Goal: Task Accomplishment & Management: Manage account settings

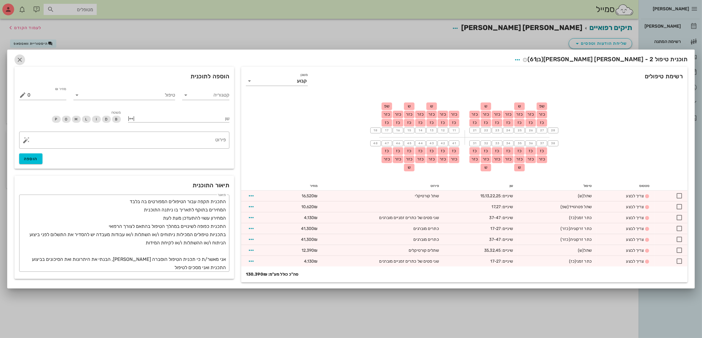
click at [17, 58] on icon "button" at bounding box center [19, 59] width 7 height 7
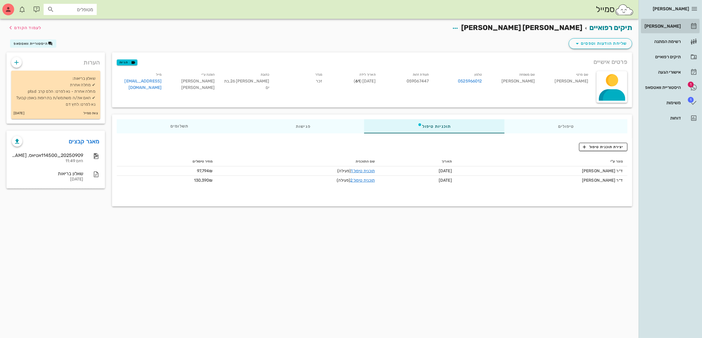
click at [662, 24] on div "[PERSON_NAME]" at bounding box center [661, 26] width 37 height 5
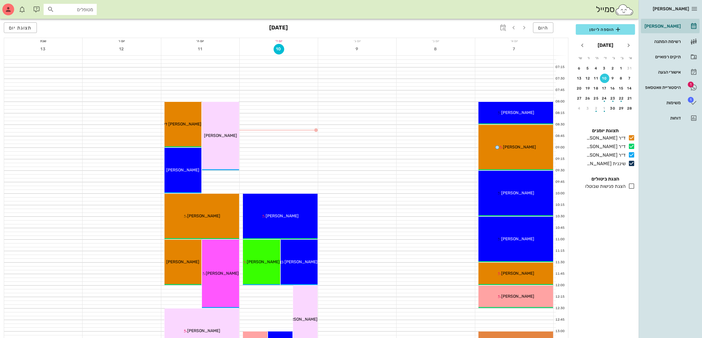
click at [83, 10] on input "מטופלים" at bounding box center [74, 10] width 38 height 8
type input "[PERSON_NAME]"
click at [76, 23] on div "[PERSON_NAME]" at bounding box center [76, 22] width 59 height 5
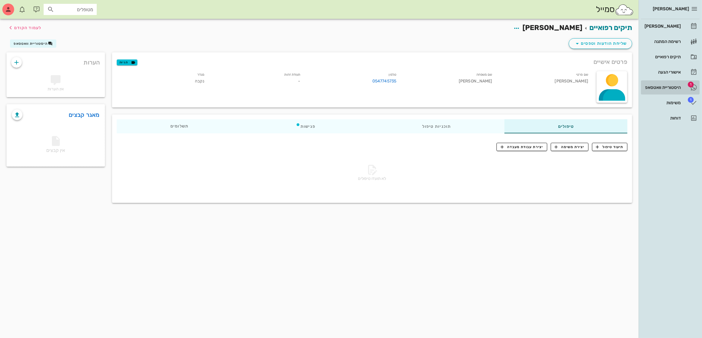
click at [667, 86] on div "היסטוריית וואטסאפ" at bounding box center [661, 87] width 37 height 5
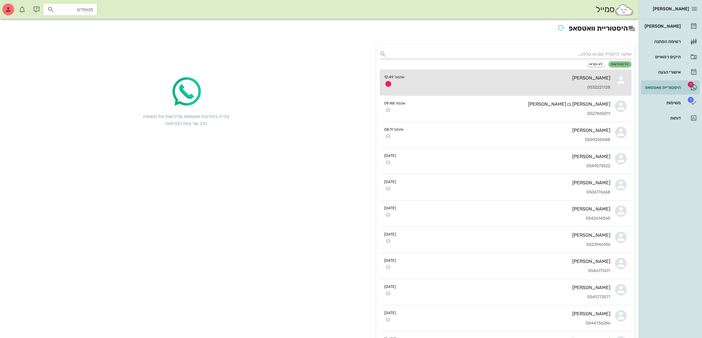
click at [521, 77] on div "[PERSON_NAME]" at bounding box center [509, 78] width 201 height 6
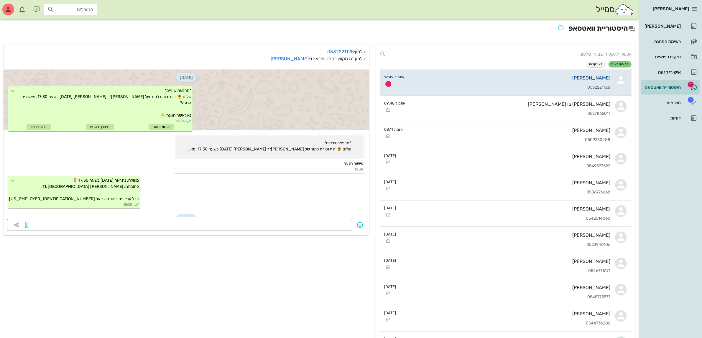
scroll to position [286, 0]
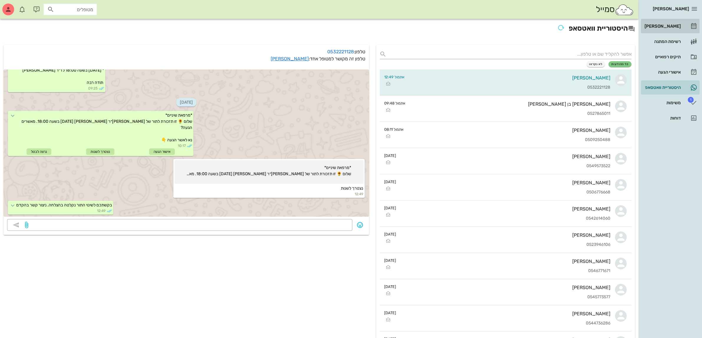
click at [673, 24] on div "[PERSON_NAME]" at bounding box center [661, 26] width 37 height 5
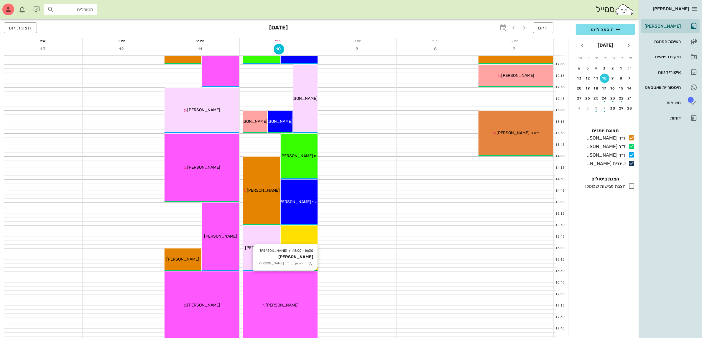
scroll to position [361, 0]
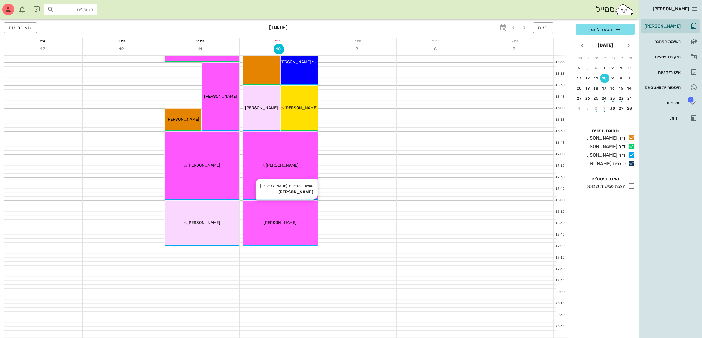
click at [276, 229] on div "18:00 - 19:00 ד״ר [PERSON_NAME] [PERSON_NAME] [PERSON_NAME]" at bounding box center [280, 223] width 75 height 45
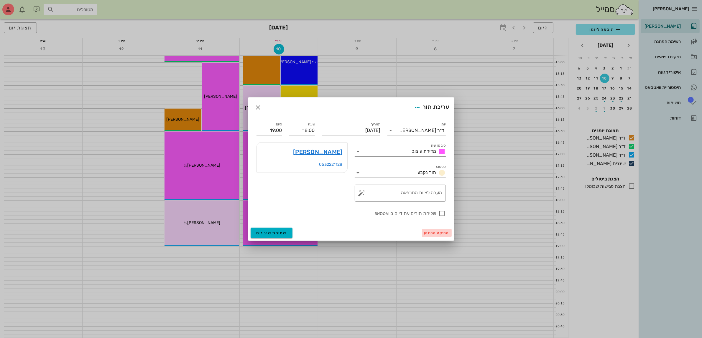
click at [435, 236] on button "מחיקה מהיומן" at bounding box center [437, 233] width 30 height 8
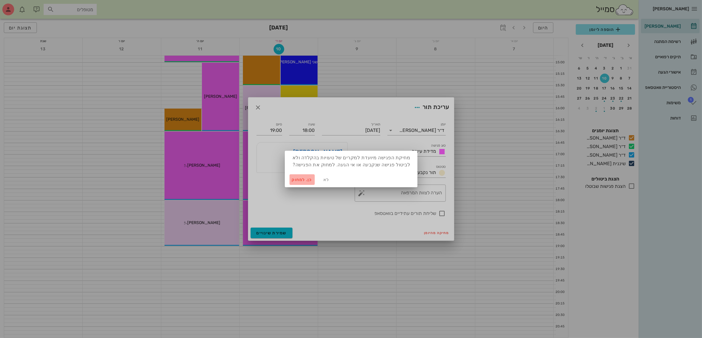
click at [297, 178] on span "כן. למחוק" at bounding box center [302, 179] width 21 height 5
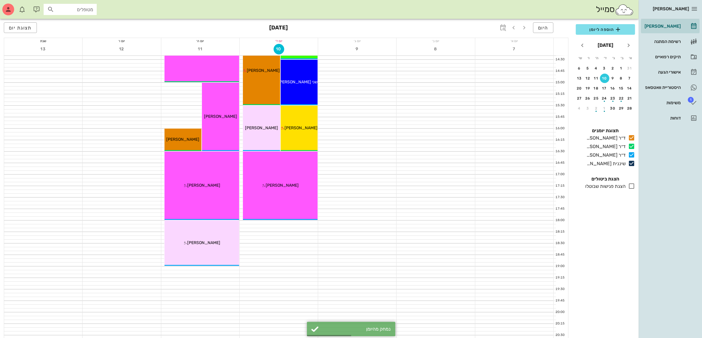
scroll to position [324, 0]
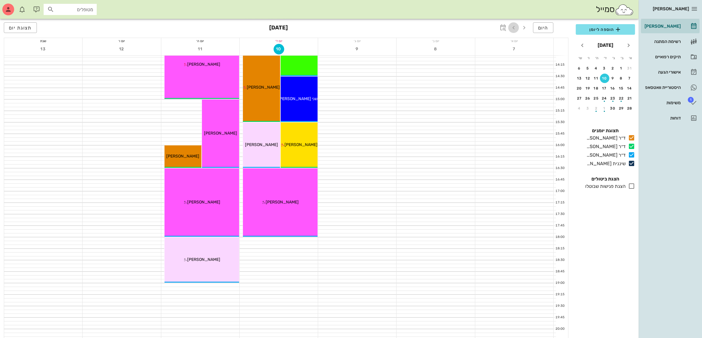
click at [516, 27] on icon "button" at bounding box center [513, 27] width 7 height 7
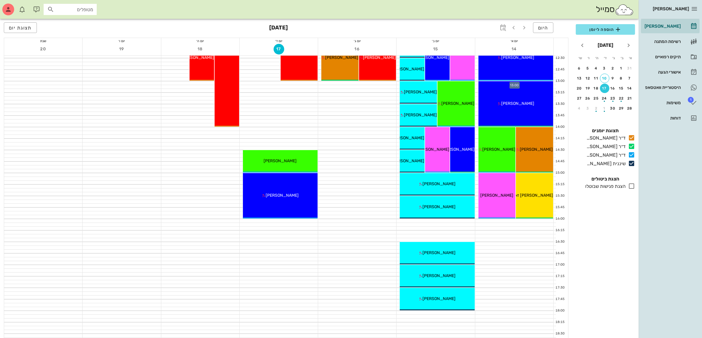
scroll to position [324, 0]
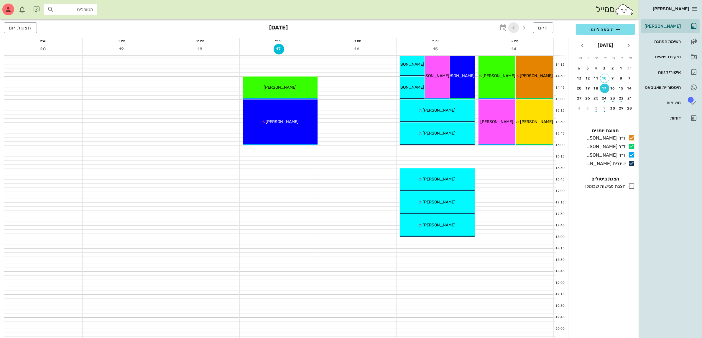
click at [512, 26] on icon "button" at bounding box center [513, 27] width 7 height 7
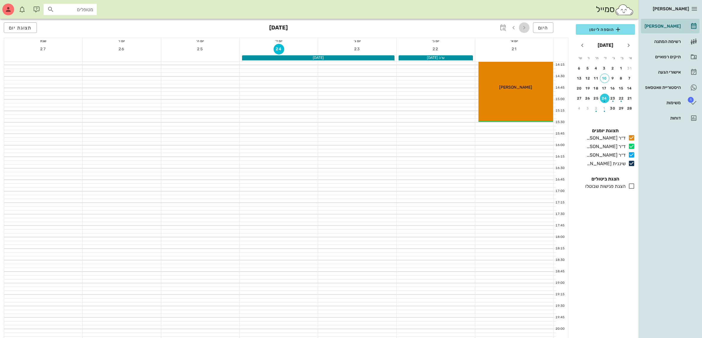
click at [527, 29] on icon "button" at bounding box center [523, 27] width 7 height 7
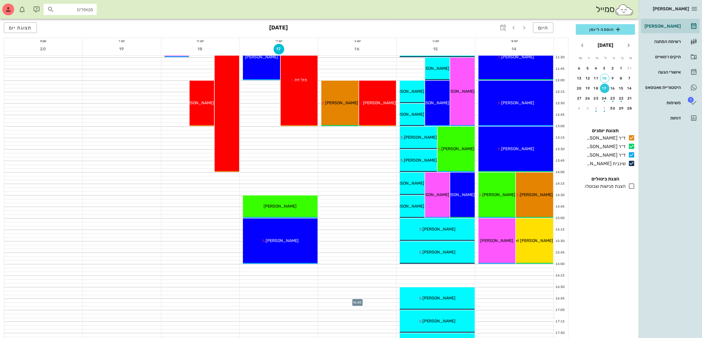
scroll to position [177, 0]
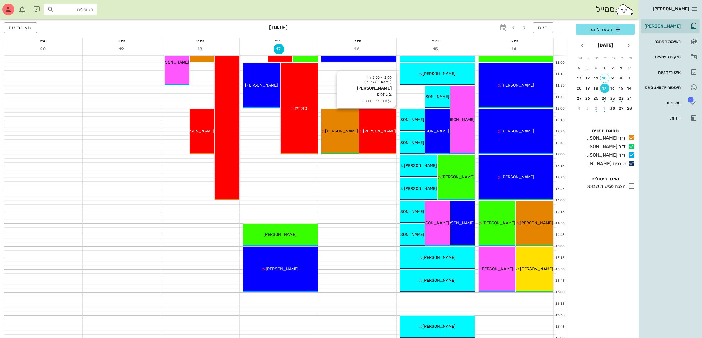
click at [372, 130] on span "[PERSON_NAME]" at bounding box center [379, 131] width 33 height 5
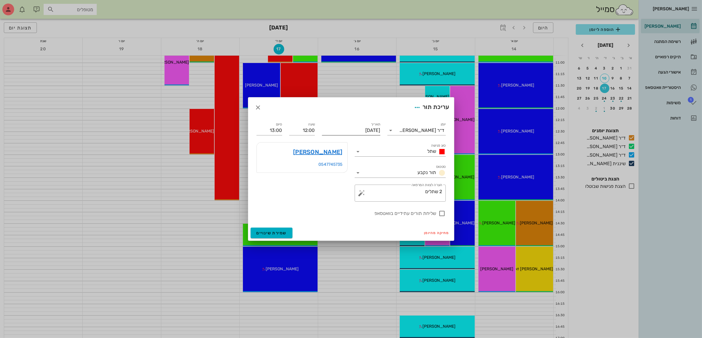
click at [369, 127] on input "[DATE]" at bounding box center [351, 130] width 58 height 9
click at [349, 185] on div "17" at bounding box center [348, 185] width 9 height 4
type input "[DATE]"
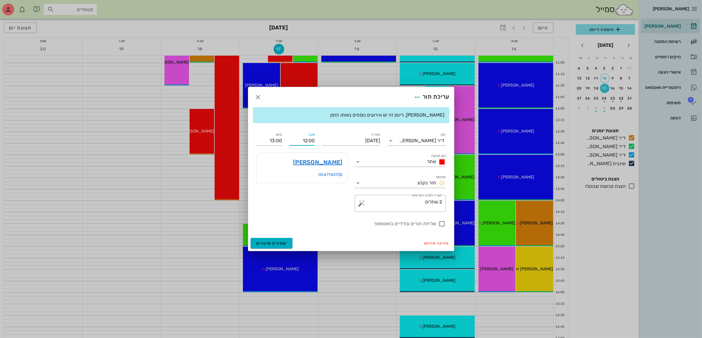
click at [307, 140] on input "12:00" at bounding box center [302, 140] width 26 height 9
click at [309, 184] on div "12:30" at bounding box center [302, 185] width 16 height 5
type input "12:30"
type input "13:30"
click at [273, 241] on span "שמירת שינויים" at bounding box center [271, 243] width 30 height 5
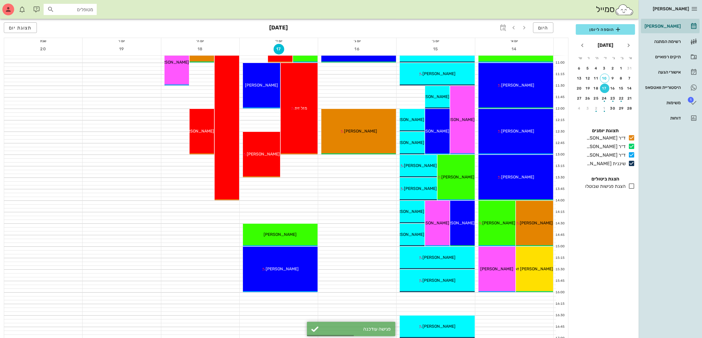
scroll to position [214, 0]
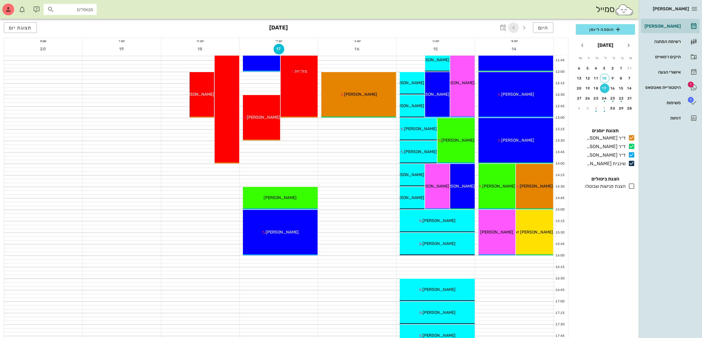
click at [510, 27] on icon "button" at bounding box center [513, 27] width 7 height 7
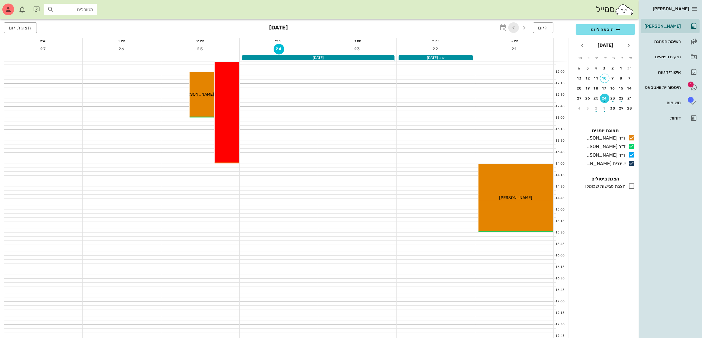
click at [510, 27] on icon "button" at bounding box center [513, 27] width 7 height 7
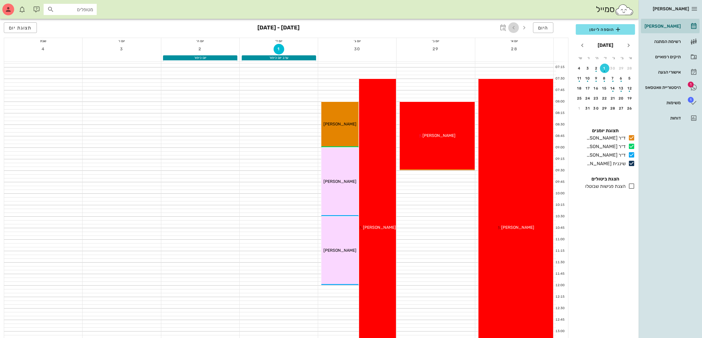
click at [514, 27] on icon "button" at bounding box center [513, 27] width 7 height 7
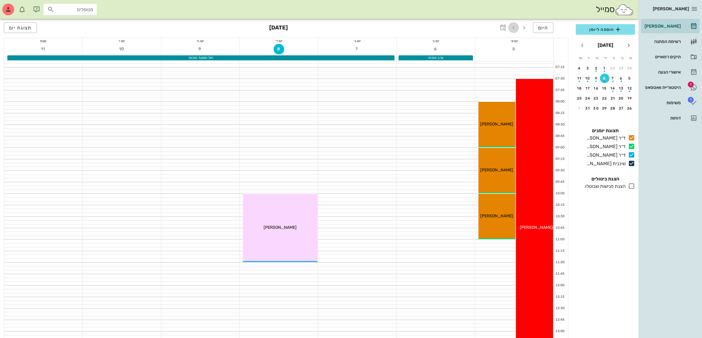
click at [514, 27] on icon "button" at bounding box center [513, 27] width 7 height 7
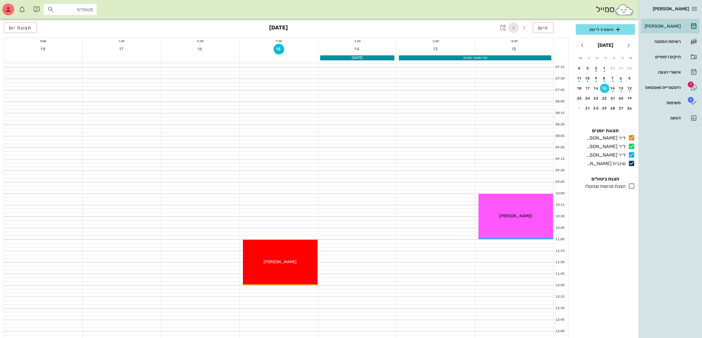
click at [514, 27] on icon "button" at bounding box center [513, 27] width 7 height 7
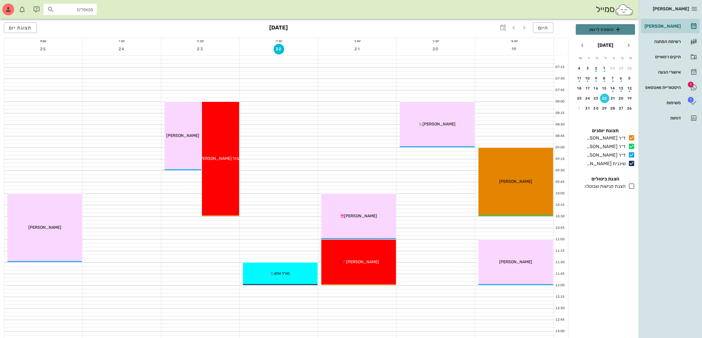
click at [597, 29] on span "הוספה ליומן" at bounding box center [605, 29] width 50 height 7
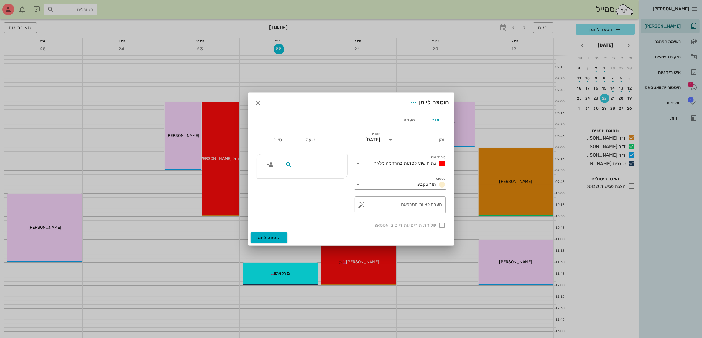
click at [308, 162] on input "text" at bounding box center [315, 165] width 45 height 8
type input "[PERSON_NAME]"
click at [257, 103] on icon "button" at bounding box center [258, 102] width 7 height 7
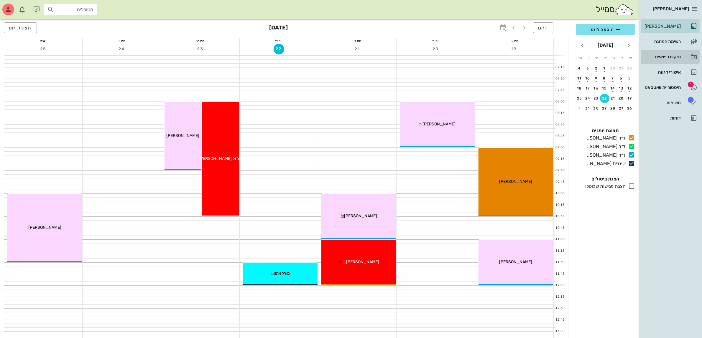
click at [664, 55] on div "תיקים רפואיים" at bounding box center [661, 57] width 37 height 5
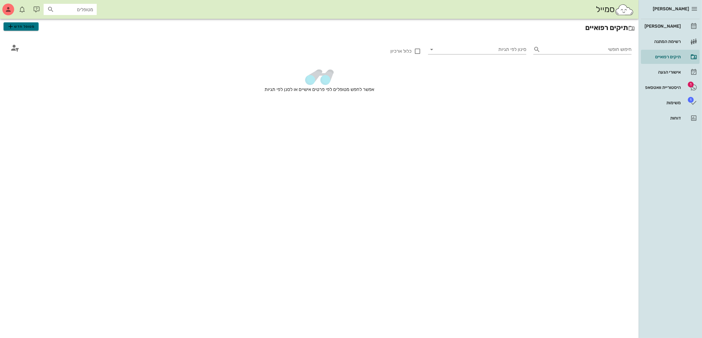
click at [24, 29] on span "מטופל חדש" at bounding box center [21, 26] width 28 height 7
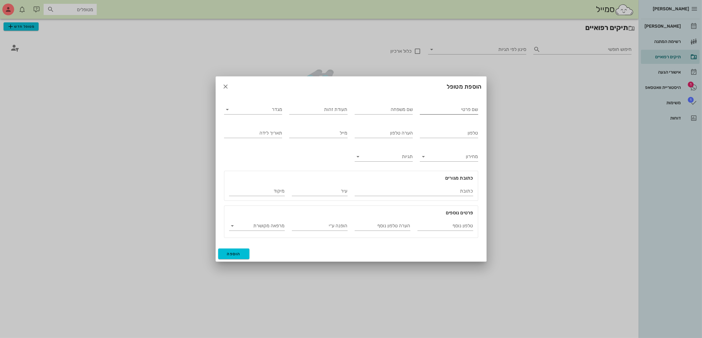
click at [433, 108] on input "שם פרטי" at bounding box center [449, 109] width 58 height 9
type input "[PERSON_NAME]"
click at [258, 105] on input "מגדר" at bounding box center [257, 109] width 49 height 9
click at [269, 116] on div "זכר" at bounding box center [253, 114] width 49 height 6
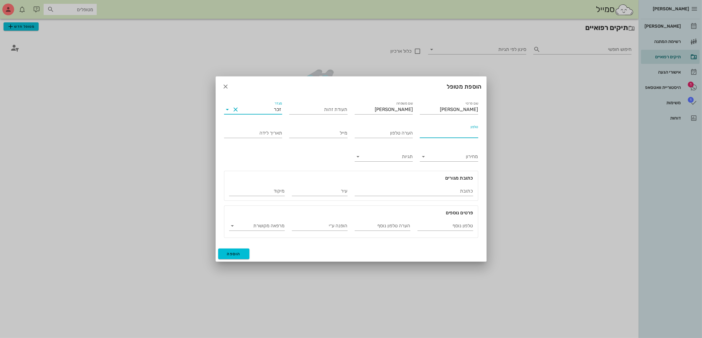
click at [423, 132] on input "טלפון" at bounding box center [449, 132] width 58 height 9
type input "052-9458508"
click at [236, 256] on span "הוספה" at bounding box center [234, 254] width 14 height 5
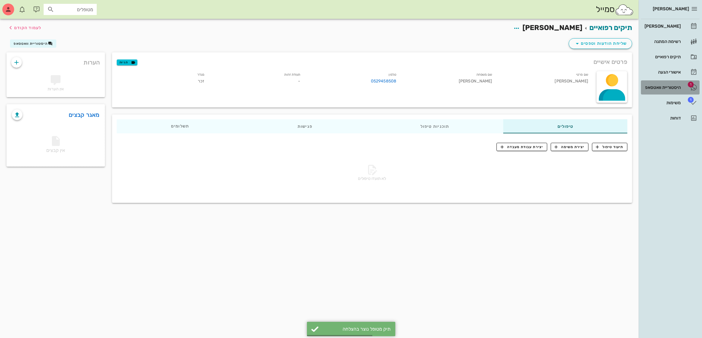
click at [662, 88] on div "היסטוריית וואטסאפ" at bounding box center [661, 87] width 37 height 5
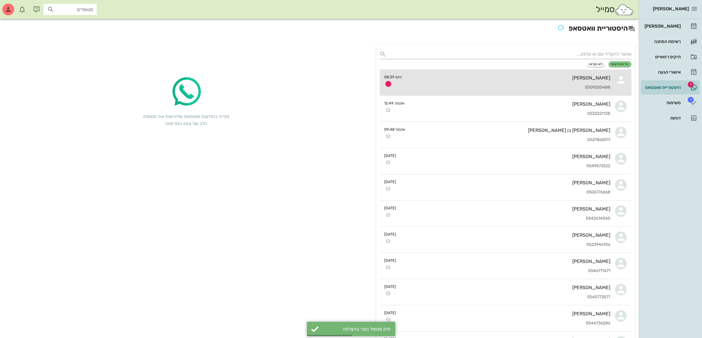
click at [500, 86] on div "0509250488" at bounding box center [509, 87] width 204 height 5
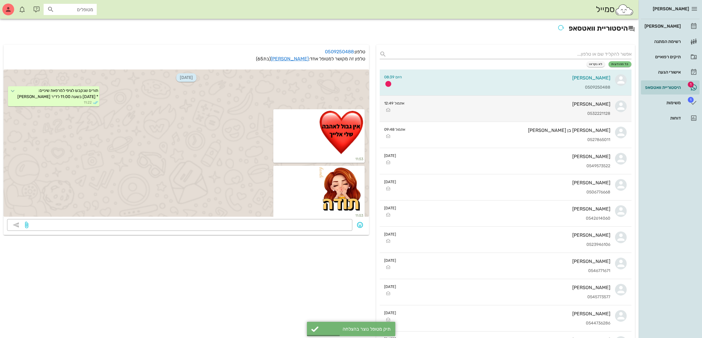
scroll to position [2207, 0]
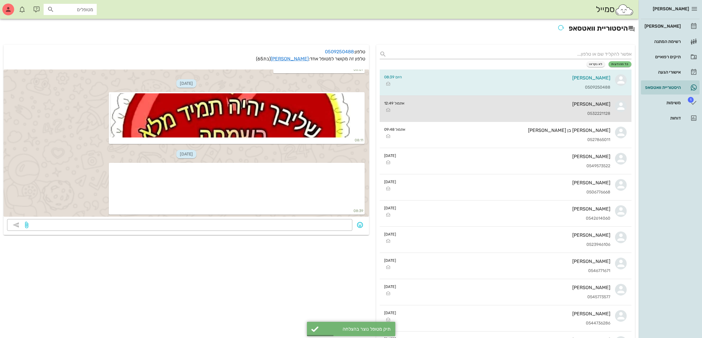
click at [490, 113] on div "0532221128" at bounding box center [509, 113] width 201 height 5
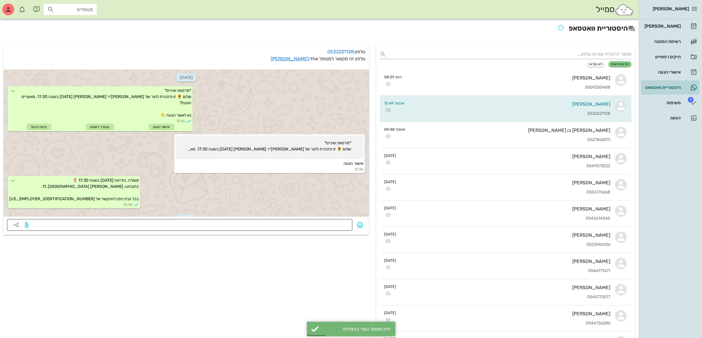
scroll to position [286, 0]
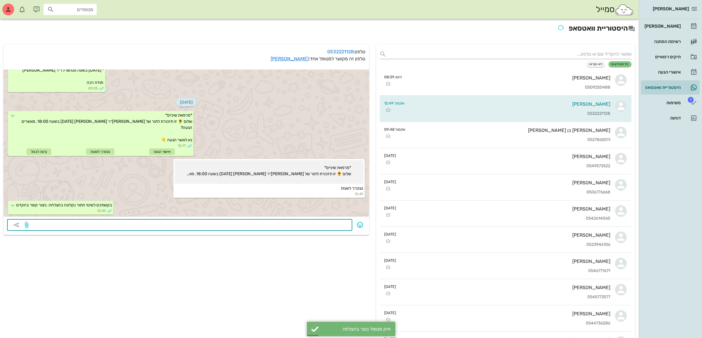
click at [307, 224] on textarea at bounding box center [188, 225] width 319 height 9
type textarea "אוקיי"
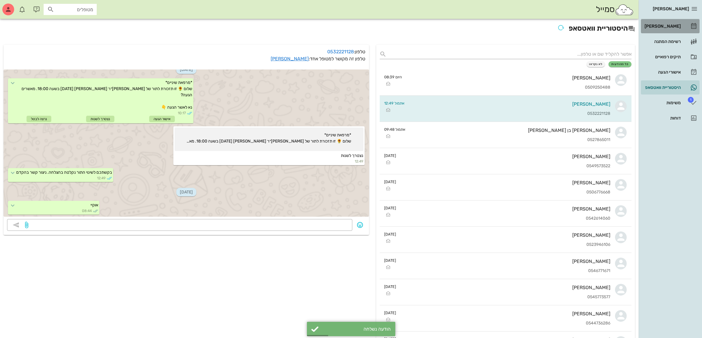
click at [672, 25] on div "[PERSON_NAME]" at bounding box center [661, 26] width 37 height 5
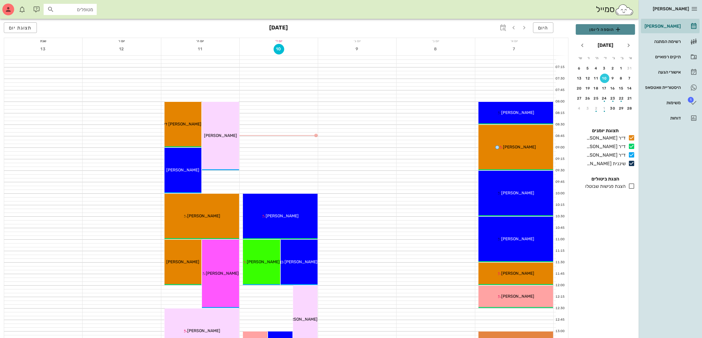
click at [609, 29] on span "הוספה ליומן" at bounding box center [605, 29] width 50 height 7
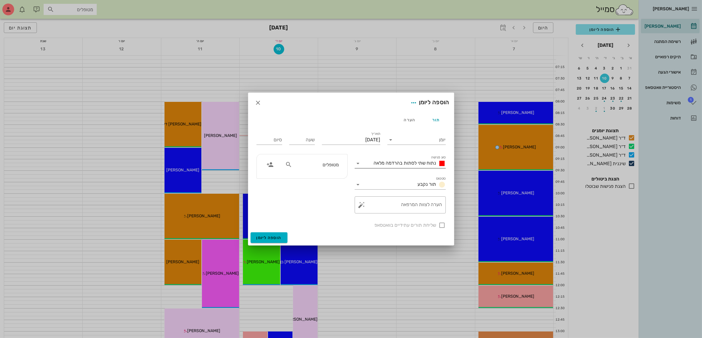
click at [408, 166] on span "נתוח שתי לסתות בהרדמה מלאה" at bounding box center [405, 163] width 62 height 6
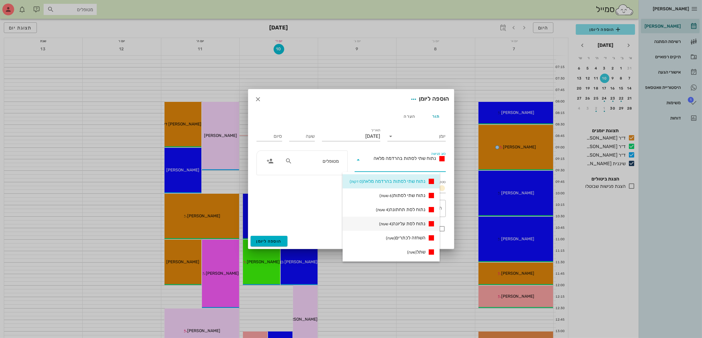
scroll to position [74, 0]
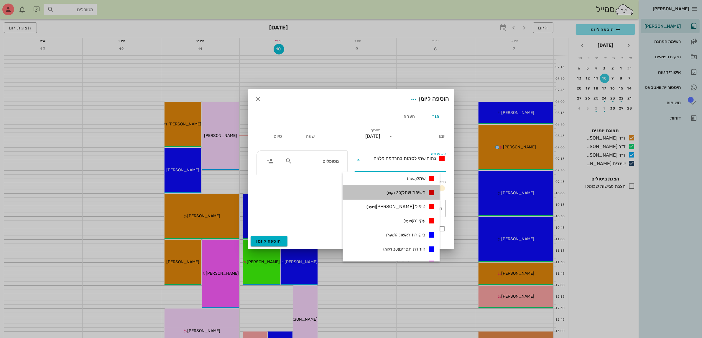
click at [420, 191] on span "חשיפת שתל (30 דקות)" at bounding box center [405, 192] width 39 height 7
type input "00:30"
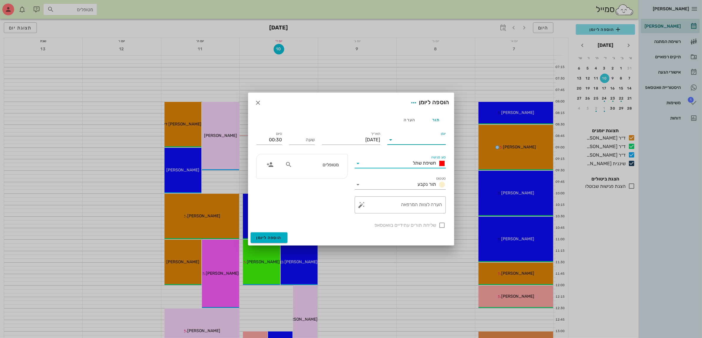
click at [424, 135] on input "יומן" at bounding box center [420, 139] width 50 height 9
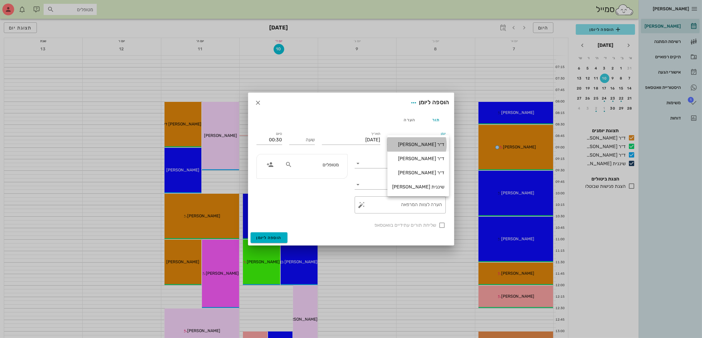
click at [423, 143] on div "ד״ר [PERSON_NAME]" at bounding box center [418, 145] width 52 height 6
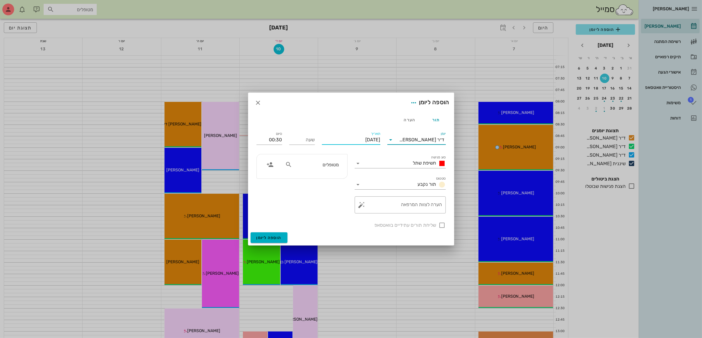
click at [350, 137] on input "[DATE]" at bounding box center [351, 139] width 58 height 9
click at [317, 153] on icon "חודש הבא" at bounding box center [316, 154] width 7 height 7
click at [362, 205] on div "21" at bounding box center [360, 207] width 9 height 4
type input "[DATE]"
click at [311, 140] on input "שעה" at bounding box center [302, 139] width 26 height 9
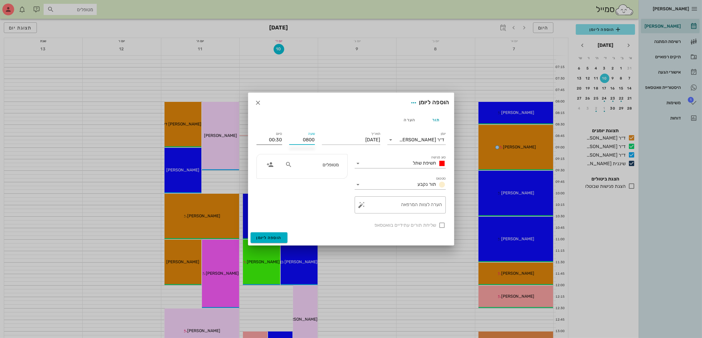
type input "08:00"
click at [273, 136] on input "08:30" at bounding box center [269, 139] width 26 height 9
click at [271, 168] on div "08:45 (45 דקות)" at bounding box center [253, 170] width 36 height 5
type input "08:45"
click at [334, 168] on input "text" at bounding box center [315, 165] width 45 height 8
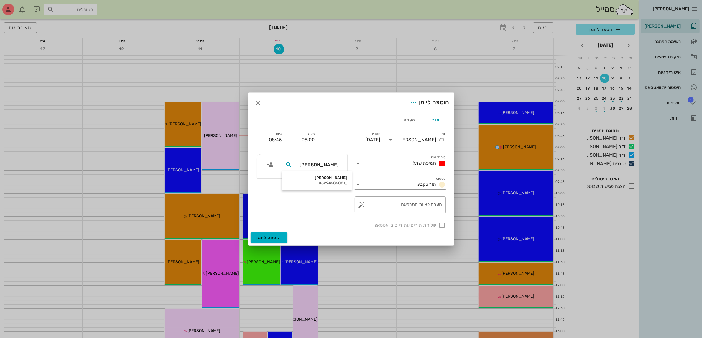
type input "[PERSON_NAME]"
click at [328, 180] on div "[PERSON_NAME]" at bounding box center [316, 178] width 60 height 5
click at [305, 143] on input "08:00" at bounding box center [302, 139] width 26 height 9
click at [303, 177] on div "08:15" at bounding box center [302, 178] width 16 height 5
type input "08:15"
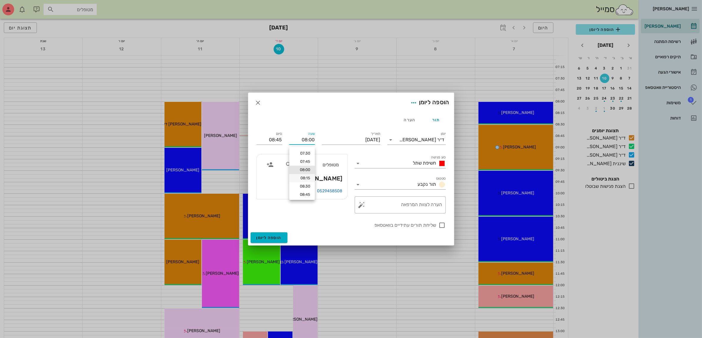
type input "09:00"
click at [443, 224] on div at bounding box center [442, 225] width 10 height 10
checkbox input "true"
click at [274, 237] on span "הוספה ליומן" at bounding box center [268, 237] width 25 height 5
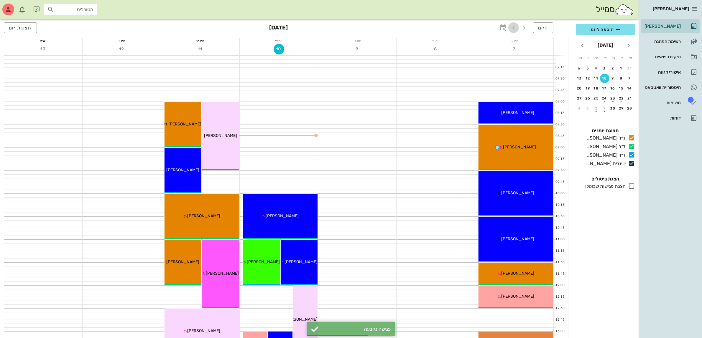
click at [515, 26] on icon "button" at bounding box center [513, 27] width 7 height 7
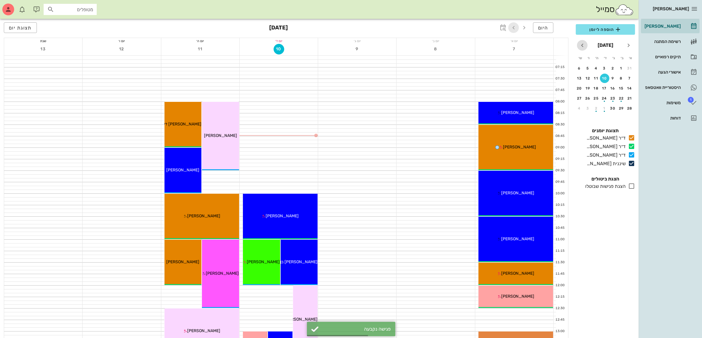
click at [581, 47] on icon "חודש הבא" at bounding box center [581, 45] width 7 height 7
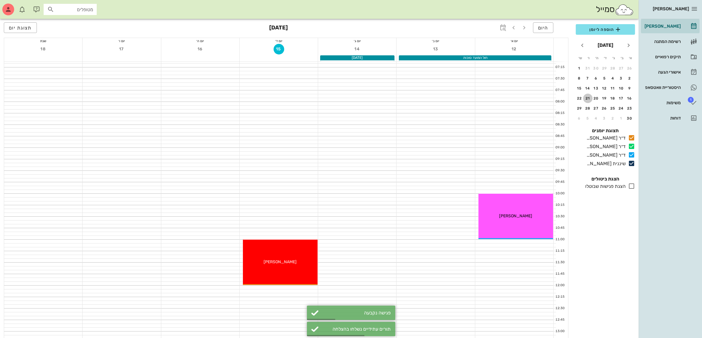
click at [587, 97] on div "21" at bounding box center [587, 98] width 9 height 4
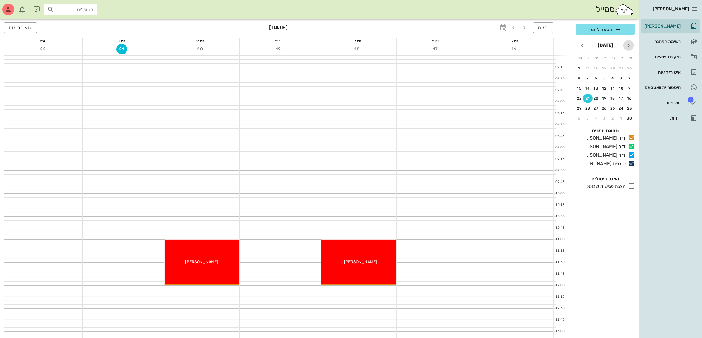
click at [629, 46] on icon "חודש שעבר" at bounding box center [628, 45] width 7 height 7
click at [613, 96] on div "21" at bounding box center [612, 98] width 9 height 4
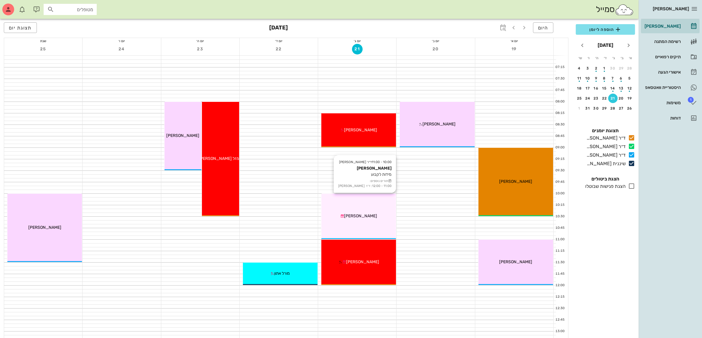
click at [359, 214] on span "[PERSON_NAME]" at bounding box center [360, 216] width 33 height 5
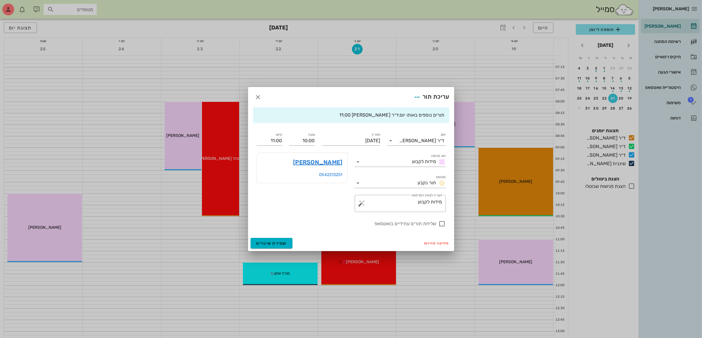
click at [353, 24] on div at bounding box center [351, 169] width 702 height 338
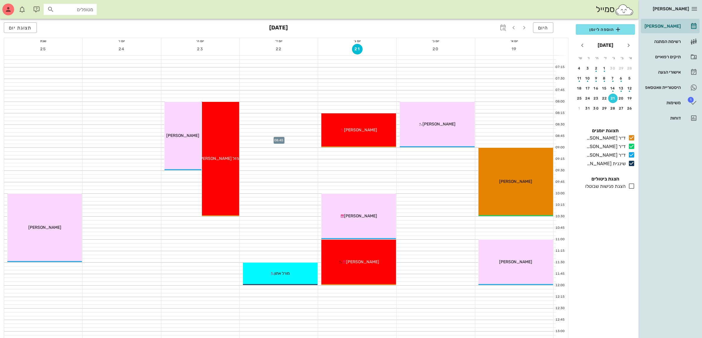
click at [287, 136] on div at bounding box center [279, 138] width 78 height 4
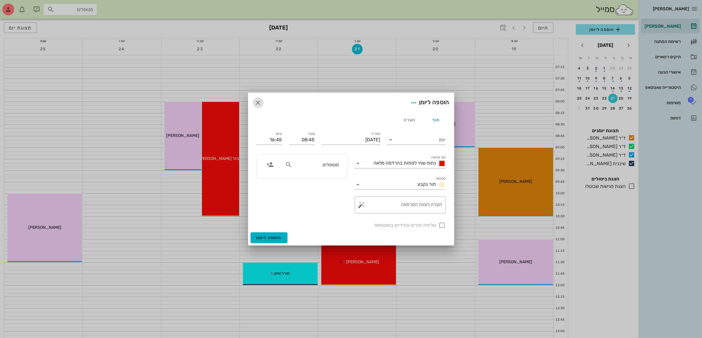
click at [258, 105] on icon "button" at bounding box center [258, 102] width 7 height 7
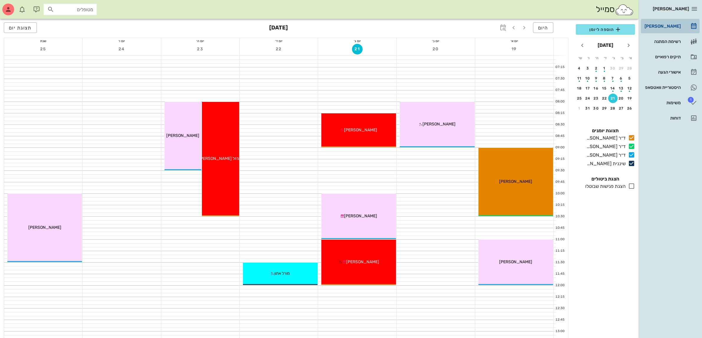
click at [653, 24] on div "[PERSON_NAME]" at bounding box center [661, 26] width 37 height 5
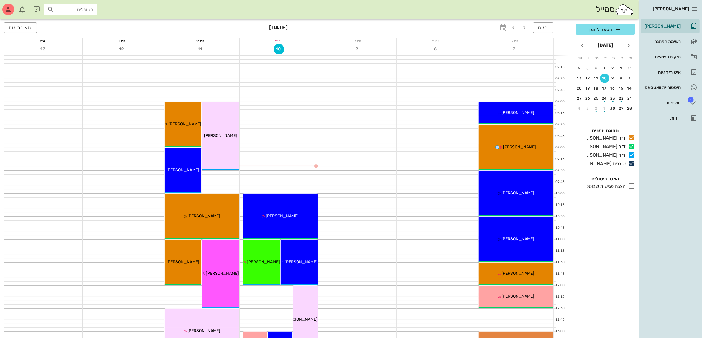
click at [77, 11] on input "מטופלים" at bounding box center [74, 10] width 38 height 8
type input "[PERSON_NAME]"
click at [76, 24] on div "[PERSON_NAME]" at bounding box center [59, 22] width 65 height 5
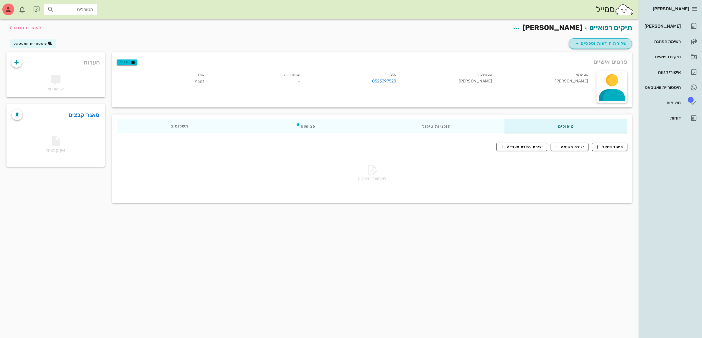
click at [590, 43] on span "שליחת הודעות וטפסים" at bounding box center [599, 43] width 53 height 7
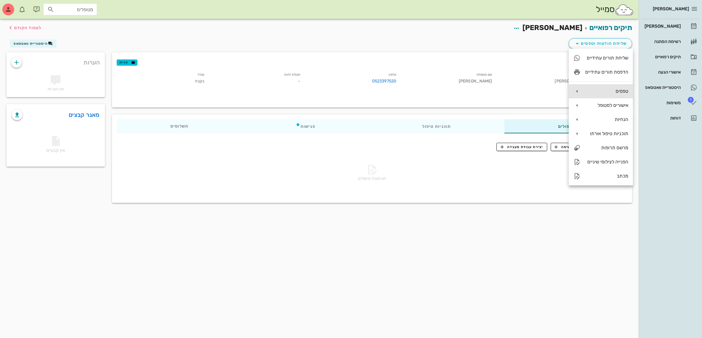
click at [603, 86] on div "טפסים" at bounding box center [600, 91] width 64 height 14
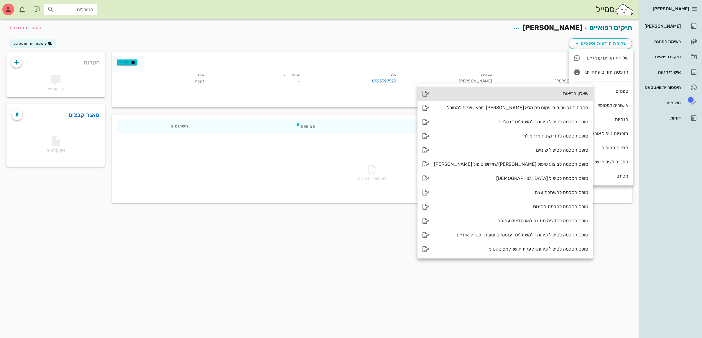
click at [542, 92] on div "שאלון בריאות" at bounding box center [511, 94] width 154 height 6
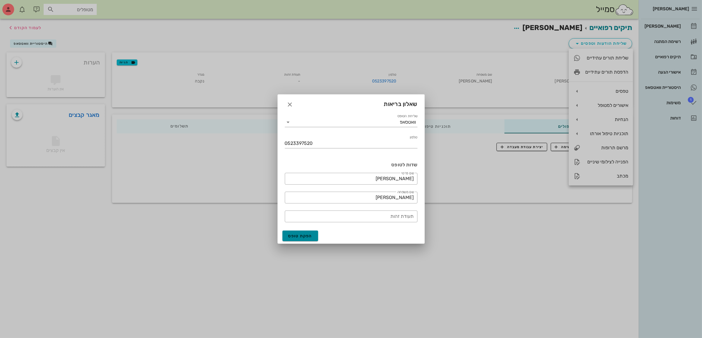
click at [303, 236] on span "הפקת טופס" at bounding box center [300, 236] width 24 height 5
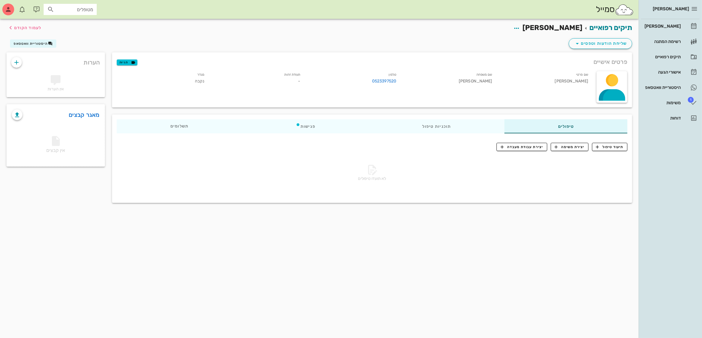
click at [80, 9] on input "מטופלים" at bounding box center [74, 10] width 38 height 8
type input "שמעו"
click at [82, 20] on div "[PERSON_NAME]" at bounding box center [71, 22] width 59 height 5
click at [596, 42] on span "שליחת הודעות וטפסים" at bounding box center [599, 43] width 53 height 7
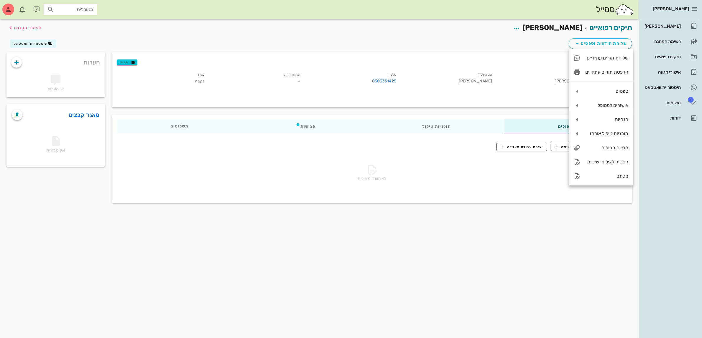
click at [516, 47] on div "שליחת הודעות וטפסים היסטוריית וואטסאפ" at bounding box center [319, 44] width 632 height 15
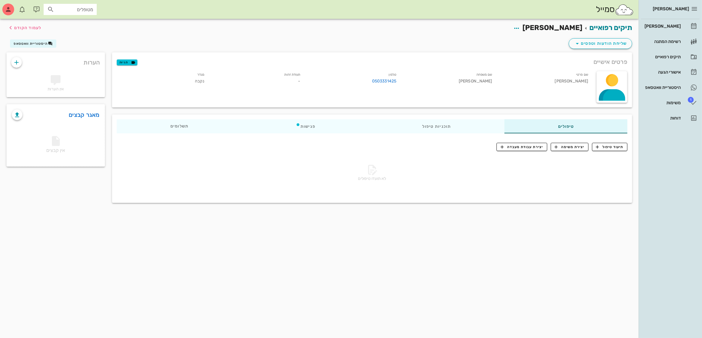
click at [506, 36] on div "תיקים רפואיים [PERSON_NAME] לעמוד הקודם" at bounding box center [319, 28] width 632 height 18
click at [504, 32] on div "תיקים רפואיים [PERSON_NAME] לעמוד הקודם" at bounding box center [319, 28] width 632 height 18
click at [607, 44] on span "שליחת הודעות וטפסים" at bounding box center [599, 43] width 53 height 7
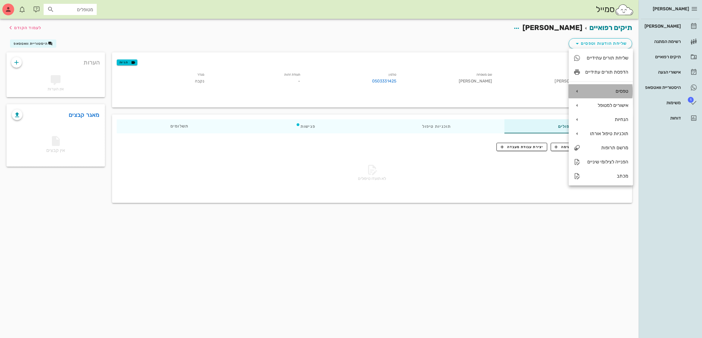
click at [608, 92] on div "טפסים" at bounding box center [606, 91] width 43 height 6
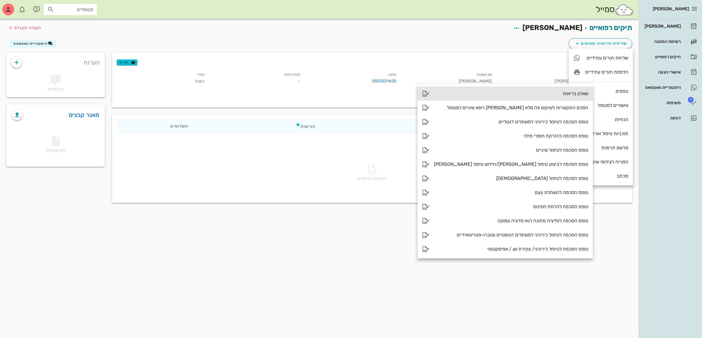
click at [549, 94] on div "שאלון בריאות" at bounding box center [511, 94] width 154 height 6
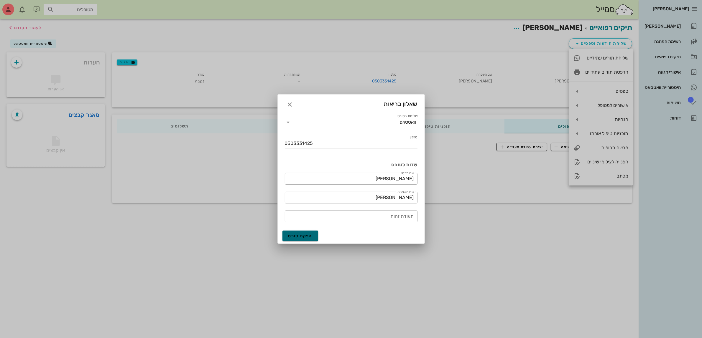
click at [298, 237] on span "הפקת טופס" at bounding box center [300, 236] width 24 height 5
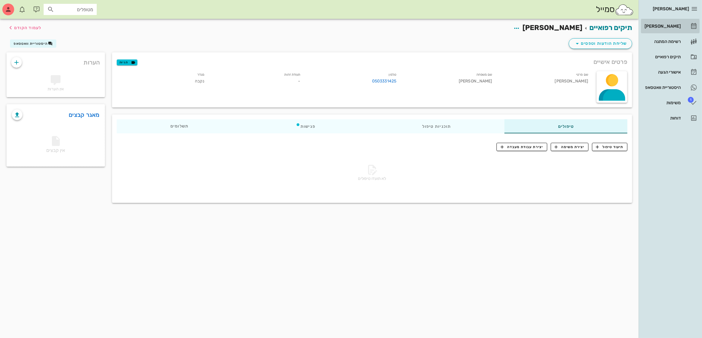
click at [666, 22] on div "[PERSON_NAME]" at bounding box center [661, 26] width 37 height 9
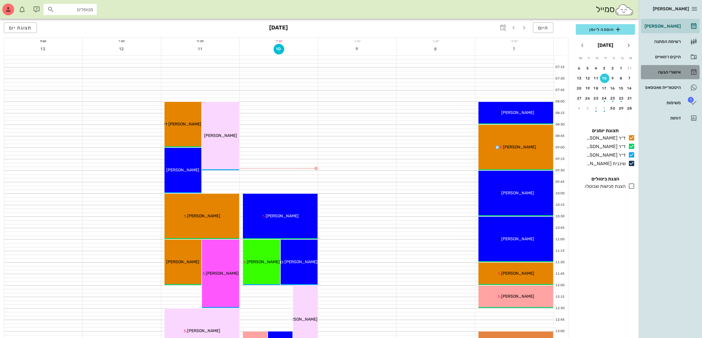
click at [666, 75] on div "אישורי הגעה" at bounding box center [661, 71] width 37 height 9
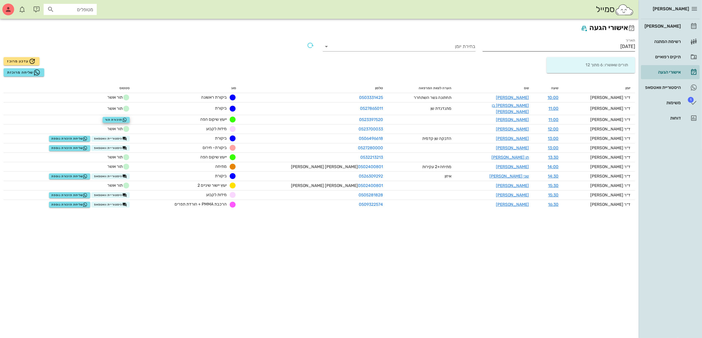
click at [594, 46] on input "[DATE]" at bounding box center [558, 46] width 153 height 9
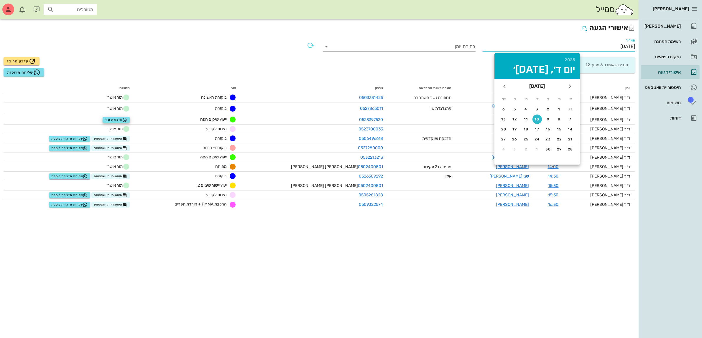
click at [610, 47] on input "[DATE]" at bounding box center [558, 46] width 153 height 9
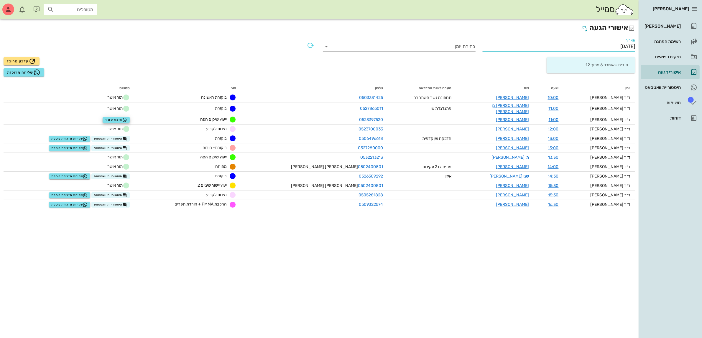
drag, startPoint x: 605, startPoint y: 46, endPoint x: 613, endPoint y: 42, distance: 9.4
click at [613, 42] on input "[DATE]" at bounding box center [558, 46] width 153 height 9
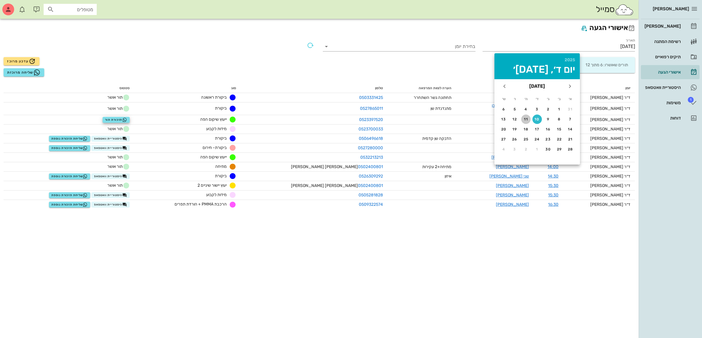
click at [526, 117] on div "11" at bounding box center [525, 119] width 9 height 4
type input "[DATE]"
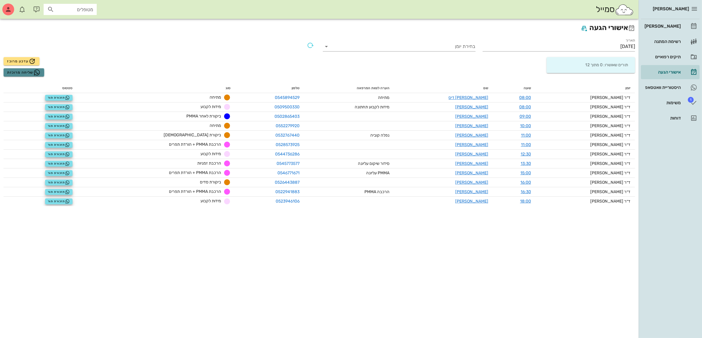
click at [18, 73] on span "שליחה מרוכזת" at bounding box center [23, 72] width 33 height 7
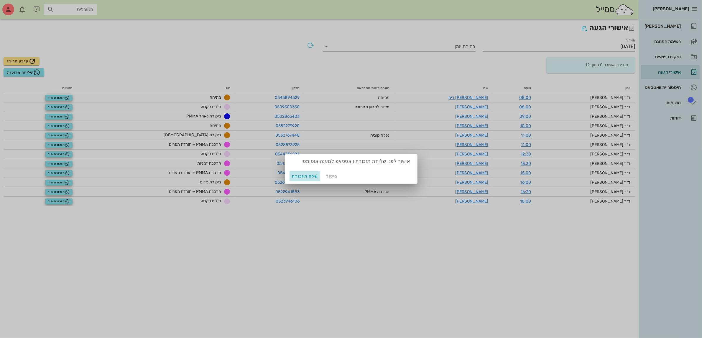
click at [304, 176] on span "שלח תזכורת" at bounding box center [305, 176] width 26 height 5
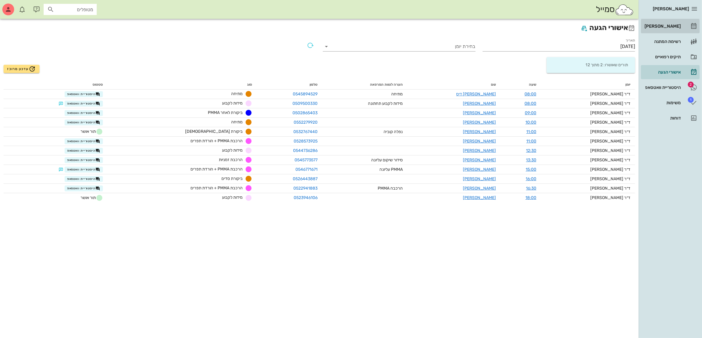
click at [667, 24] on div "[PERSON_NAME]" at bounding box center [661, 26] width 37 height 5
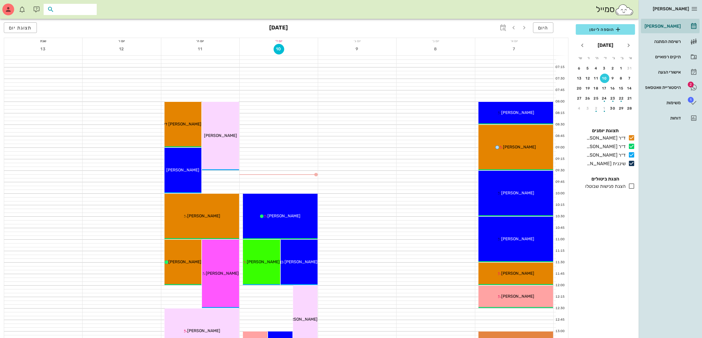
click at [67, 11] on input "text" at bounding box center [74, 10] width 38 height 8
type input "איצי"
click at [78, 24] on div "איציק אליסיאן 54690797" at bounding box center [59, 22] width 65 height 5
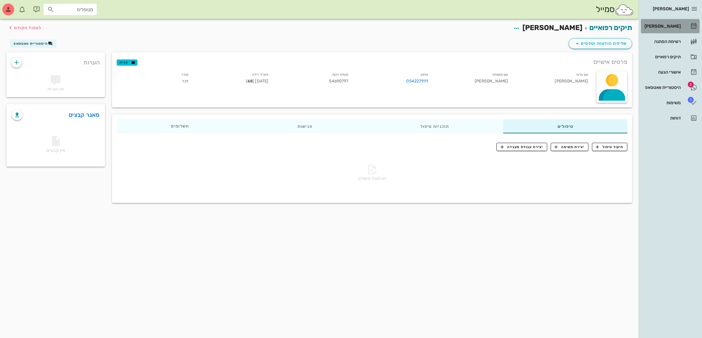
click at [668, 25] on div "[PERSON_NAME]" at bounding box center [661, 26] width 37 height 5
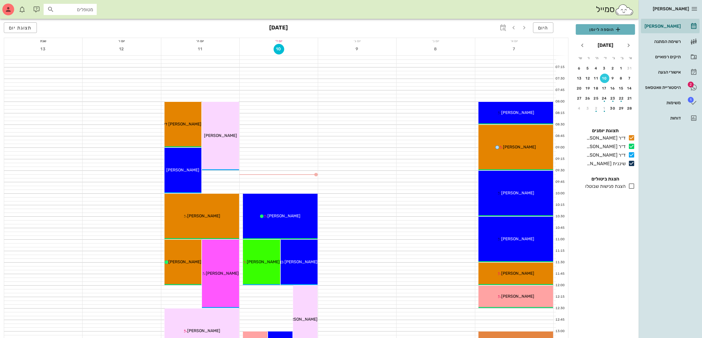
click at [603, 28] on span "הוספה ליומן" at bounding box center [605, 29] width 50 height 7
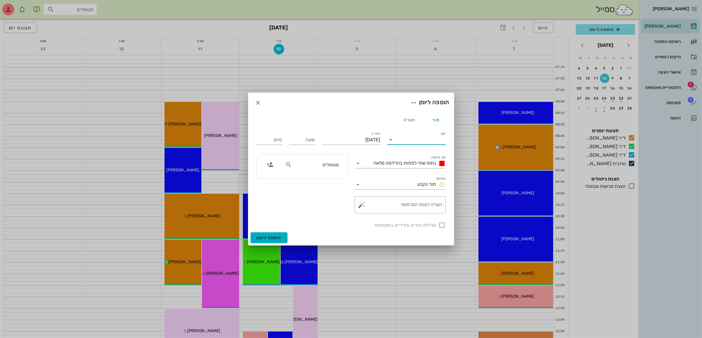
click at [425, 138] on input "יומן" at bounding box center [420, 139] width 50 height 9
click at [423, 145] on div "ד״ר [PERSON_NAME]" at bounding box center [418, 145] width 52 height 6
click at [419, 163] on span "נתוח שתי לסתות בהרדמה מלאה" at bounding box center [405, 163] width 62 height 6
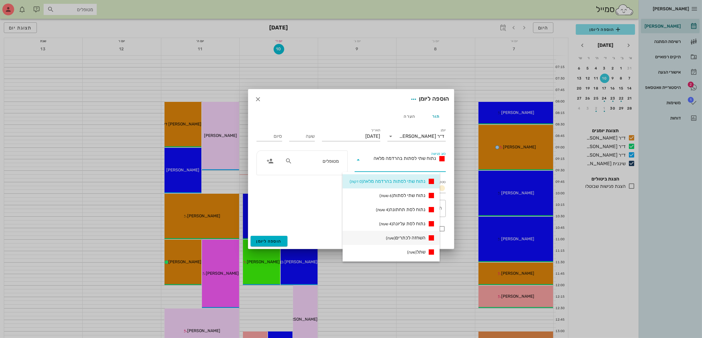
scroll to position [37, 0]
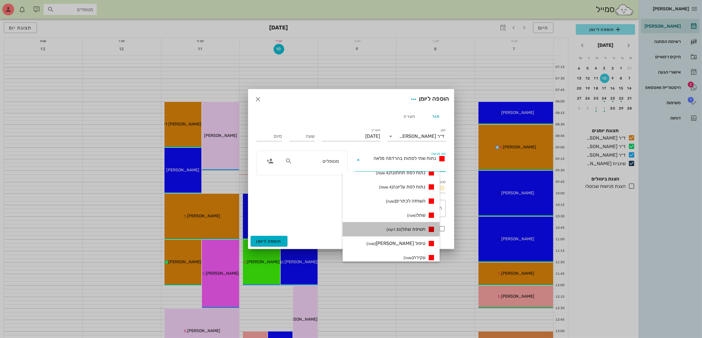
click at [423, 229] on span "חשיפת שתל (30 דקות)" at bounding box center [405, 229] width 39 height 7
type input "00:30"
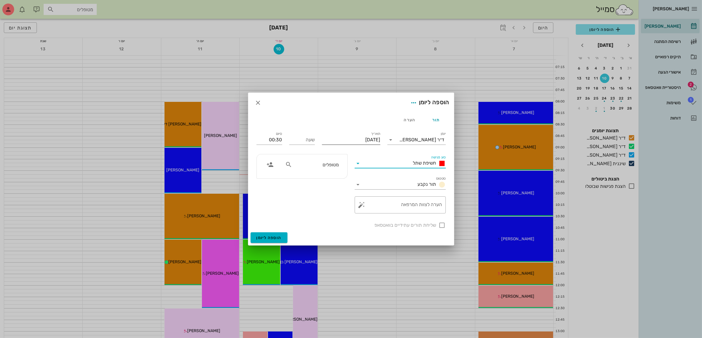
click at [352, 135] on div "תאריך יום רביעי, 10 בספטמבר 2025" at bounding box center [351, 139] width 58 height 15
click at [346, 141] on input "[DATE]" at bounding box center [351, 139] width 58 height 9
click at [317, 153] on icon "חודש הבא" at bounding box center [316, 154] width 7 height 7
click at [382, 196] on div "12" at bounding box center [382, 197] width 9 height 4
type input "יום ראשון, 12 באוקטובר 2025"
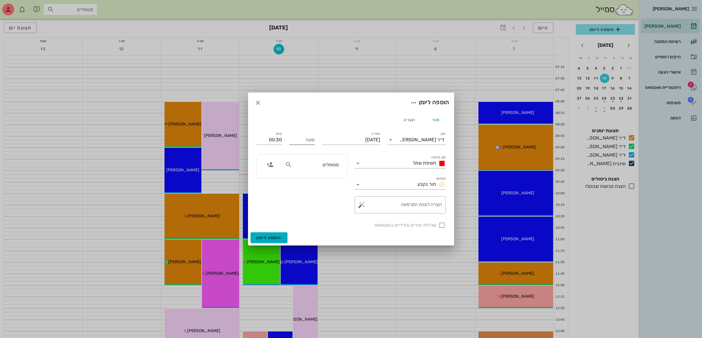
click at [306, 140] on input "שעה" at bounding box center [302, 139] width 26 height 9
click at [311, 141] on input "שעה" at bounding box center [302, 139] width 26 height 9
type input "11:00"
click at [279, 138] on input "11:30" at bounding box center [269, 139] width 26 height 9
click at [269, 176] on div "12:00 (שעה)" at bounding box center [254, 178] width 36 height 5
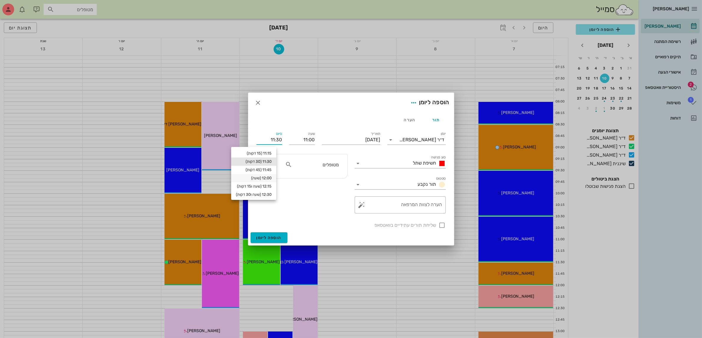
type input "12:00"
click at [325, 170] on div "מטופלים" at bounding box center [311, 164] width 61 height 11
type input "איצי"
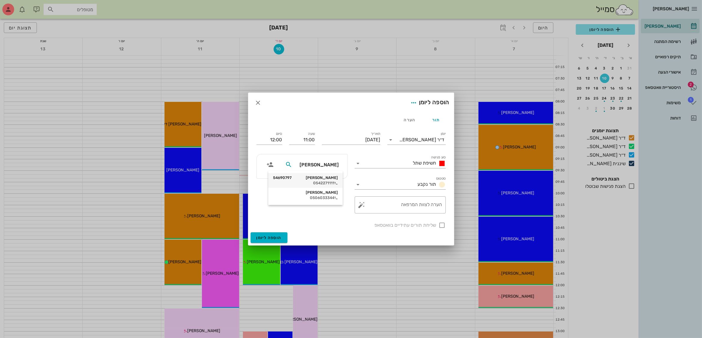
click at [325, 177] on div "איציק אליסיאן 54690797" at bounding box center [305, 178] width 65 height 5
click at [441, 225] on div at bounding box center [442, 225] width 10 height 10
checkbox input "true"
click at [265, 236] on span "הוספה ליומן" at bounding box center [268, 237] width 25 height 5
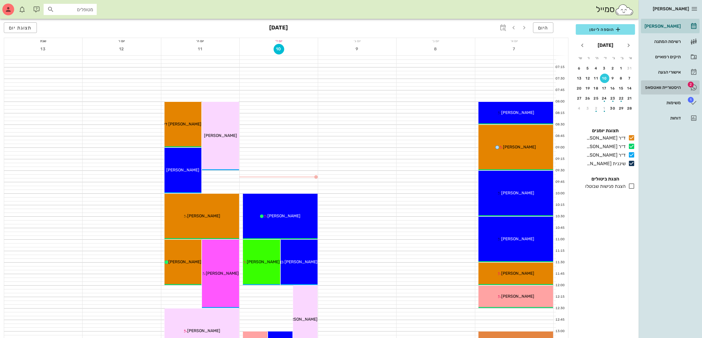
click at [654, 88] on div "היסטוריית וואטסאפ" at bounding box center [661, 87] width 37 height 5
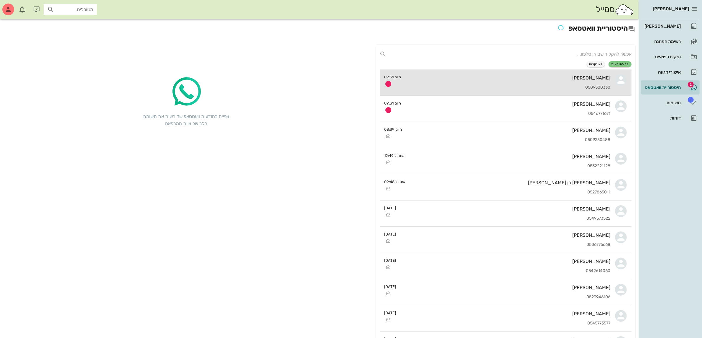
click at [542, 85] on div "0509500330" at bounding box center [508, 87] width 204 height 5
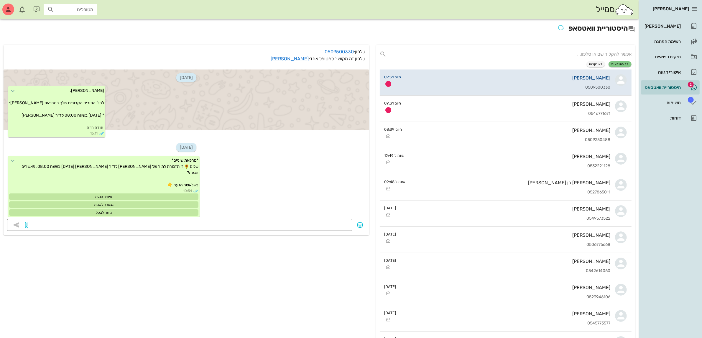
scroll to position [298, 0]
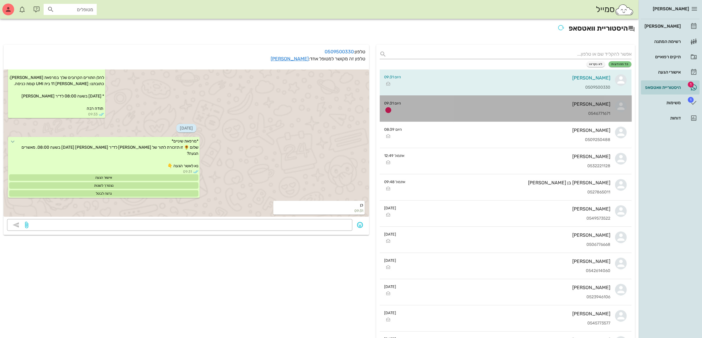
click at [506, 108] on div "מיכל שמול 0546771671" at bounding box center [508, 109] width 204 height 26
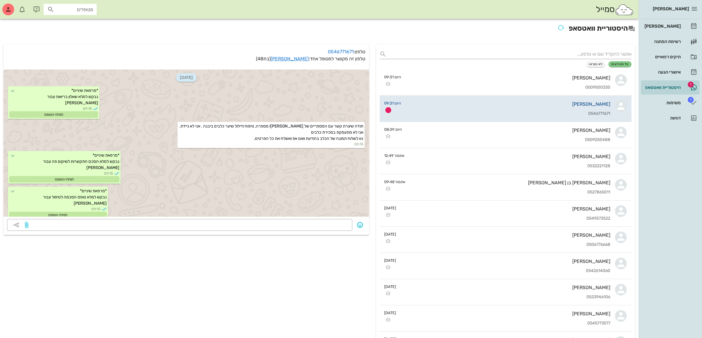
scroll to position [728, 0]
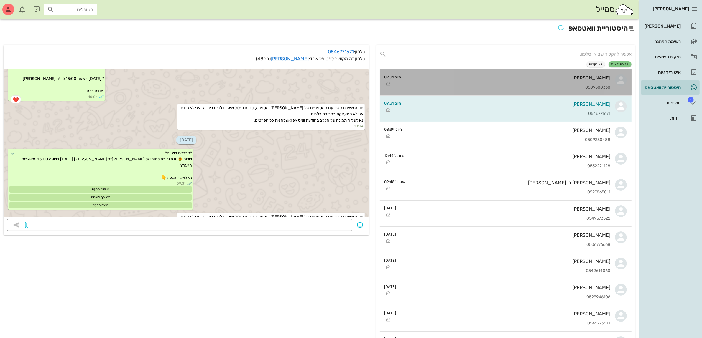
click at [512, 77] on div "[PERSON_NAME]" at bounding box center [508, 78] width 204 height 6
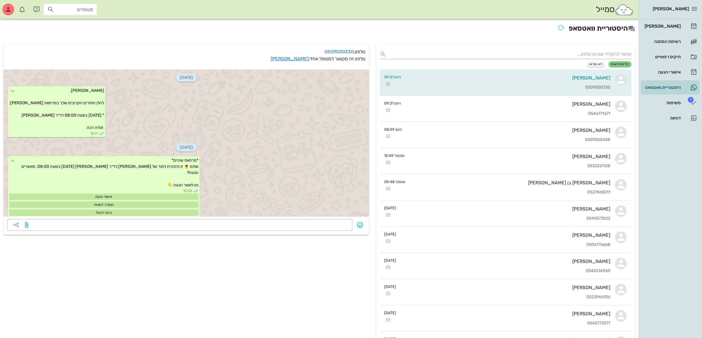
scroll to position [298, 0]
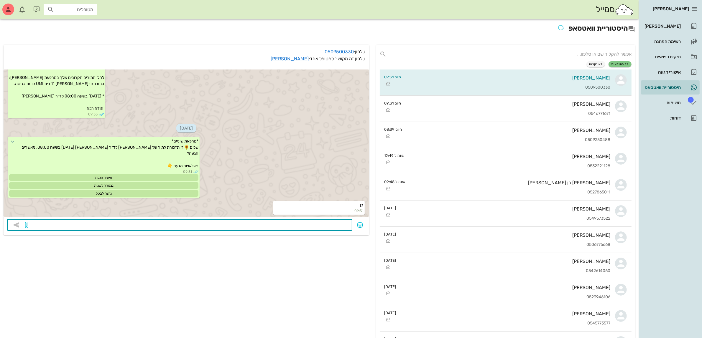
click at [310, 226] on textarea at bounding box center [188, 225] width 319 height 9
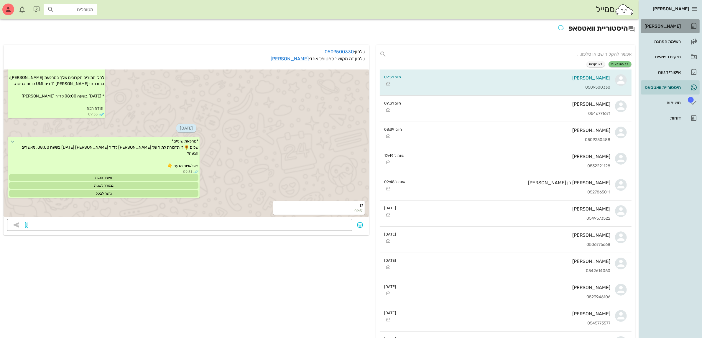
click at [666, 27] on div "[PERSON_NAME]" at bounding box center [661, 26] width 37 height 5
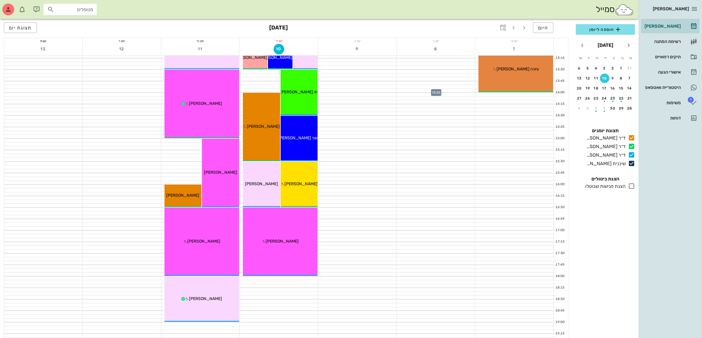
scroll to position [295, 0]
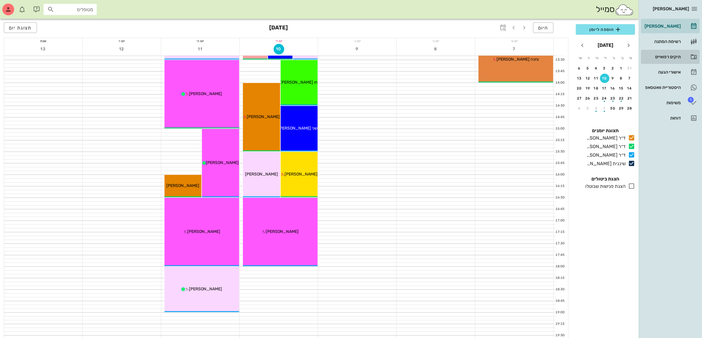
click at [662, 56] on div "תיקים רפואיים" at bounding box center [661, 57] width 37 height 5
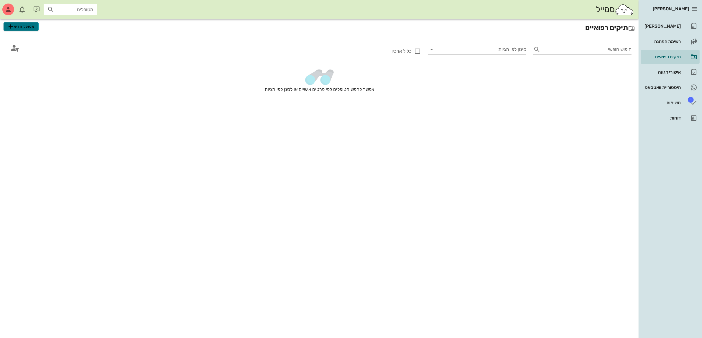
click at [22, 25] on span "מטופל חדש" at bounding box center [21, 26] width 28 height 7
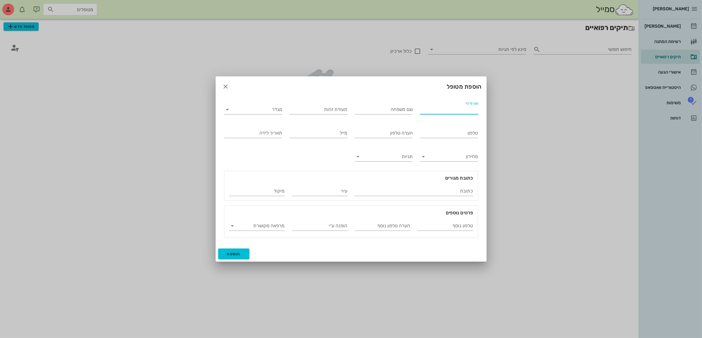
click at [459, 110] on input "שם פרטי" at bounding box center [449, 109] width 58 height 9
type input "שרית"
type input "סריקוב"
click at [243, 105] on input "מגדר" at bounding box center [257, 109] width 49 height 9
click at [264, 127] on div "נקבה" at bounding box center [253, 129] width 49 height 6
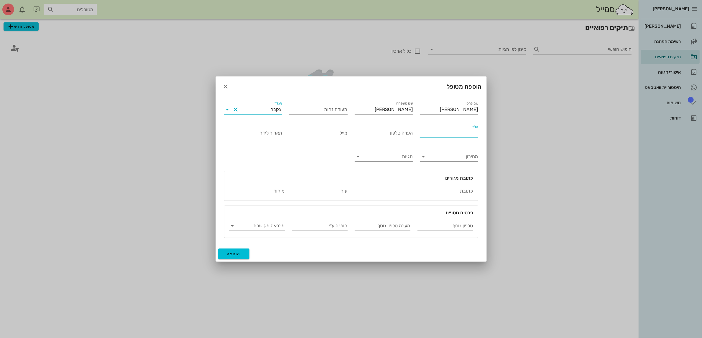
click at [447, 133] on input "טלפון" at bounding box center [449, 132] width 58 height 9
type input "054-6875740"
click at [238, 254] on span "הוספה" at bounding box center [234, 254] width 14 height 5
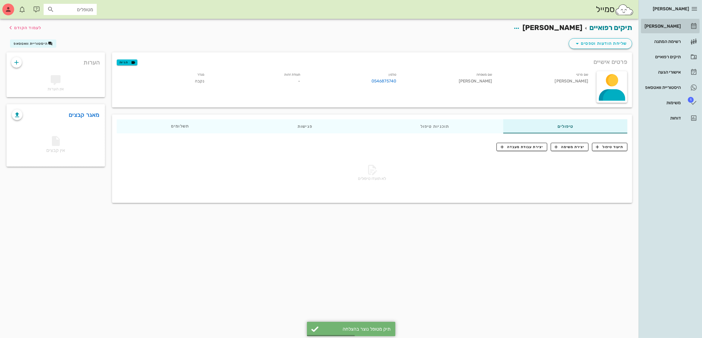
click at [663, 21] on link "[PERSON_NAME]" at bounding box center [670, 26] width 59 height 14
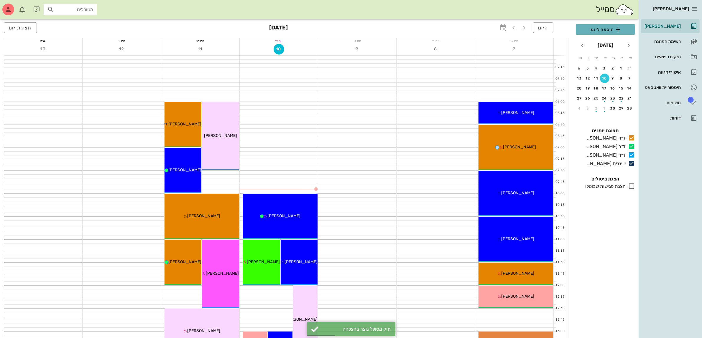
click at [600, 29] on span "הוספה ליומן" at bounding box center [605, 29] width 50 height 7
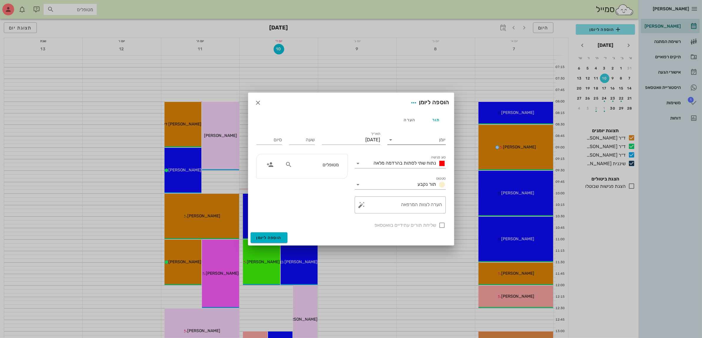
click at [419, 139] on input "יומן" at bounding box center [420, 139] width 50 height 9
click at [424, 156] on div "ד״ר [PERSON_NAME]" at bounding box center [418, 159] width 52 height 6
click at [419, 161] on span "נתוח שתי לסתות בהרדמה מלאה" at bounding box center [405, 163] width 62 height 6
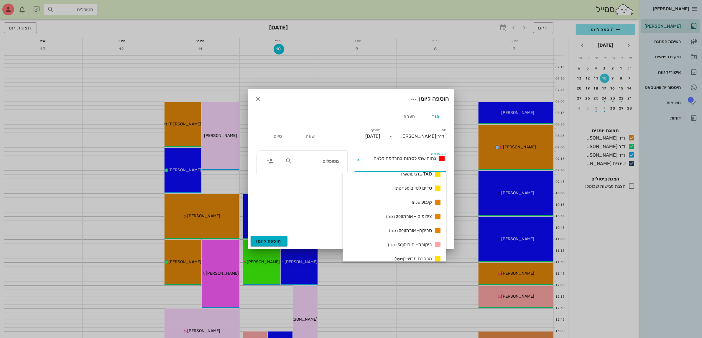
scroll to position [517, 0]
click at [412, 202] on small "(שעה)" at bounding box center [416, 201] width 9 height 4
type input "01:00"
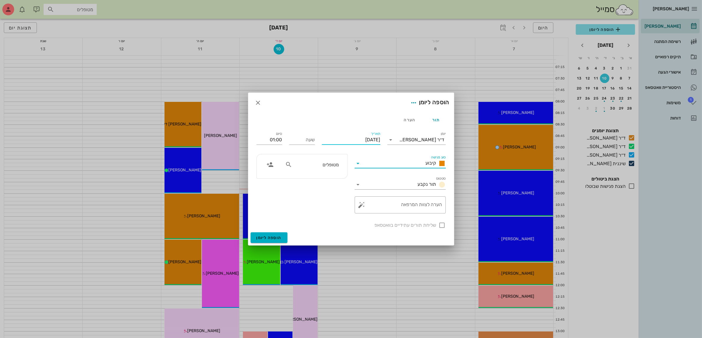
click at [357, 136] on input "[DATE]" at bounding box center [351, 139] width 58 height 9
click at [308, 138] on div "שעה" at bounding box center [302, 139] width 26 height 9
type input "12:00"
click at [281, 138] on input "13:00" at bounding box center [269, 139] width 26 height 9
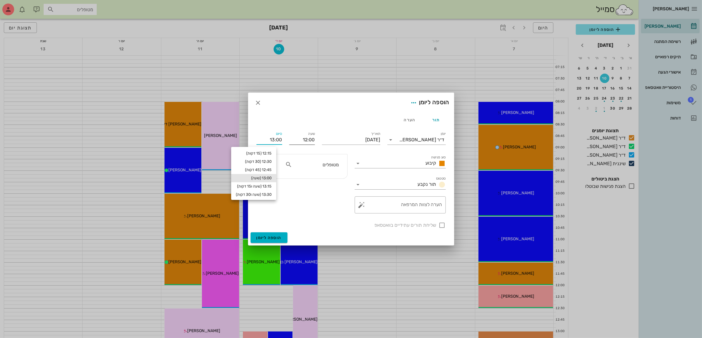
drag, startPoint x: 268, startPoint y: 138, endPoint x: 291, endPoint y: 138, distance: 23.3
click at [291, 138] on div "יומן ד״ר מוחמד ביאדסה סוג פגישה קיבוע סטטוס תור נקבע תאריך יום רביעי, 10 בספטמב…" at bounding box center [351, 179] width 196 height 105
type input "12:45"
click at [317, 170] on div "מטופלים" at bounding box center [311, 166] width 61 height 15
click at [328, 167] on input "text" at bounding box center [315, 165] width 45 height 8
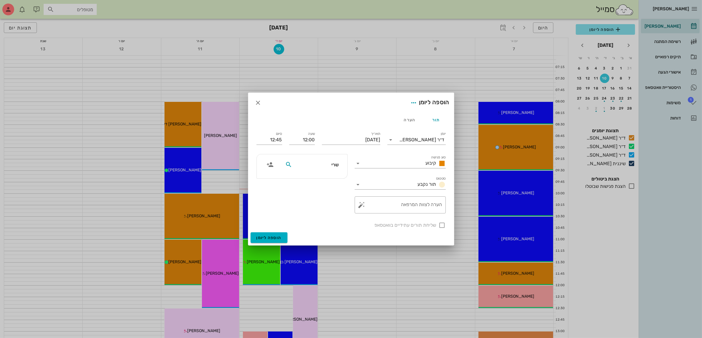
type input "שרית"
click at [325, 178] on div "שרית סריקוב" at bounding box center [305, 178] width 65 height 5
drag, startPoint x: 301, startPoint y: 139, endPoint x: 344, endPoint y: 139, distance: 42.1
click at [344, 139] on div "יומן ד״ר מוחמד ביאדסה סוג פגישה קיבוע סטטוס תור נקבע תאריך יום רביעי, 10 בספטמב…" at bounding box center [351, 179] width 196 height 105
type input "12:15"
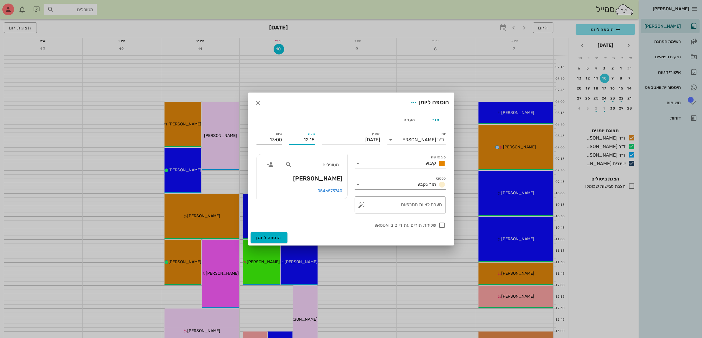
click at [278, 137] on input "13:00" at bounding box center [269, 139] width 26 height 9
click at [271, 165] on div "12:45 (30 דקות)" at bounding box center [253, 162] width 45 height 8
type input "12:45"
click at [442, 226] on div at bounding box center [442, 225] width 10 height 10
checkbox input "true"
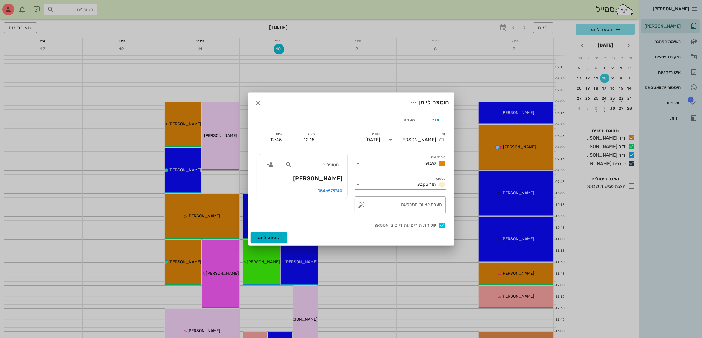
click at [282, 141] on div "סיום 12:45" at bounding box center [269, 139] width 33 height 24
click at [276, 139] on input "12:45" at bounding box center [269, 139] width 26 height 9
click at [271, 170] on div "13:00 (45 דקות)" at bounding box center [253, 170] width 36 height 5
type input "13:00"
click at [270, 237] on span "הוספה ליומן" at bounding box center [268, 237] width 25 height 5
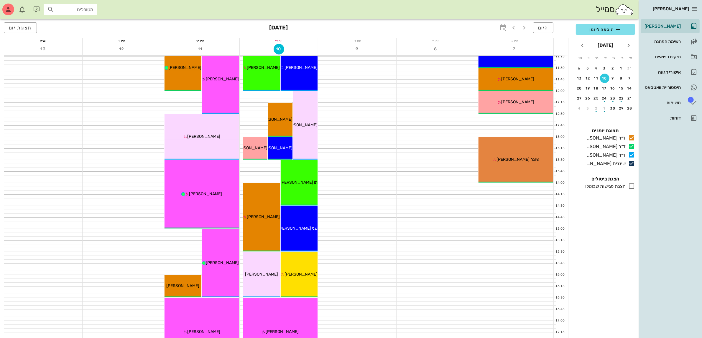
scroll to position [184, 0]
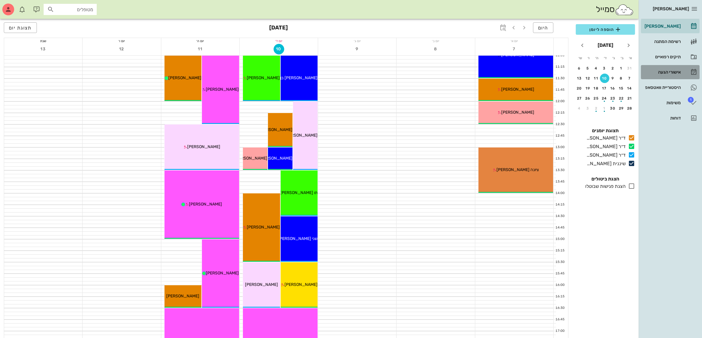
click at [666, 74] on div "אישורי הגעה" at bounding box center [661, 72] width 37 height 5
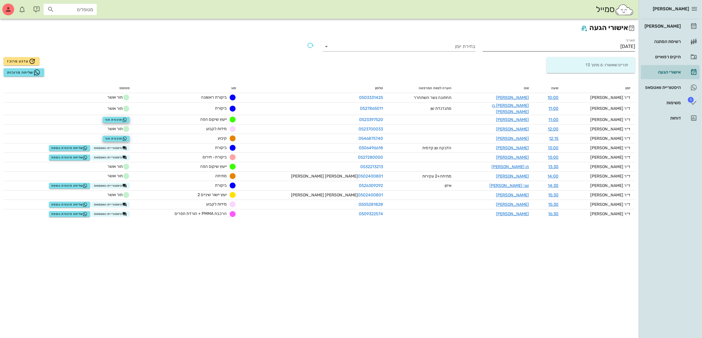
click at [603, 47] on input "[DATE]" at bounding box center [558, 46] width 153 height 9
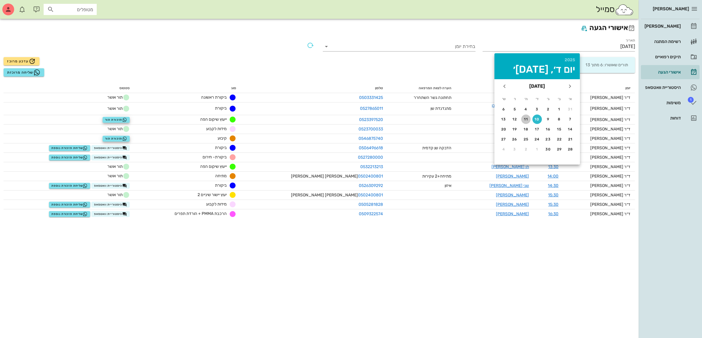
click at [524, 120] on div "11" at bounding box center [525, 119] width 9 height 4
type input "[DATE]"
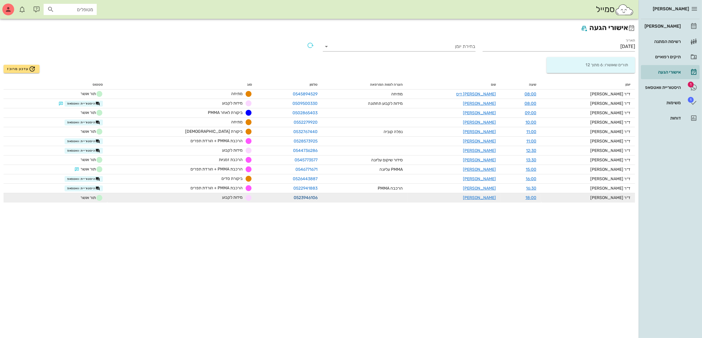
click at [317, 198] on link "0523946106" at bounding box center [305, 197] width 24 height 5
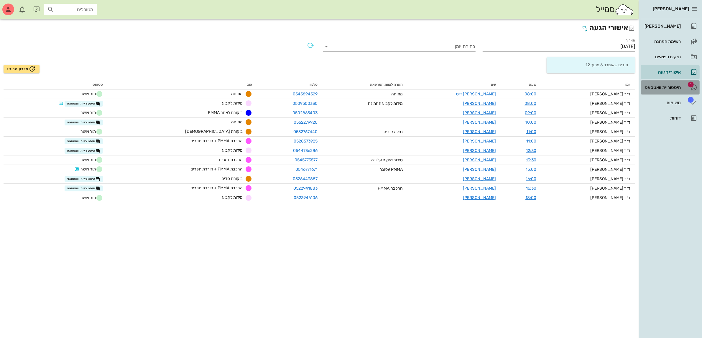
drag, startPoint x: 668, startPoint y: 86, endPoint x: 663, endPoint y: 86, distance: 4.7
click at [667, 86] on div "היסטוריית וואטסאפ" at bounding box center [661, 87] width 37 height 5
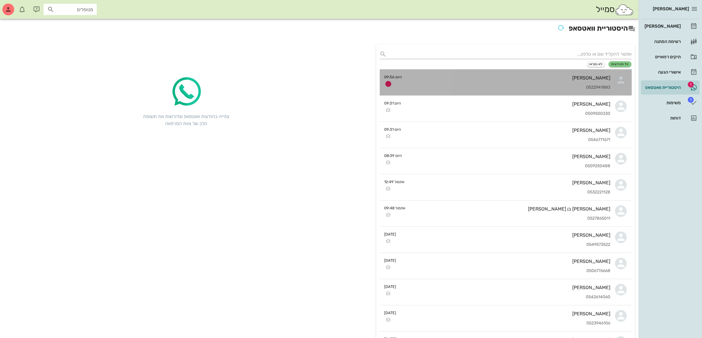
click at [415, 77] on div "[PERSON_NAME]" at bounding box center [509, 78] width 204 height 6
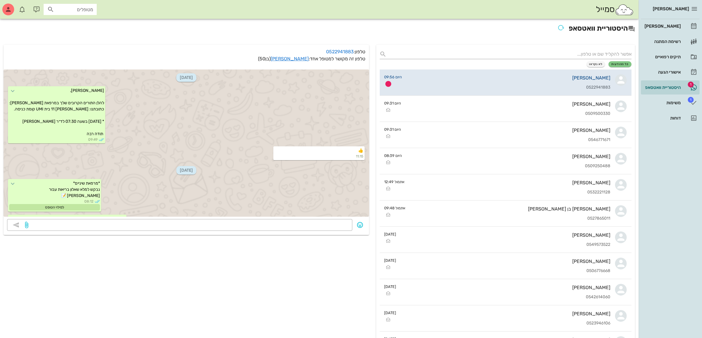
scroll to position [620, 0]
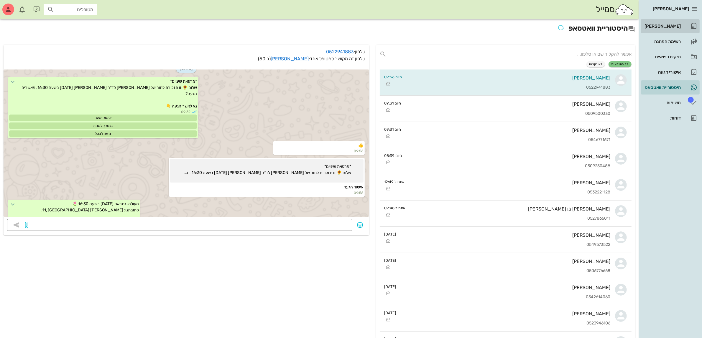
click at [676, 26] on div "[PERSON_NAME]" at bounding box center [661, 26] width 37 height 5
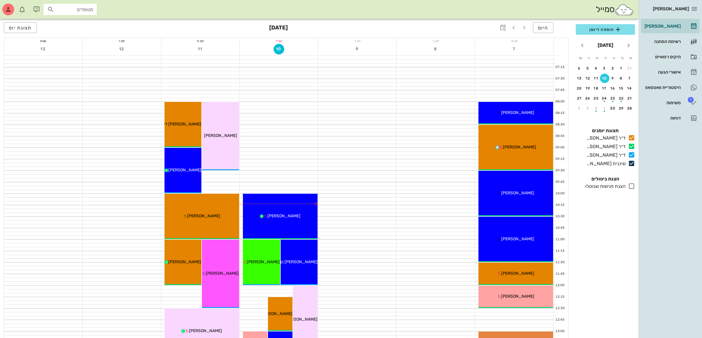
click at [69, 9] on input "מטופלים" at bounding box center [74, 10] width 38 height 8
type input "יעקב"
click at [67, 30] on div "0525966012" at bounding box center [59, 32] width 65 height 5
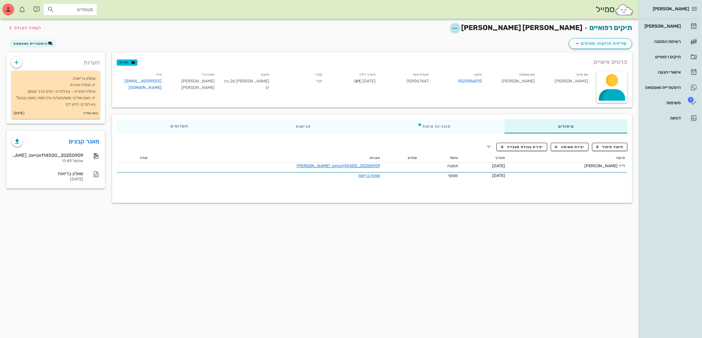
click at [458, 29] on icon "button" at bounding box center [454, 28] width 7 height 7
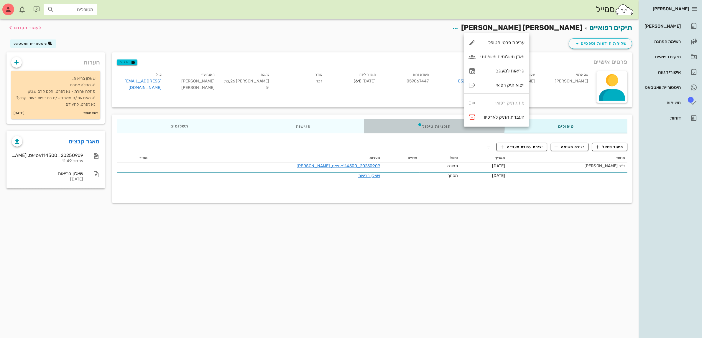
click at [448, 126] on div "תוכניות טיפול" at bounding box center [434, 126] width 141 height 14
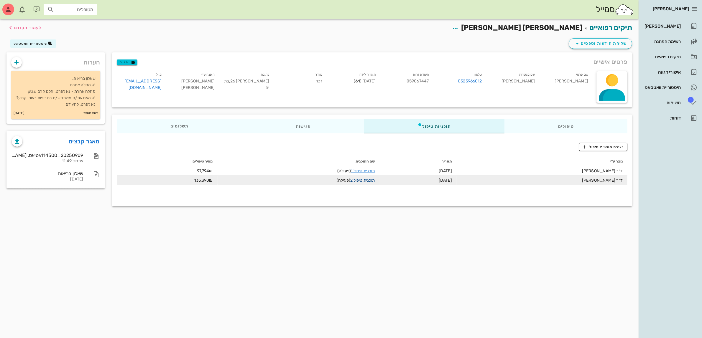
click at [366, 179] on link "תוכנית טיפול 2" at bounding box center [362, 180] width 24 height 5
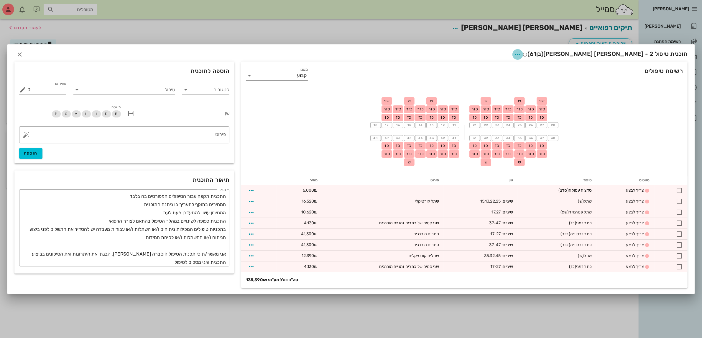
click at [521, 52] on icon "button" at bounding box center [517, 54] width 7 height 7
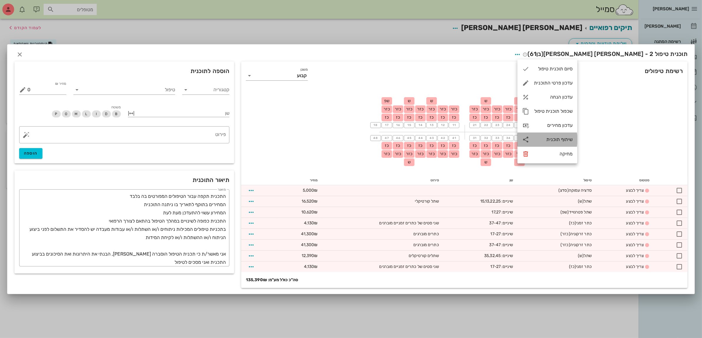
click at [544, 137] on div "שיתוף תוכנית" at bounding box center [553, 140] width 39 height 6
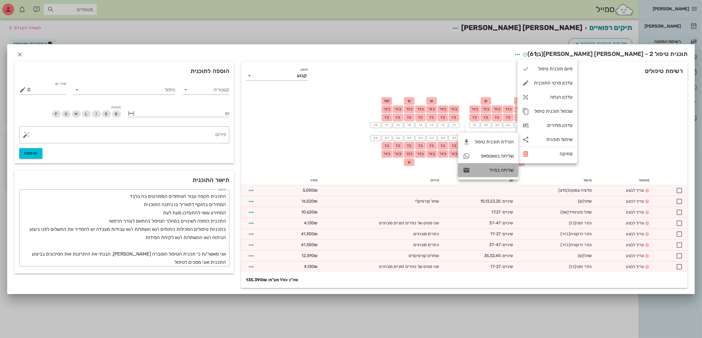
click at [500, 171] on div "שליחה במייל" at bounding box center [493, 170] width 39 height 6
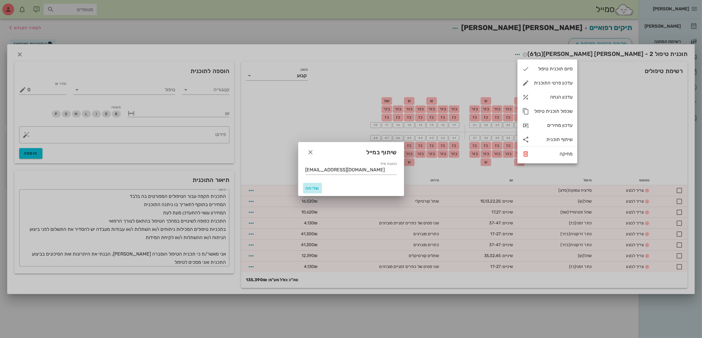
click at [311, 187] on span "שליחה" at bounding box center [312, 188] width 14 height 5
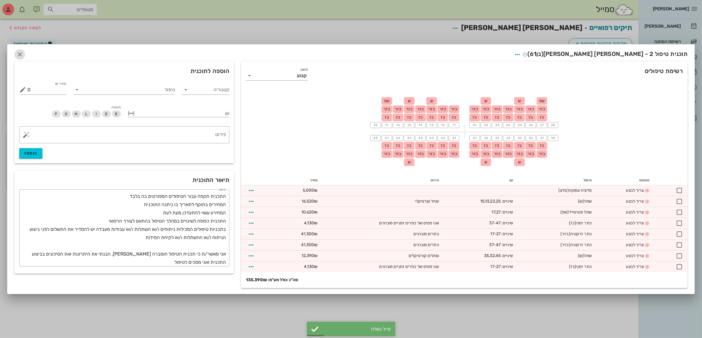
click at [20, 55] on icon "button" at bounding box center [19, 54] width 7 height 7
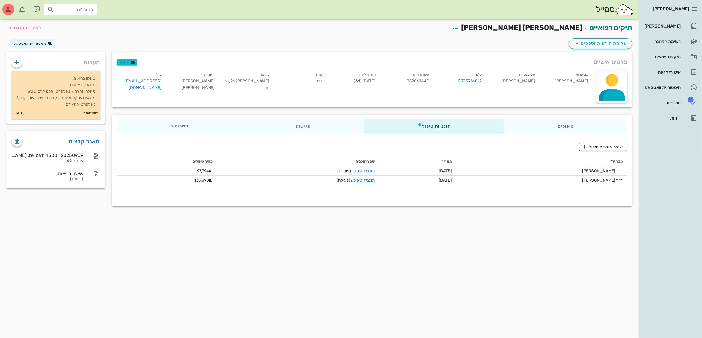
click at [508, 42] on div "שליחת הודעות וטפסים היסטוריית וואטסאפ" at bounding box center [319, 44] width 632 height 15
click at [663, 27] on div "[PERSON_NAME]" at bounding box center [661, 26] width 37 height 5
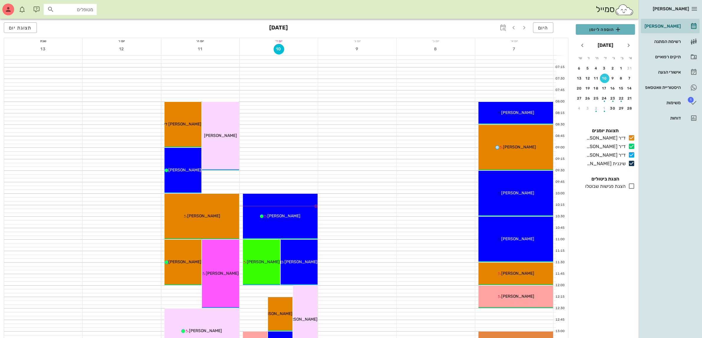
click at [609, 30] on span "הוספה ליומן" at bounding box center [605, 29] width 50 height 7
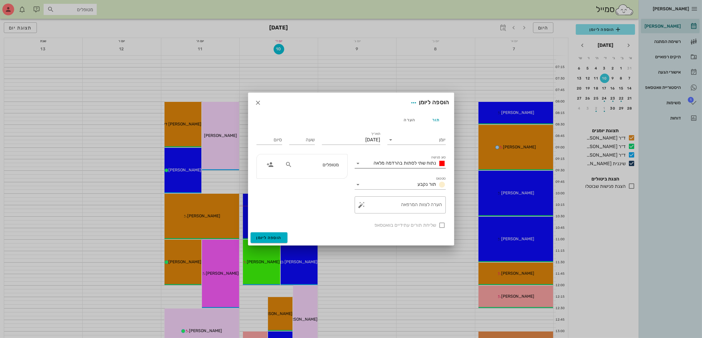
click at [406, 162] on span "נתוח שתי לסתות בהרדמה מלאה" at bounding box center [405, 163] width 62 height 6
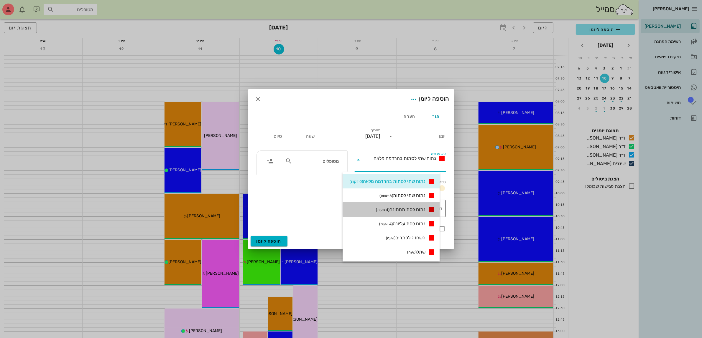
click at [407, 210] on span "נתוח לסת תחתונה (4 שעות)" at bounding box center [400, 209] width 49 height 7
type input "04:00"
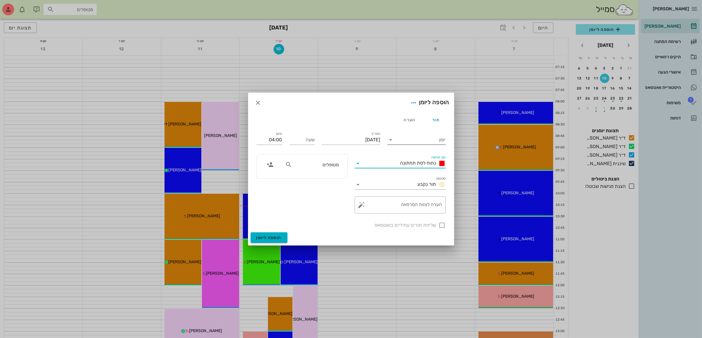
click at [414, 139] on input "יומן" at bounding box center [420, 139] width 50 height 9
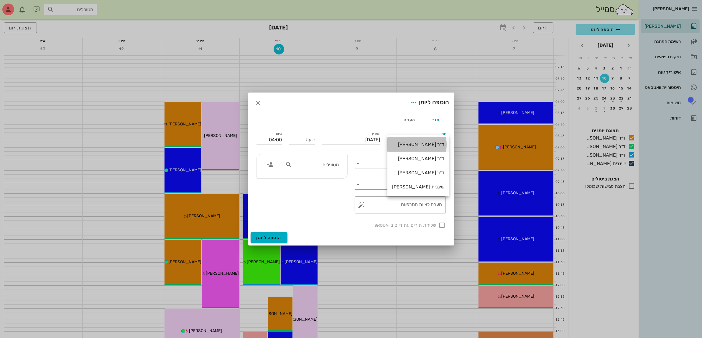
click at [416, 145] on div "ד״ר [PERSON_NAME]" at bounding box center [418, 145] width 52 height 6
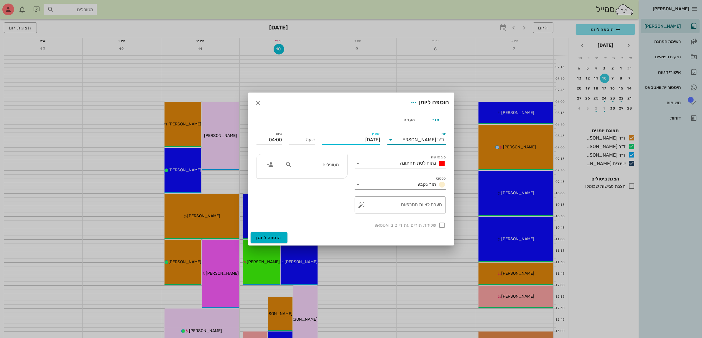
click at [366, 136] on input "[DATE]" at bounding box center [351, 139] width 58 height 9
click at [317, 154] on icon "חודש הבא" at bounding box center [316, 154] width 7 height 7
click at [359, 205] on div "21" at bounding box center [360, 207] width 9 height 4
type input "[DATE]"
click at [304, 142] on input "שעה" at bounding box center [302, 139] width 26 height 9
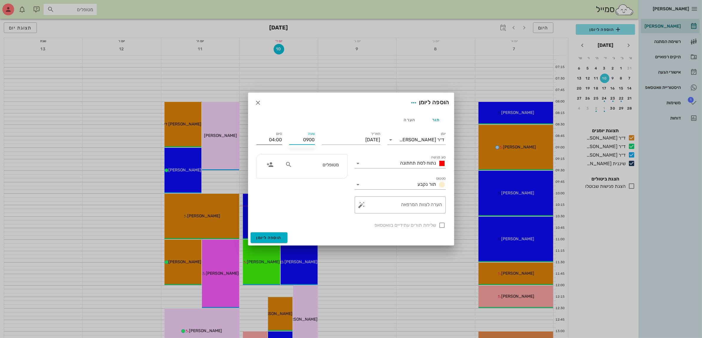
click at [278, 142] on input "04:00" at bounding box center [269, 139] width 26 height 9
type input "09:00"
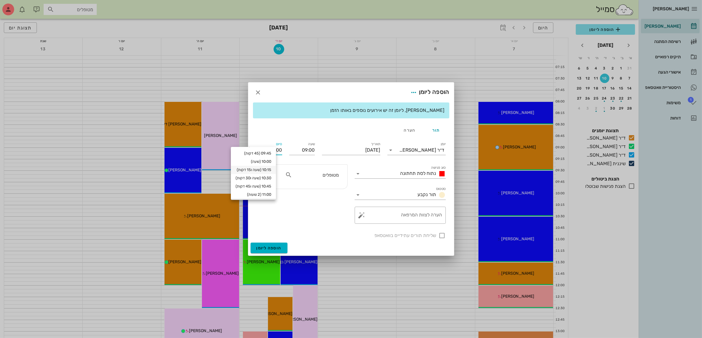
scroll to position [24, 0]
click at [271, 185] on div "11:00 (2 שעות)" at bounding box center [253, 187] width 36 height 5
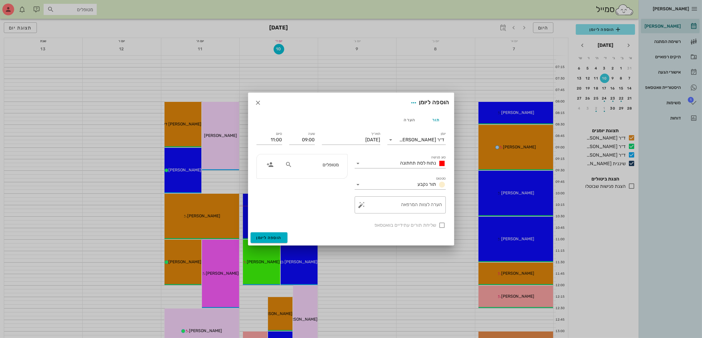
scroll to position [15, 0]
click at [278, 141] on input "11:00" at bounding box center [269, 139] width 26 height 9
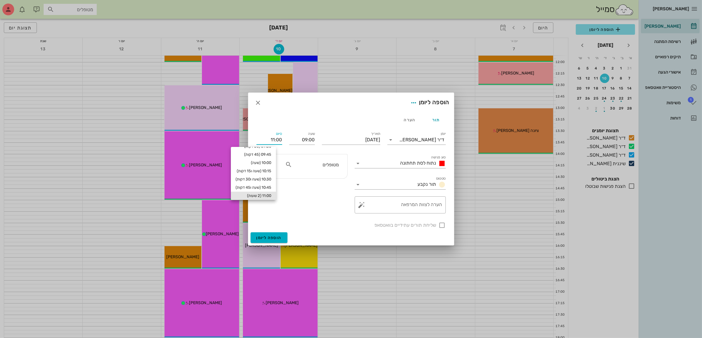
scroll to position [295, 0]
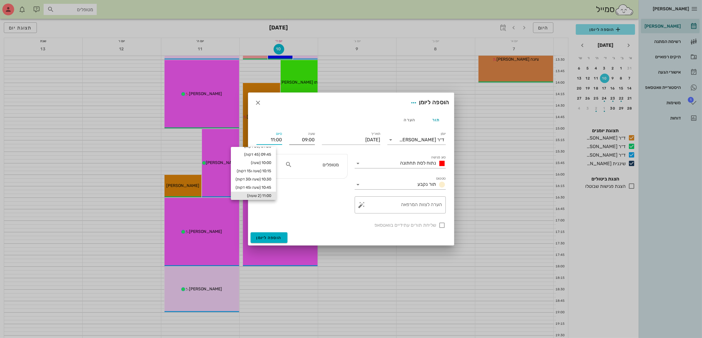
drag, startPoint x: 275, startPoint y: 139, endPoint x: 291, endPoint y: 139, distance: 16.2
click at [291, 139] on div "יומן ד״ר ג׳מיל ביאדסה סוג פגישה נתוח לסת תחתונה סטטוס תור נקבע תאריך יום שלישי,…" at bounding box center [351, 179] width 196 height 105
type input "1"
type input "11:30"
click at [250, 232] on button "הוספה ליומן" at bounding box center [268, 237] width 37 height 11
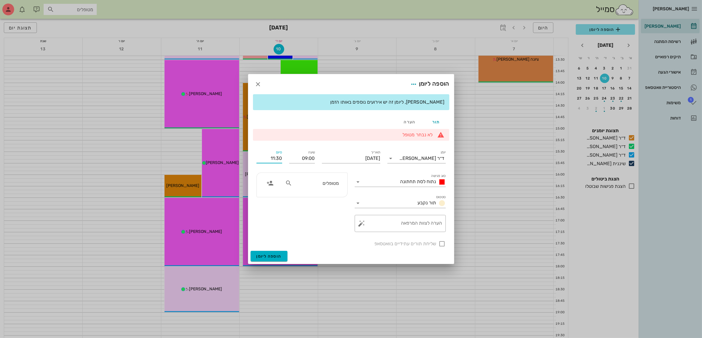
click at [325, 187] on div "מטופלים" at bounding box center [311, 183] width 61 height 11
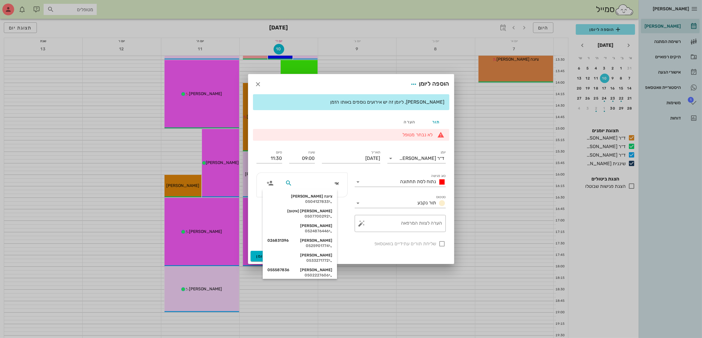
type input "איל"
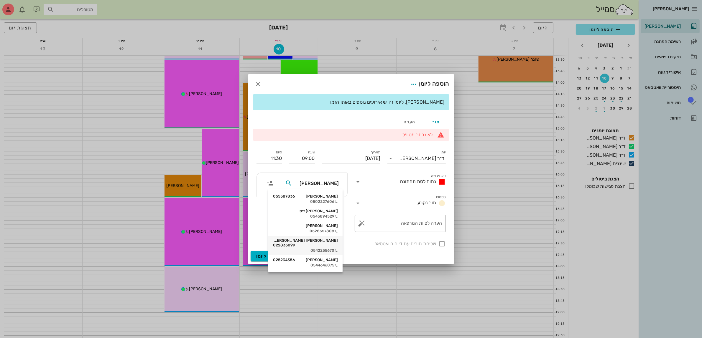
click at [316, 242] on div "אילן עמית 022833099" at bounding box center [305, 242] width 65 height 9
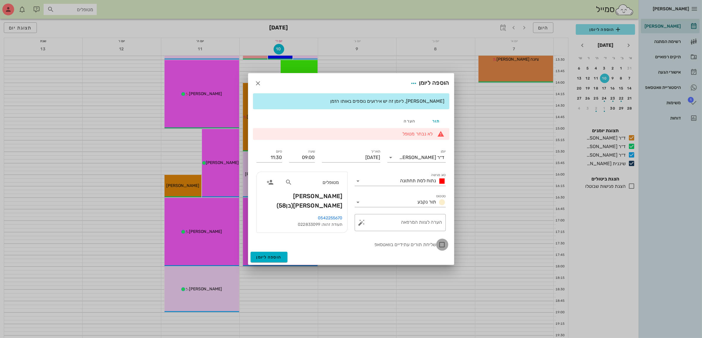
click at [441, 244] on div at bounding box center [442, 245] width 10 height 10
checkbox input "true"
click at [269, 255] on span "הוספה ליומן" at bounding box center [268, 257] width 25 height 5
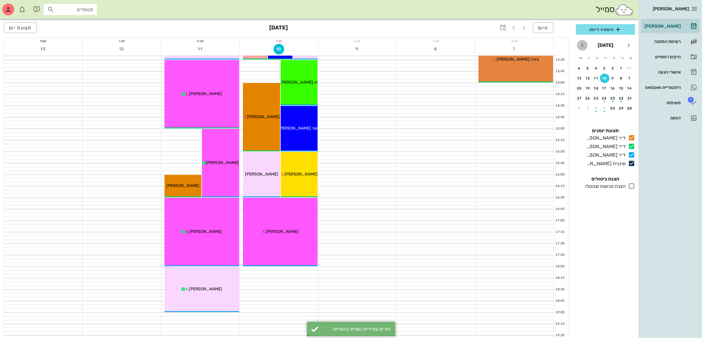
click at [580, 45] on icon "חודש הבא" at bounding box center [581, 45] width 7 height 7
click at [612, 98] on div "21" at bounding box center [612, 98] width 9 height 4
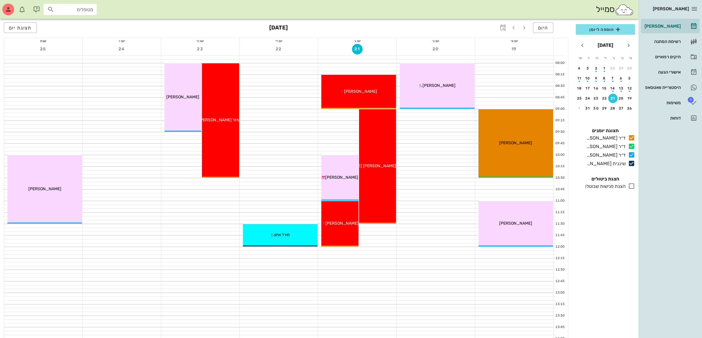
scroll to position [37, 0]
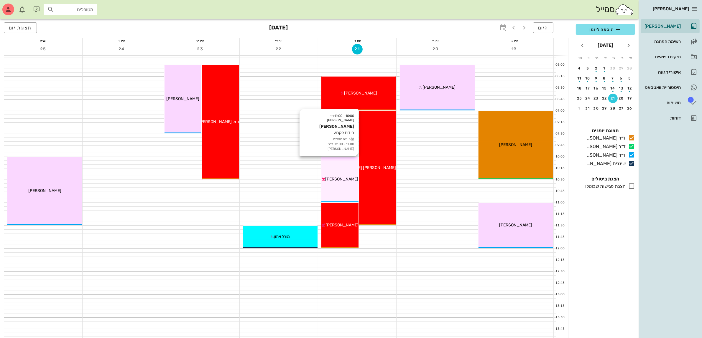
click at [338, 174] on div "10:00 - 11:00 ד״ר עמראן ביאדסה מרינה פיגמוב מידות לקבוע תורים נוספים: 11:00 - 1…" at bounding box center [339, 179] width 37 height 45
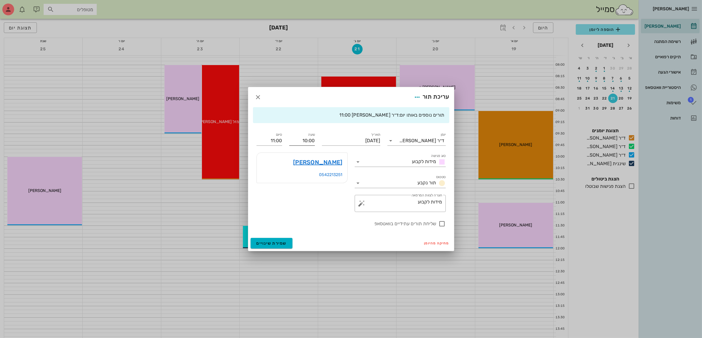
click at [311, 140] on input "10:00" at bounding box center [302, 140] width 26 height 9
click at [307, 184] on div "10:30" at bounding box center [302, 185] width 16 height 5
type input "10:30"
type input "11:30"
click at [273, 240] on button "שמירת שינויים" at bounding box center [271, 243] width 42 height 11
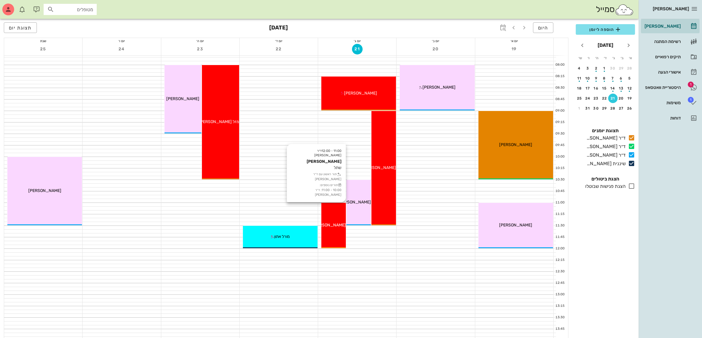
click at [337, 219] on div "11:00 - 12:00 ד״ר ג׳מיל ביאדסה מרינה פיגמוב שתל תור ראשון עם ד״ר ג׳מיל ביאדסה ת…" at bounding box center [333, 225] width 24 height 45
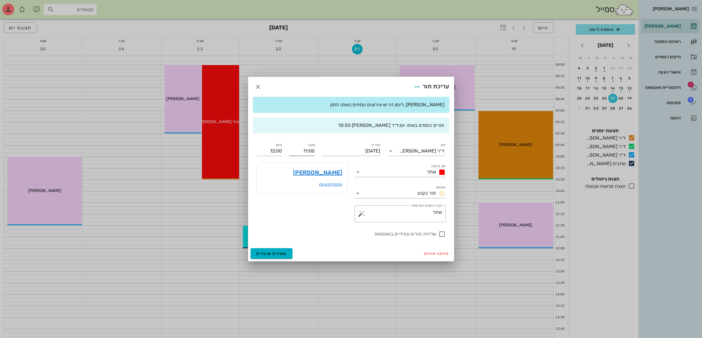
click at [313, 151] on input "11:00" at bounding box center [302, 150] width 26 height 9
click at [308, 193] on div "11:30" at bounding box center [302, 195] width 16 height 5
type input "11:30"
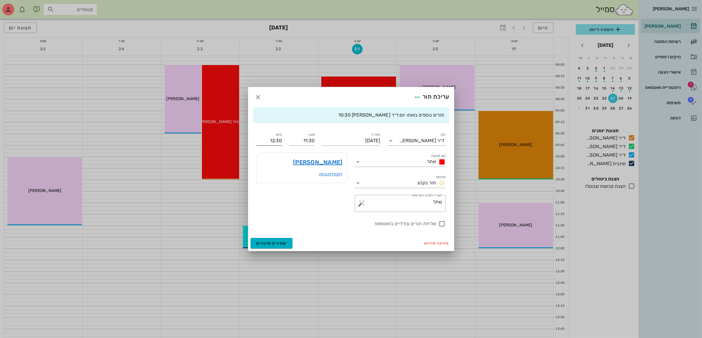
click at [279, 139] on input "12:30" at bounding box center [269, 140] width 26 height 9
click at [268, 169] on div "12:15 (45 דקות)" at bounding box center [253, 168] width 36 height 5
type input "12:15"
click at [278, 242] on span "שמירת שינויים" at bounding box center [271, 243] width 30 height 5
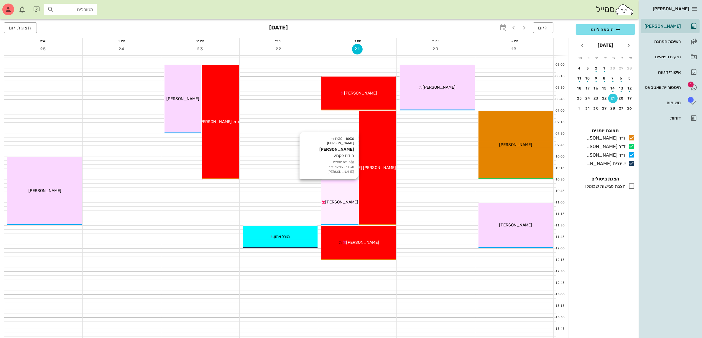
drag, startPoint x: 345, startPoint y: 192, endPoint x: 345, endPoint y: 201, distance: 9.4
click at [345, 201] on div "10:30 - 11:30 ד״ר עמראן ביאדסה מרינה פיגמוב מידות לקבוע תורים נוספים: 11:30 - 1…" at bounding box center [339, 202] width 37 height 45
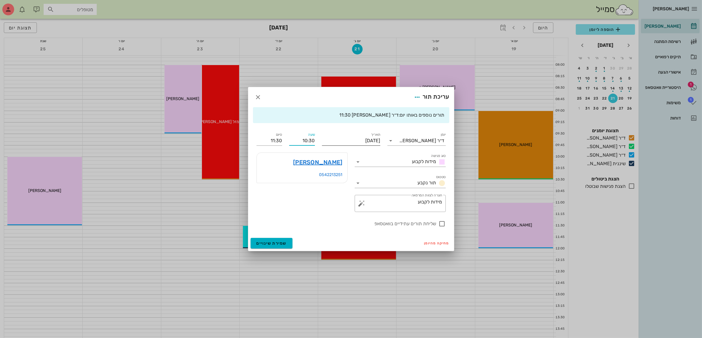
drag, startPoint x: 301, startPoint y: 141, endPoint x: 369, endPoint y: 141, distance: 67.8
click at [344, 143] on div "יומן ד״ר עמראן ביאדסה סוג פגישה מידות לקבוע סטטוס תור נקבע תאריך יום שלישי, 21 …" at bounding box center [351, 179] width 196 height 103
click at [257, 94] on icon "button" at bounding box center [258, 97] width 7 height 7
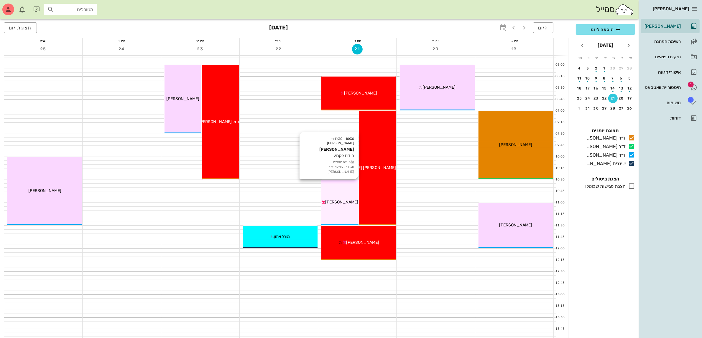
click at [348, 191] on div "10:30 - 11:30 ד״ר עמראן ביאדסה מרינה פיגמוב מידות לקבוע תורים נוספים: 11:30 - 1…" at bounding box center [339, 202] width 37 height 45
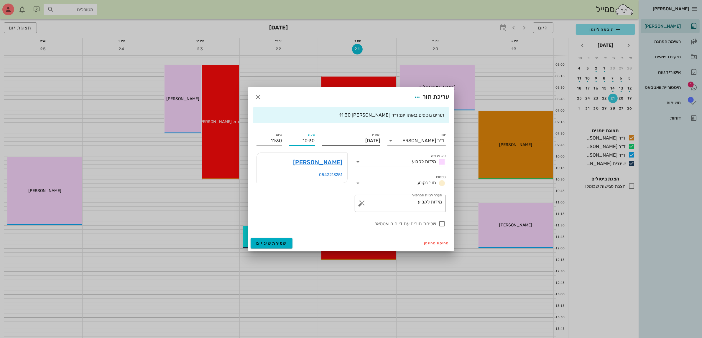
drag, startPoint x: 301, startPoint y: 141, endPoint x: 326, endPoint y: 141, distance: 24.5
click at [326, 141] on div "יומן ד״ר עמראן ביאדסה סוג פגישה מידות לקבוע סטטוס תור נקבע תאריך יום שלישי, 21 …" at bounding box center [351, 179] width 196 height 103
click at [266, 141] on input "11:30" at bounding box center [269, 140] width 26 height 9
type input "11:00"
type input "12:00"
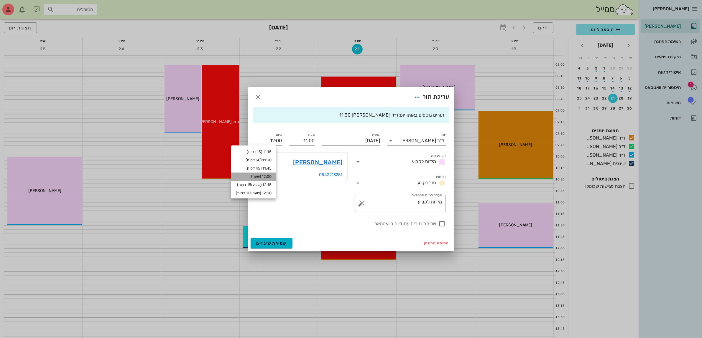
click at [269, 175] on div "12:00 (שעה)" at bounding box center [254, 176] width 36 height 5
type input "12:00"
click at [276, 240] on button "שמירת שינויים" at bounding box center [271, 243] width 42 height 11
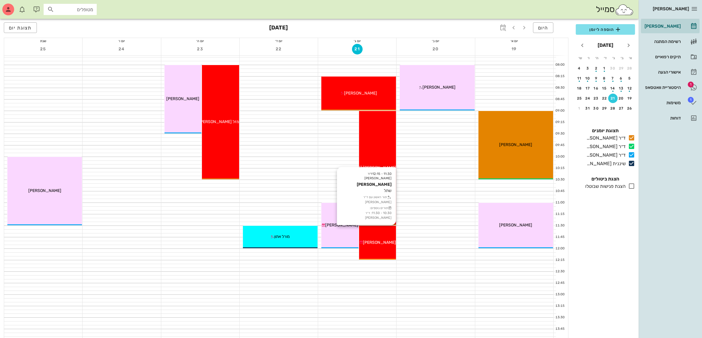
click at [373, 229] on div "11:30 - 12:15 ד״ר ג׳מיל ביאדסה מרינה פיגמוב שתל תור ראשון עם ד״ר ג׳מיל ביאדסה ת…" at bounding box center [377, 243] width 37 height 34
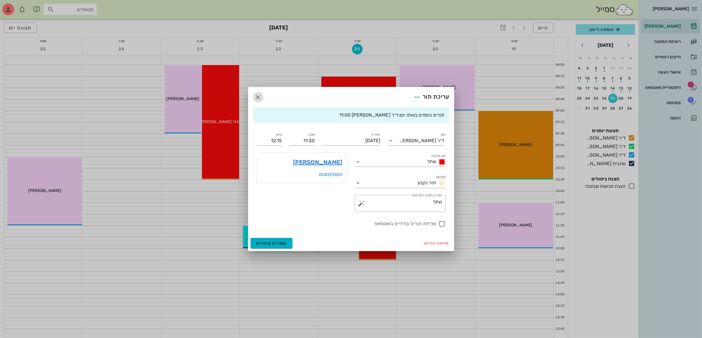
click at [261, 96] on icon "button" at bounding box center [258, 97] width 7 height 7
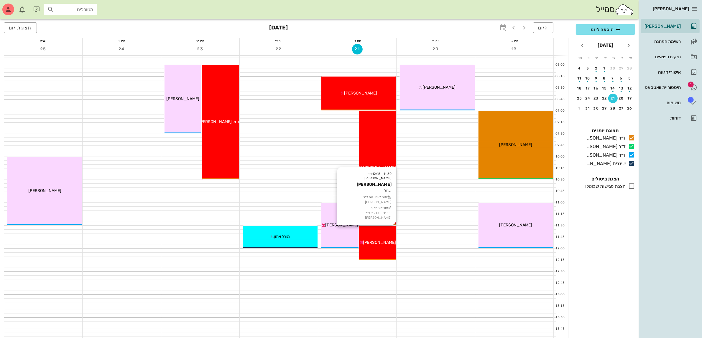
click at [383, 240] on span "[PERSON_NAME]" at bounding box center [379, 242] width 33 height 5
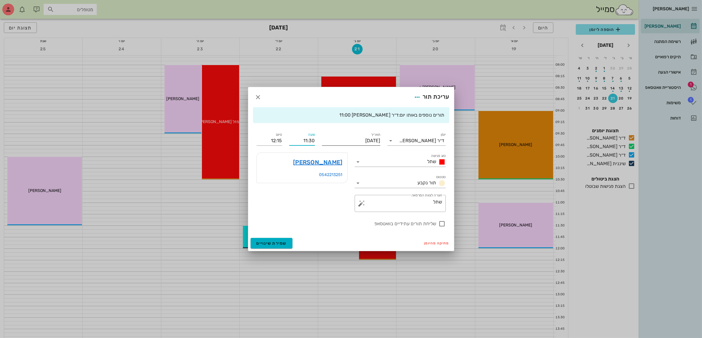
drag, startPoint x: 299, startPoint y: 140, endPoint x: 363, endPoint y: 139, distance: 63.6
click at [357, 139] on div "יומן ד״ר ג׳מיל ביאדסה סוג פגישה שתל סטטוס תור נקבע תאריך יום שלישי, 21 באוקטובר…" at bounding box center [351, 179] width 196 height 103
click at [286, 137] on div "שעה 1200" at bounding box center [301, 138] width 33 height 21
type input "12:00"
type input "12:45"
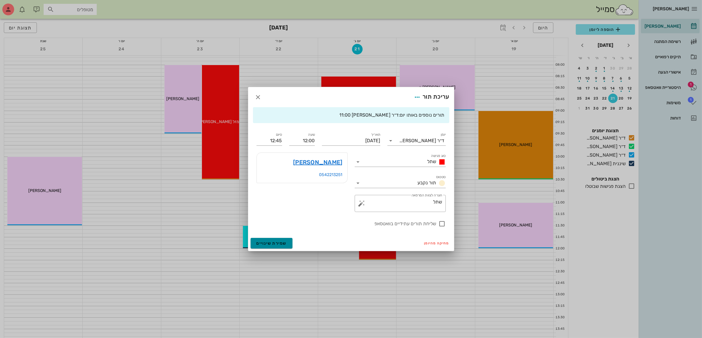
click at [274, 243] on span "שמירת שינויים" at bounding box center [271, 243] width 30 height 5
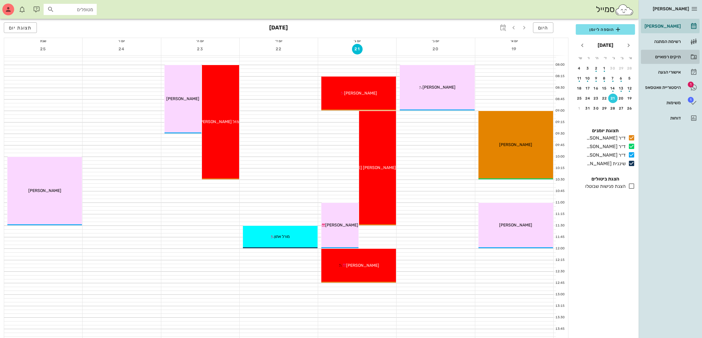
click at [667, 55] on div "תיקים רפואיים" at bounding box center [661, 57] width 37 height 5
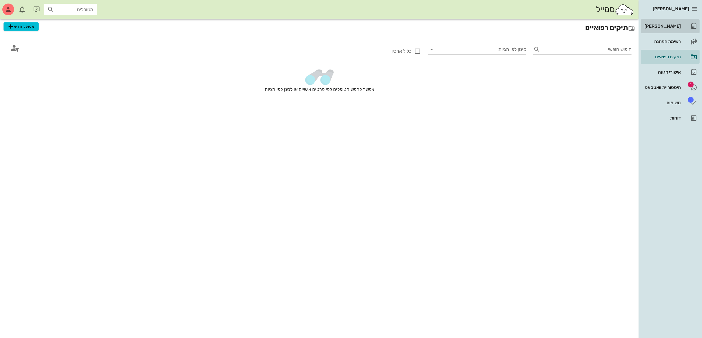
click at [665, 23] on div "[PERSON_NAME]" at bounding box center [661, 26] width 37 height 9
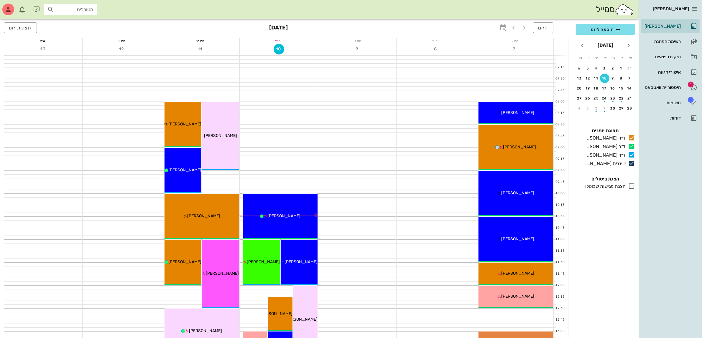
click at [65, 9] on input "מטופלים" at bounding box center [74, 10] width 38 height 8
type input "אורי"
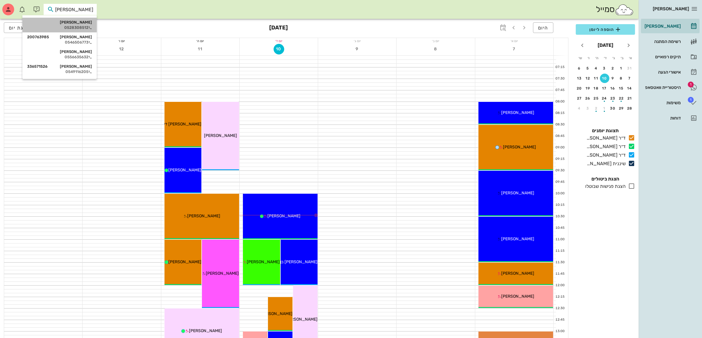
click at [77, 20] on div "[PERSON_NAME]" at bounding box center [59, 22] width 65 height 5
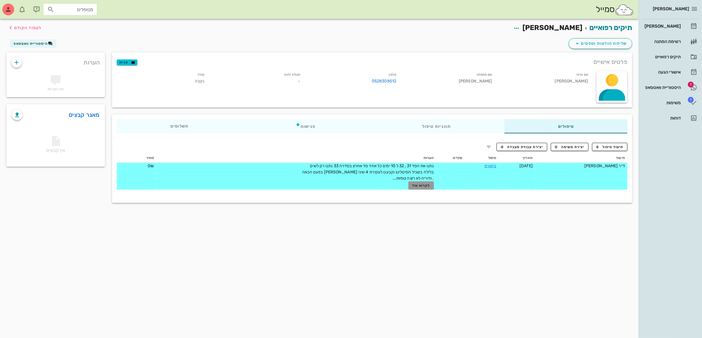
click at [419, 184] on span "לקרוא עוד" at bounding box center [421, 186] width 18 height 4
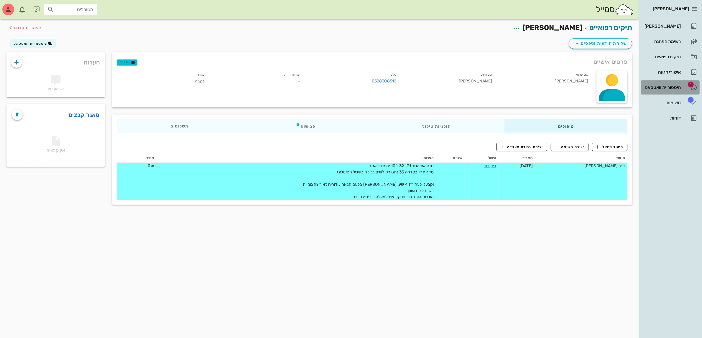
click at [659, 85] on div "היסטוריית וואטסאפ" at bounding box center [661, 87] width 37 height 9
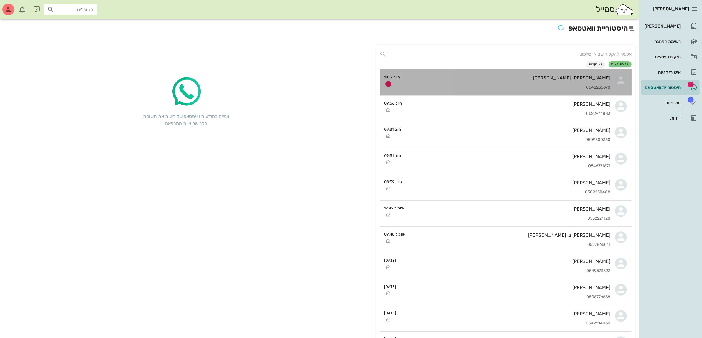
click at [519, 80] on div "אילן עמית" at bounding box center [508, 78] width 206 height 6
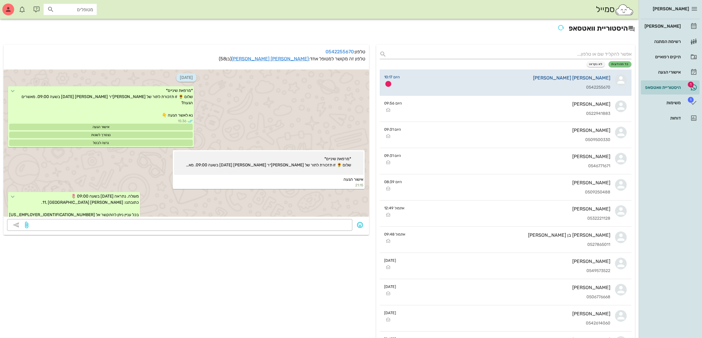
scroll to position [286, 0]
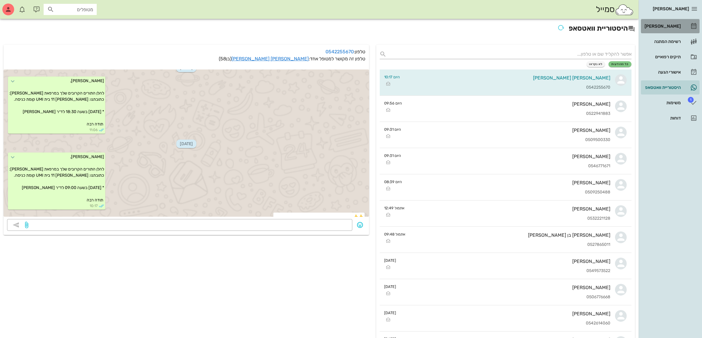
click at [665, 24] on div "[PERSON_NAME]" at bounding box center [661, 26] width 37 height 5
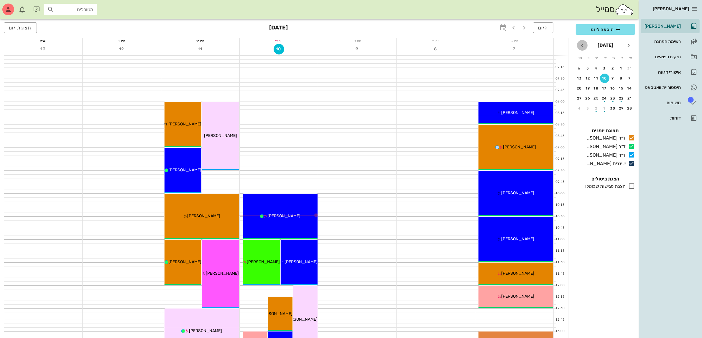
click at [581, 46] on icon "חודש הבא" at bounding box center [581, 45] width 7 height 7
click at [625, 45] on icon "חודש שעבר" at bounding box center [628, 45] width 7 height 7
click at [630, 96] on div "19" at bounding box center [629, 98] width 9 height 4
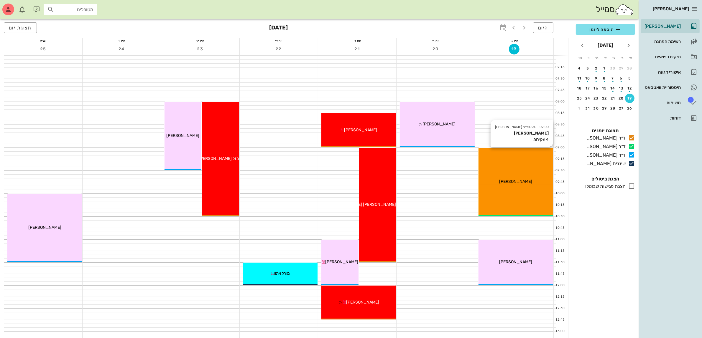
click at [524, 168] on div "09:00 - 10:30 ד״ר מוחמד ביאדסה אוריה אוחיון 4 עקירות אוריה אוחיון" at bounding box center [515, 182] width 75 height 68
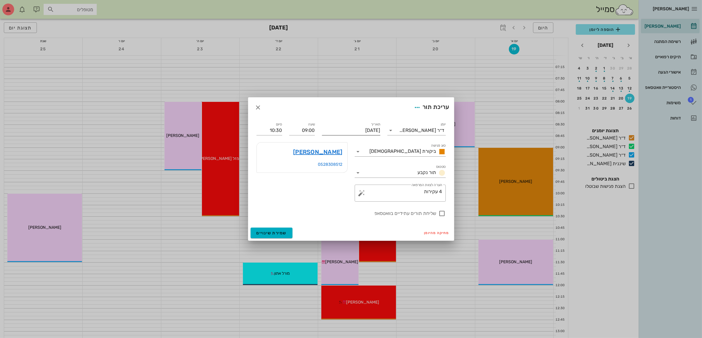
click at [351, 129] on input "יום ראשון, 19 באוקטובר 2025" at bounding box center [351, 130] width 58 height 9
click at [382, 184] on div "12" at bounding box center [382, 185] width 9 height 4
type input "יום ראשון, 12 באוקטובר 2025"
click at [302, 131] on input "09:00" at bounding box center [302, 130] width 26 height 9
drag, startPoint x: 296, startPoint y: 129, endPoint x: 362, endPoint y: 128, distance: 66.0
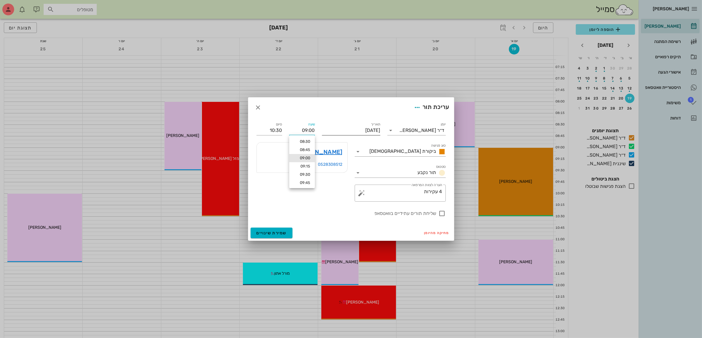
click at [362, 128] on div "יומן ד״ר מוחמד ביאדסה סוג פגישה ביקורת אורתו סטטוס תור נקבע תאריך יום ראשון, 12…" at bounding box center [351, 169] width 196 height 103
type input "08:00"
click at [401, 145] on div "סוג פגישה ביקורת אורתו" at bounding box center [399, 149] width 91 height 13
click at [367, 152] on input "סוג פגישה" at bounding box center [365, 151] width 4 height 9
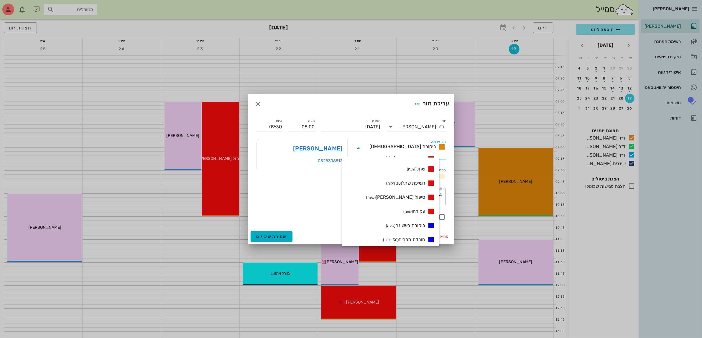
scroll to position [74, 0]
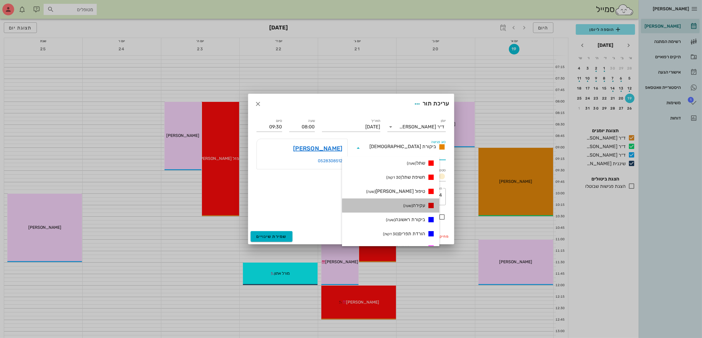
click at [425, 205] on span "עקירה (שעה)" at bounding box center [414, 205] width 22 height 7
type input "09:00"
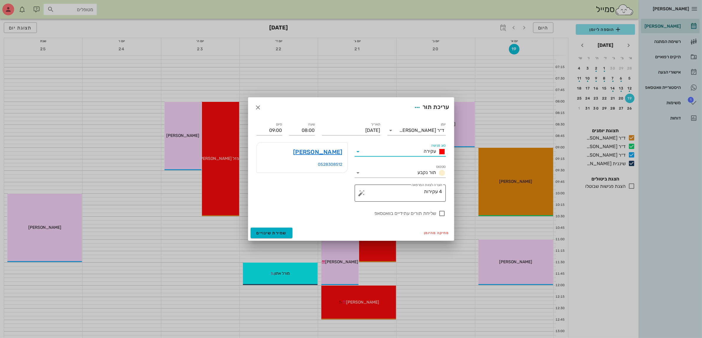
click at [419, 193] on textarea "4 עקירות" at bounding box center [402, 195] width 79 height 14
type textarea "4 עקירות שן בינה"
click at [276, 131] on input "09:00" at bounding box center [269, 130] width 26 height 9
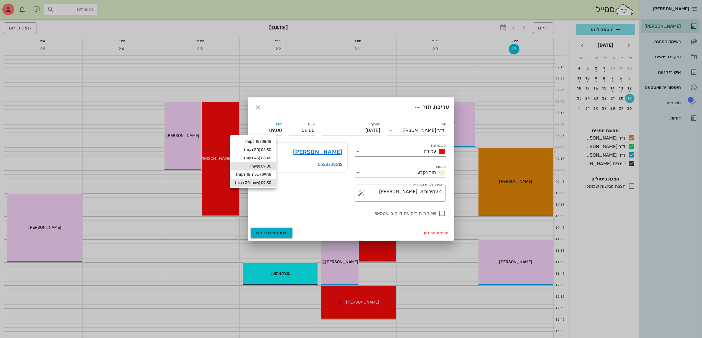
click at [271, 184] on div "09:30 (שעה ו30 דקות)" at bounding box center [253, 183] width 36 height 5
type input "09:30"
click at [440, 211] on div at bounding box center [442, 214] width 10 height 10
checkbox input "true"
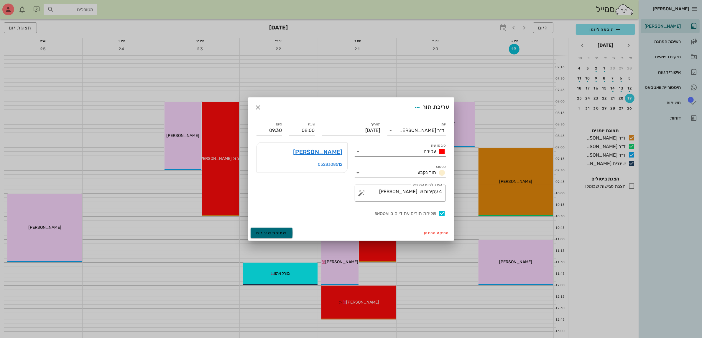
click at [277, 235] on span "שמירת שינויים" at bounding box center [271, 233] width 30 height 5
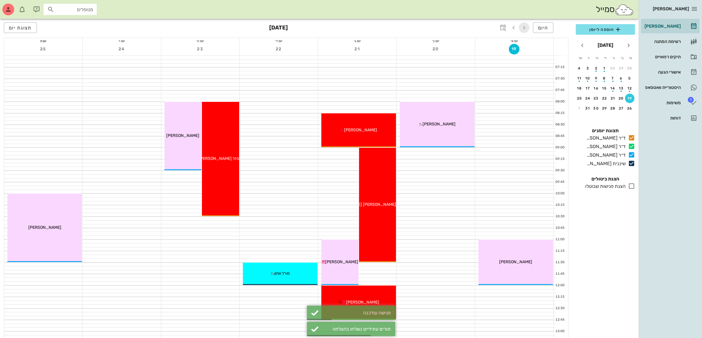
click at [521, 24] on button "button" at bounding box center [524, 27] width 11 height 11
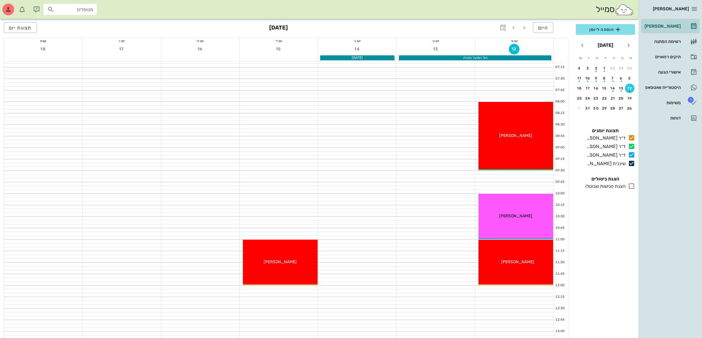
click at [80, 7] on input "מטופלים" at bounding box center [74, 10] width 38 height 8
type input "אבי פ"
click at [111, 13] on div "סמייל אבי פ" at bounding box center [319, 9] width 638 height 19
click at [667, 57] on div "תיקים רפואיים" at bounding box center [661, 57] width 37 height 5
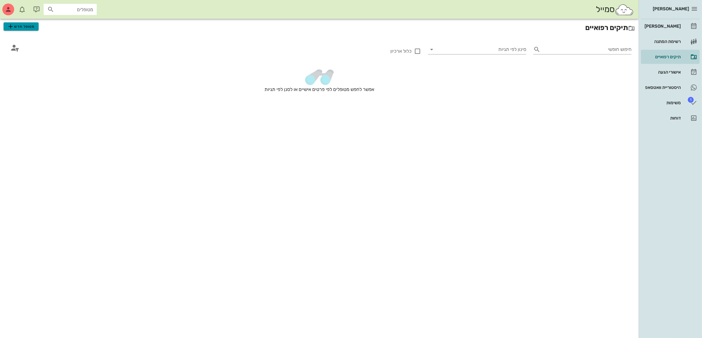
click at [20, 24] on span "מטופל חדש" at bounding box center [21, 26] width 28 height 7
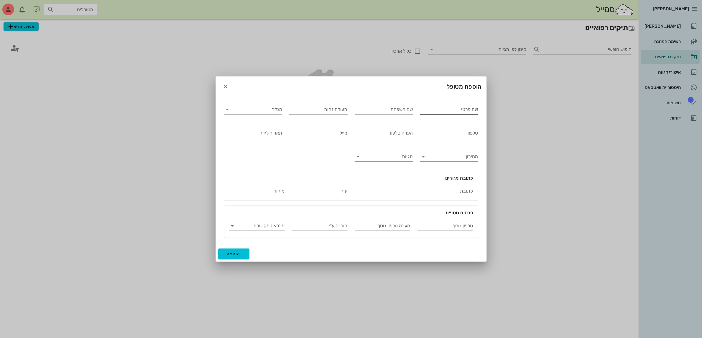
click at [453, 108] on input "שם פרטי" at bounding box center [449, 109] width 58 height 9
type input "אבי"
type input "פרץ"
click at [278, 111] on input "מגדר" at bounding box center [257, 109] width 49 height 9
click at [273, 113] on div "זכר" at bounding box center [253, 114] width 49 height 6
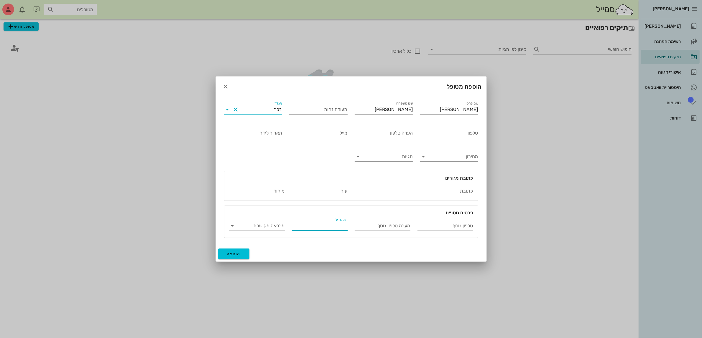
click at [343, 228] on input "הופנה ע״י" at bounding box center [320, 225] width 56 height 9
type input "לולו"
click at [441, 130] on input "טלפון" at bounding box center [449, 132] width 58 height 9
type input "054-2363959"
click at [228, 252] on span "הוספה" at bounding box center [234, 254] width 14 height 5
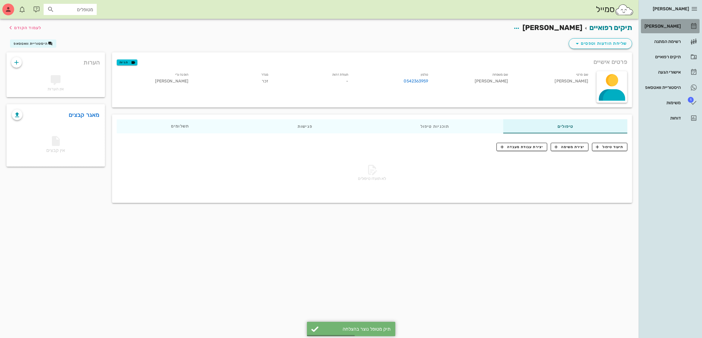
click at [670, 25] on div "[PERSON_NAME]" at bounding box center [661, 26] width 37 height 5
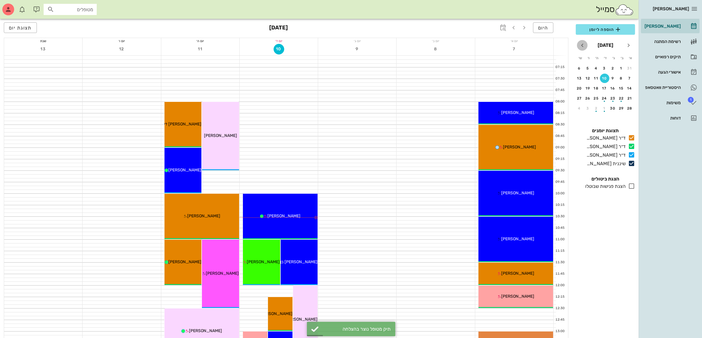
click at [581, 43] on icon "חודש הבא" at bounding box center [581, 45] width 7 height 7
click at [628, 88] on div "button" at bounding box center [629, 89] width 9 height 3
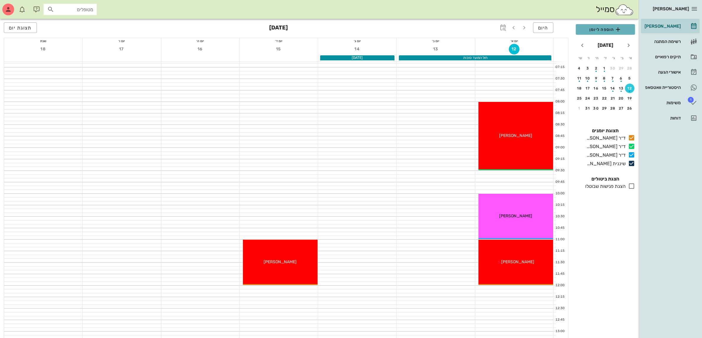
click at [613, 28] on span "הוספה ליומן" at bounding box center [605, 29] width 50 height 7
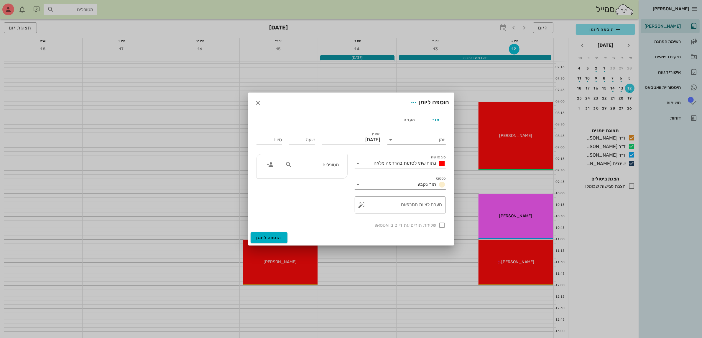
click at [421, 142] on input "יומן" at bounding box center [420, 139] width 50 height 9
click at [423, 142] on div "ד״ר [PERSON_NAME]" at bounding box center [418, 145] width 52 height 6
click at [412, 162] on span "נתוח שתי לסתות בהרדמה מלאה" at bounding box center [405, 163] width 62 height 6
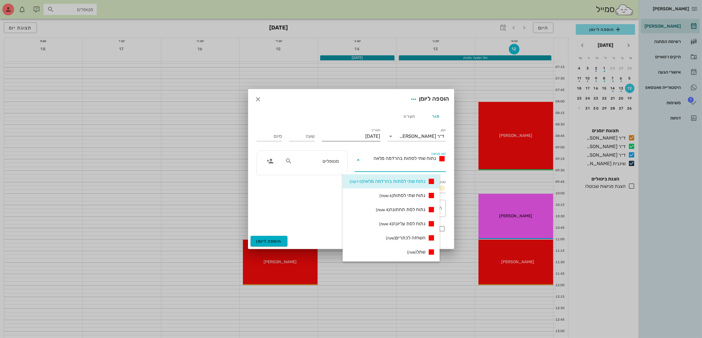
click at [336, 134] on input "יום ראשון, 12 באוקטובר 2025" at bounding box center [351, 136] width 58 height 9
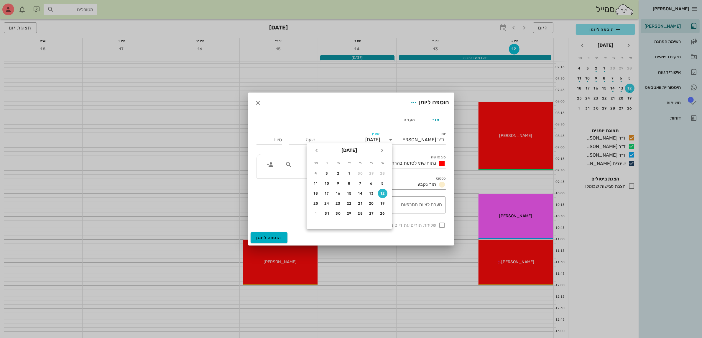
click at [382, 193] on div "12" at bounding box center [382, 194] width 9 height 4
click at [298, 138] on input "שעה" at bounding box center [302, 139] width 26 height 9
type input "09:30"
type input "17:30"
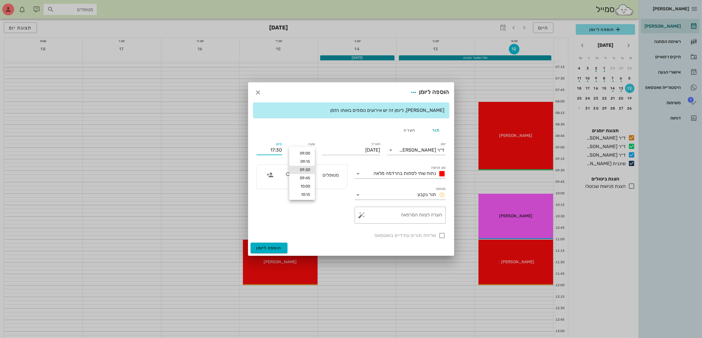
click at [277, 139] on div "סיום 17:30" at bounding box center [269, 149] width 33 height 24
click at [309, 173] on input "מטופלים" at bounding box center [315, 175] width 45 height 8
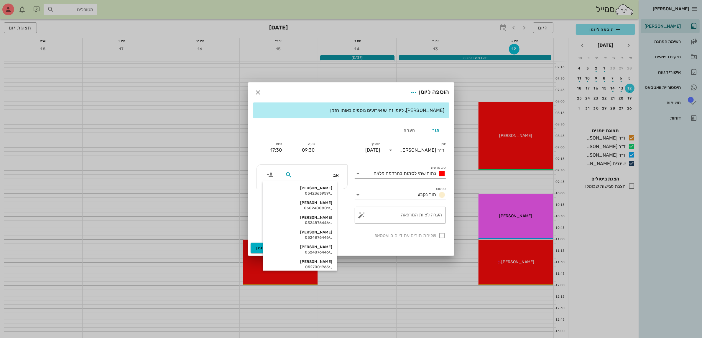
type input "אבי"
click at [327, 192] on div "0542363959" at bounding box center [299, 193] width 65 height 5
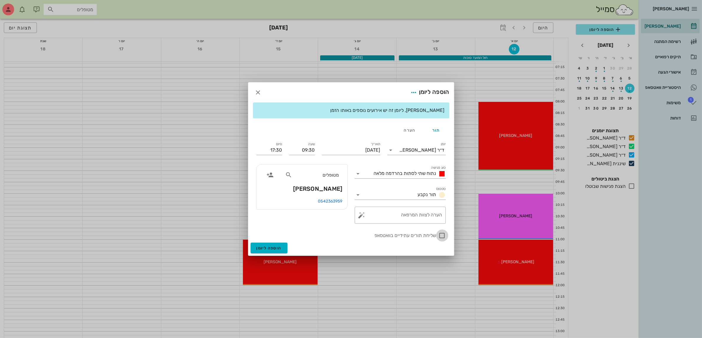
click at [441, 234] on div at bounding box center [442, 236] width 10 height 10
checkbox input "true"
click at [419, 218] on textarea "הערה לצוות המרפאה" at bounding box center [402, 217] width 79 height 14
type textarea "שתל והחלפת 4 כתרים עליומות"
click at [395, 175] on span "נתוח שתי לסתות בהרדמה מלאה" at bounding box center [405, 174] width 62 height 6
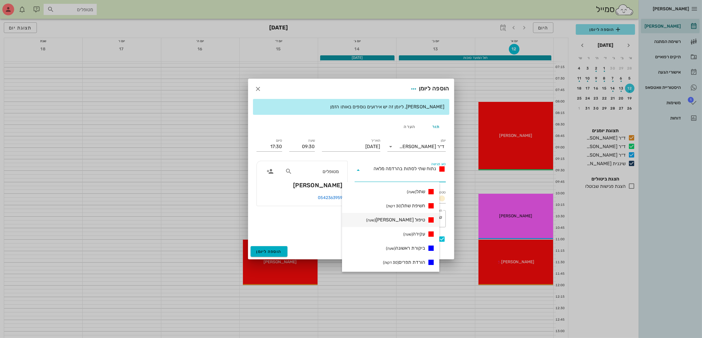
scroll to position [74, 0]
click at [416, 191] on small "(שעה)" at bounding box center [411, 189] width 9 height 4
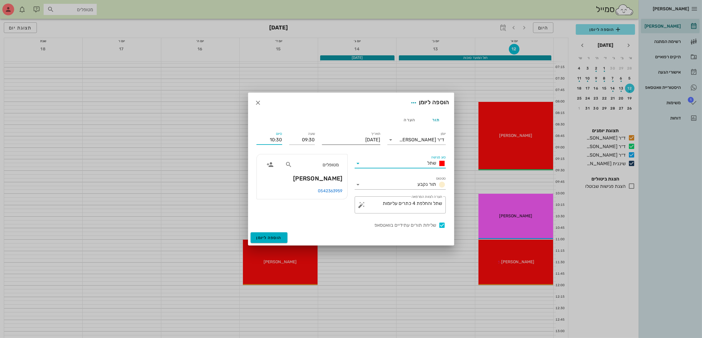
drag, startPoint x: 268, startPoint y: 136, endPoint x: 332, endPoint y: 135, distance: 63.7
click at [332, 135] on div "יומן ד״ר ג׳מיל ביאדסה סוג פגישה שתל סטטוס תור נקבע תאריך יום ראשון, 12 באוקטובר…" at bounding box center [351, 179] width 196 height 105
type input "11:00"
click at [383, 151] on div "סוג פגישה שתל" at bounding box center [400, 161] width 98 height 21
click at [372, 205] on textarea "שתל והחלפת 4 כתרים עליומות" at bounding box center [402, 206] width 79 height 14
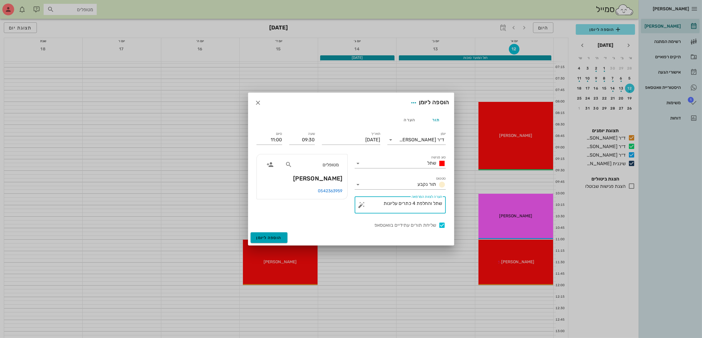
type textarea "שתל והחלפת 4 כתרים עליונות"
click at [266, 236] on span "הוספה ליומן" at bounding box center [268, 237] width 25 height 5
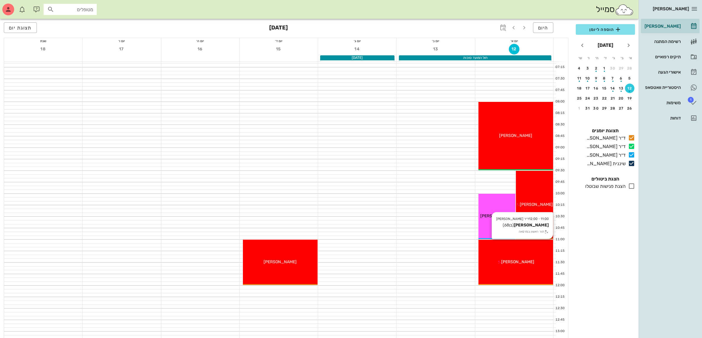
click at [531, 249] on div "11:00 - 12:00 ד״ר ג׳מיל ביאדסה איציק אליסיאן (בן 68 ) תור ראשון במרפאה איציק אל…" at bounding box center [515, 262] width 75 height 45
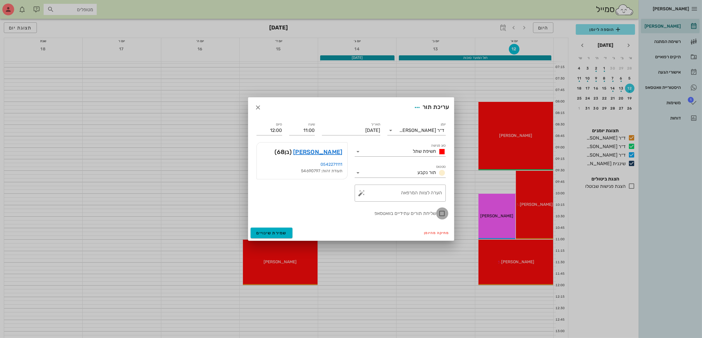
click at [438, 214] on div at bounding box center [442, 214] width 10 height 10
checkbox input "true"
click at [268, 234] on span "שמירת שינויים" at bounding box center [271, 233] width 30 height 5
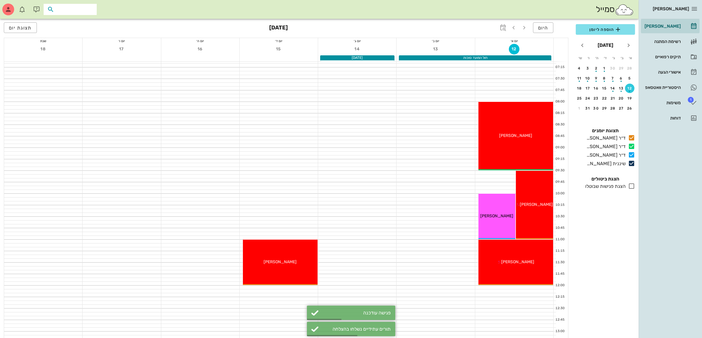
click at [77, 11] on input "text" at bounding box center [74, 10] width 38 height 8
type input "[PERSON_NAME]"
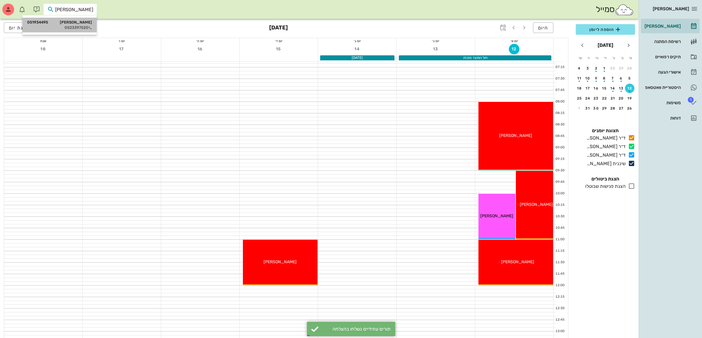
click at [77, 23] on div "ויקי מתתוף 051934495" at bounding box center [59, 22] width 65 height 5
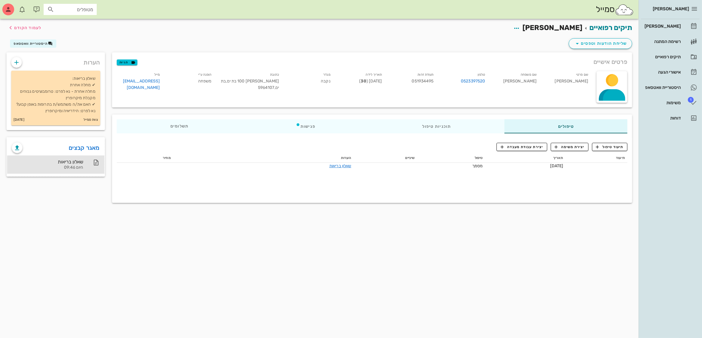
click at [66, 170] on div "היום 09:46" at bounding box center [47, 167] width 71 height 5
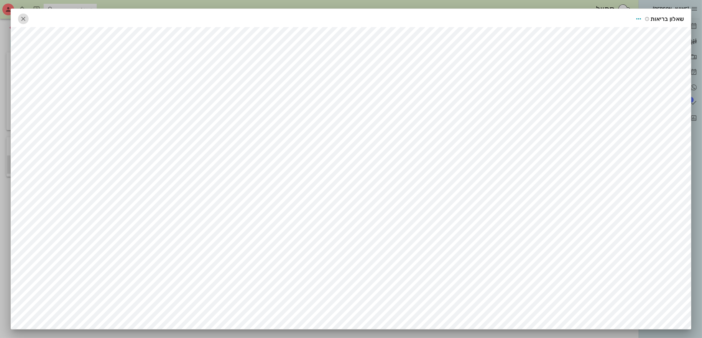
click at [26, 21] on icon "button" at bounding box center [23, 18] width 7 height 7
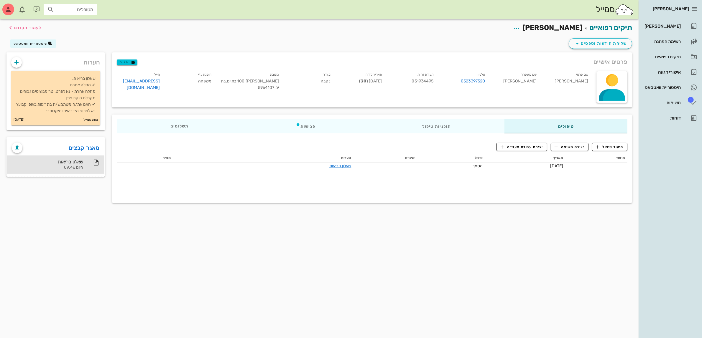
click at [368, 231] on div "תיקים רפואיים ויקי מתתוף לעמוד הקודם שליחת הודעות וטפסים היסטוריית וואטסאפ פרטי…" at bounding box center [319, 178] width 638 height 319
click at [665, 25] on div "[PERSON_NAME]" at bounding box center [661, 26] width 37 height 5
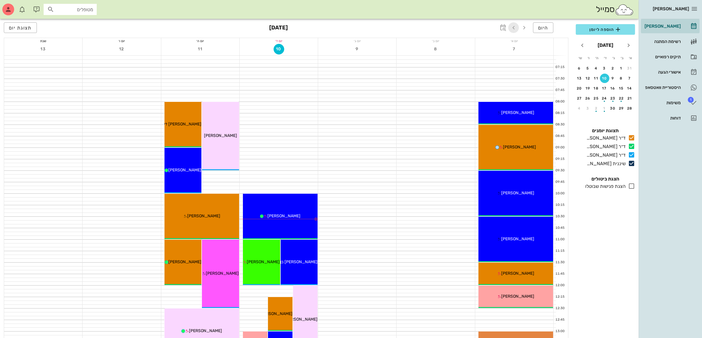
click at [510, 27] on icon "button" at bounding box center [513, 27] width 7 height 7
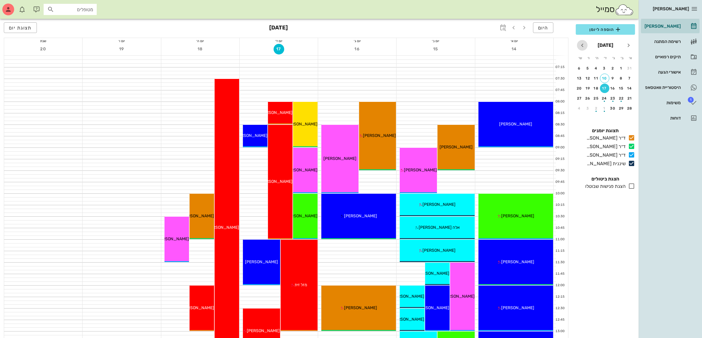
click at [579, 46] on icon "חודש הבא" at bounding box center [581, 45] width 7 height 7
click at [629, 88] on div "button" at bounding box center [629, 89] width 9 height 3
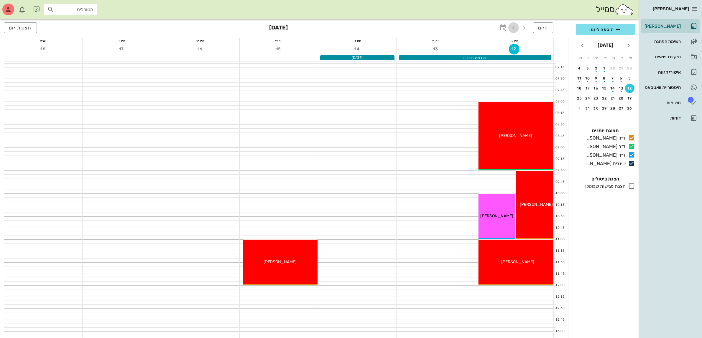
click at [514, 28] on icon "button" at bounding box center [513, 27] width 7 height 7
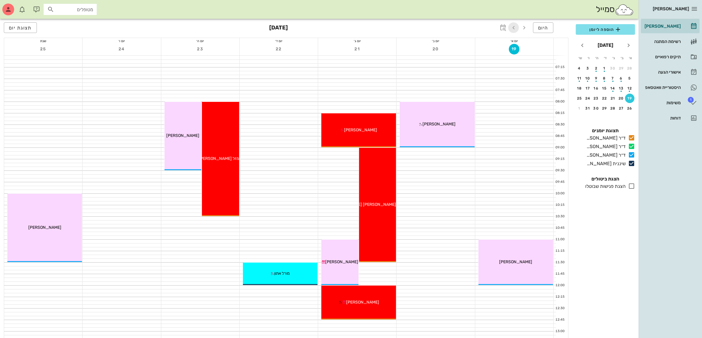
click at [514, 28] on icon "button" at bounding box center [513, 27] width 7 height 7
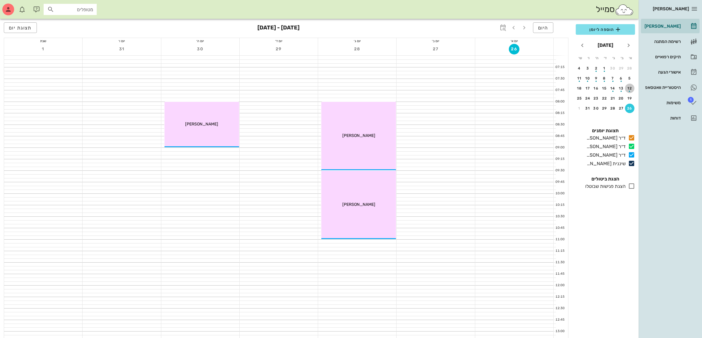
click at [628, 88] on div "button" at bounding box center [629, 89] width 9 height 3
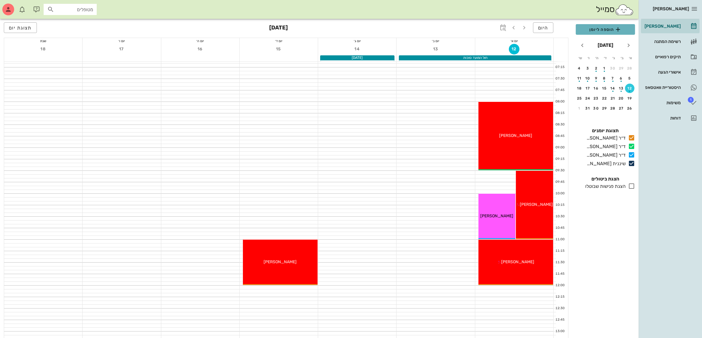
click at [601, 27] on span "הוספה ליומן" at bounding box center [605, 29] width 50 height 7
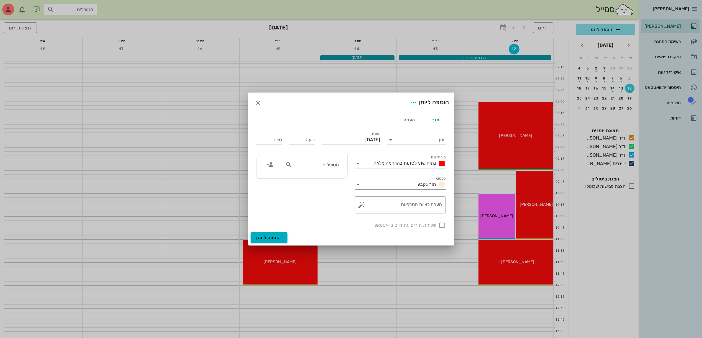
click at [321, 166] on input "מטופלים" at bounding box center [315, 165] width 45 height 8
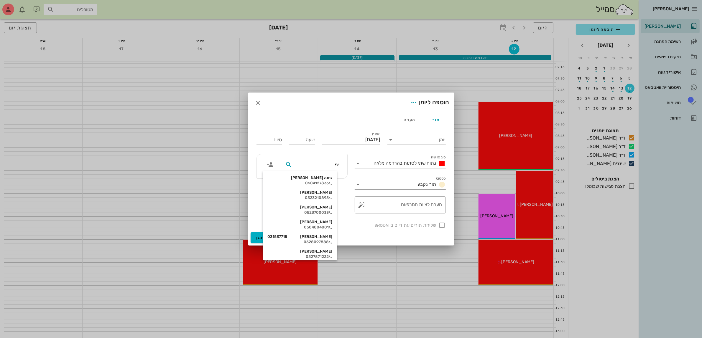
type input "ציפ"
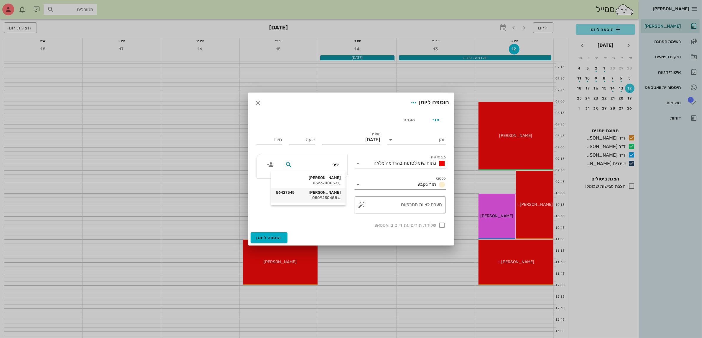
click at [329, 192] on div "ציפי סלע 56427545" at bounding box center [308, 192] width 65 height 5
click at [418, 141] on input "יומן" at bounding box center [420, 139] width 50 height 9
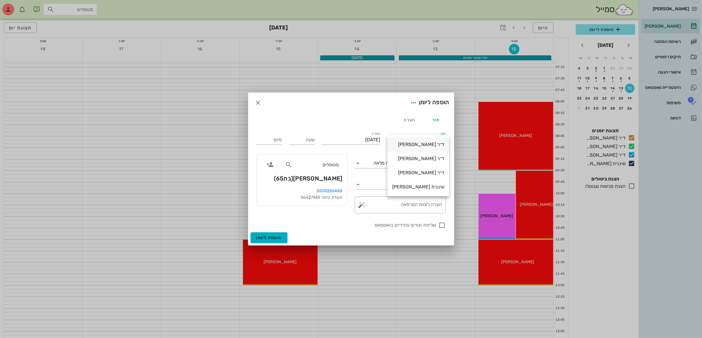
click at [422, 144] on div "ד״ר [PERSON_NAME]" at bounding box center [418, 145] width 52 height 6
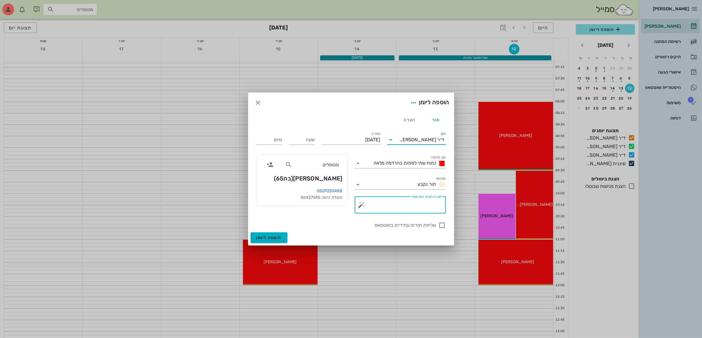
click at [424, 204] on div "הערה לצוות המרפאה" at bounding box center [402, 205] width 79 height 17
type textarea "מבנה וכתר"
click at [440, 223] on div at bounding box center [442, 225] width 10 height 10
checkbox input "true"
click at [291, 139] on input "שעה" at bounding box center [302, 139] width 26 height 9
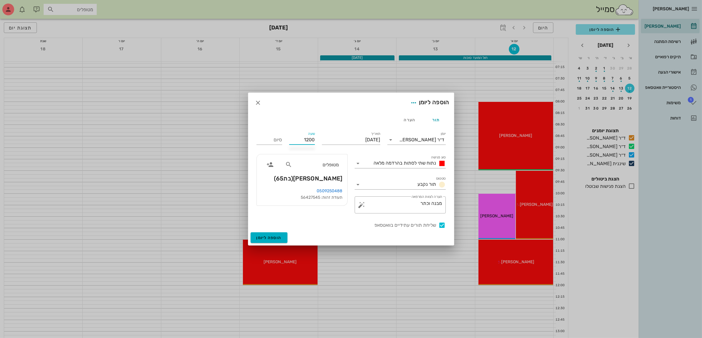
type input "12:00"
click at [282, 139] on div "סיום 20:00" at bounding box center [269, 139] width 33 height 24
drag, startPoint x: 275, startPoint y: 138, endPoint x: 351, endPoint y: 148, distance: 76.6
click at [351, 148] on div "יומן ד״ר ג׳מיל ביאדסה סוג פגישה נתוח שתי לסתות בהרדמה מלאה סטטוס תור נקבע תאריך…" at bounding box center [351, 179] width 196 height 105
click at [395, 164] on span "נתוח שתי לסתות בהרדמה מלאה" at bounding box center [405, 163] width 62 height 6
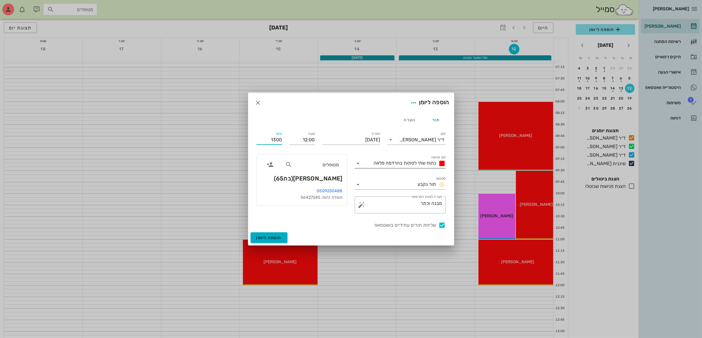
type input "13:00"
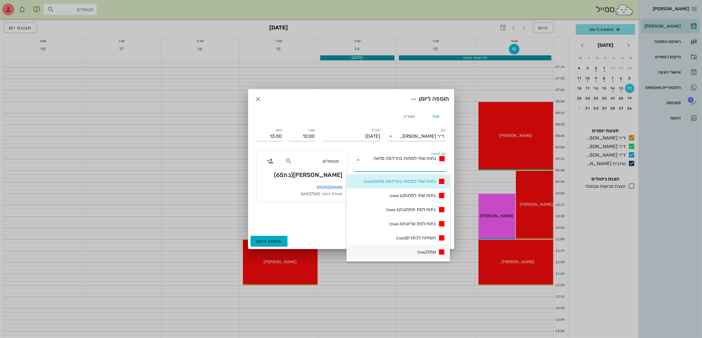
click at [425, 252] on span "שתל (שעה)" at bounding box center [426, 252] width 18 height 7
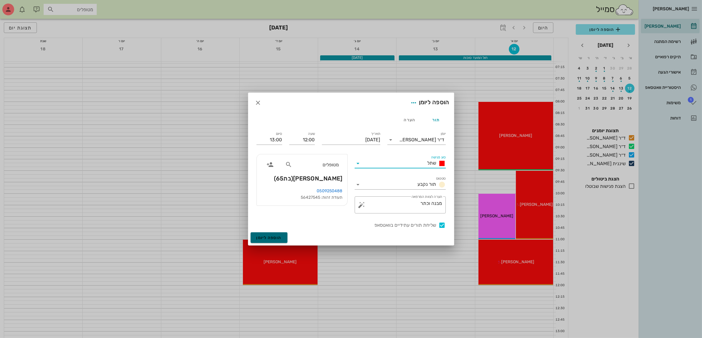
click at [263, 239] on span "הוספה ליומן" at bounding box center [268, 237] width 25 height 5
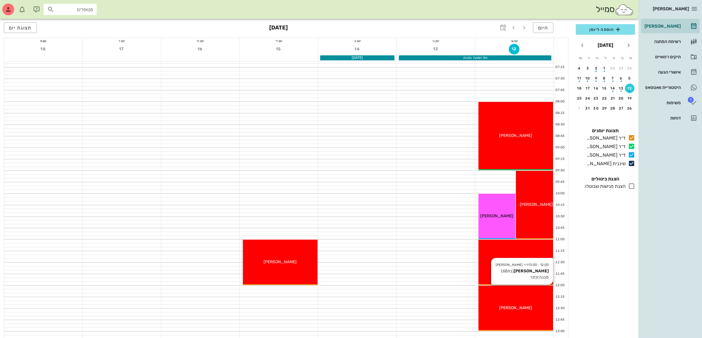
click at [524, 309] on div "[PERSON_NAME]" at bounding box center [515, 308] width 75 height 6
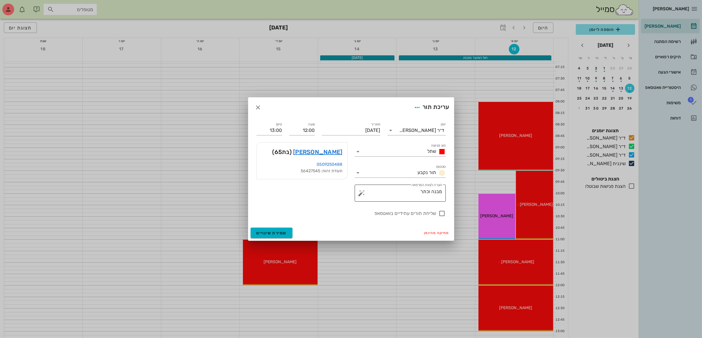
click at [404, 197] on textarea "מבנה וכתר" at bounding box center [402, 195] width 79 height 14
click at [394, 150] on input "סוג פגישה" at bounding box center [394, 151] width 62 height 9
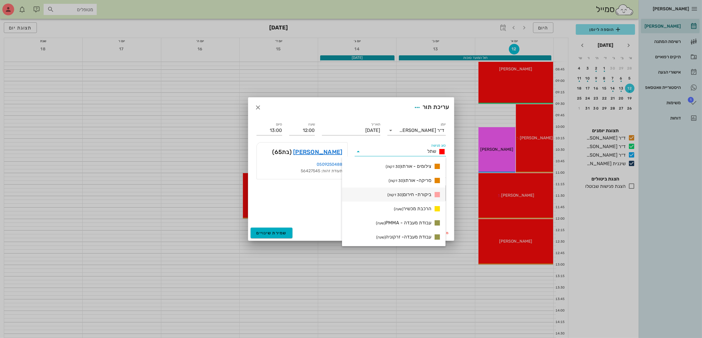
scroll to position [110, 0]
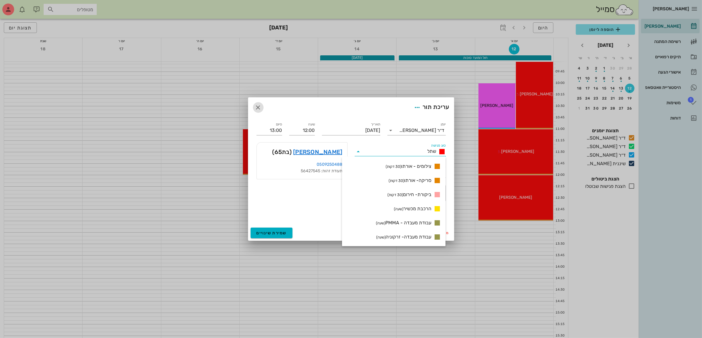
click at [257, 110] on icon "button" at bounding box center [258, 107] width 7 height 7
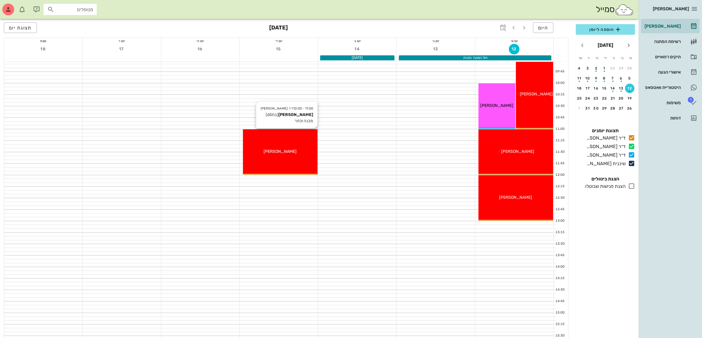
click at [278, 159] on div "11:00 - 12:00 ד״ר ג׳מיל ביאדסה ציפי סלע (בת 65 ) מבנה וכתר ציפי סלע" at bounding box center [280, 151] width 75 height 45
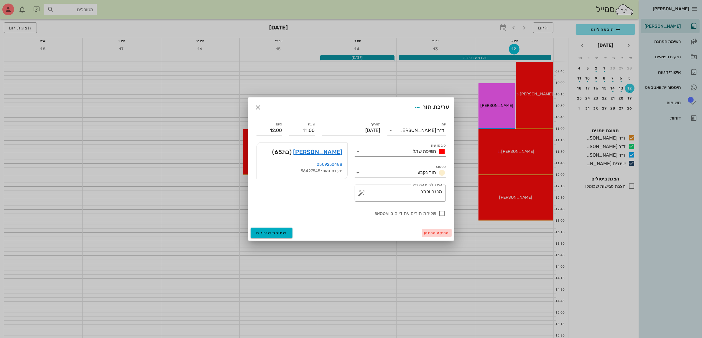
click at [434, 234] on span "מחיקה מהיומן" at bounding box center [436, 233] width 25 height 4
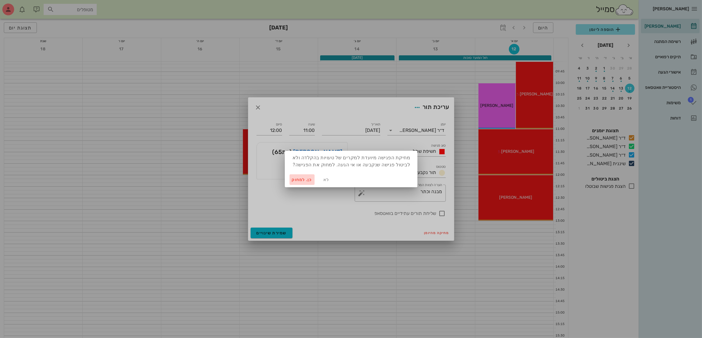
click at [293, 178] on span "כן. למחוק" at bounding box center [302, 179] width 21 height 5
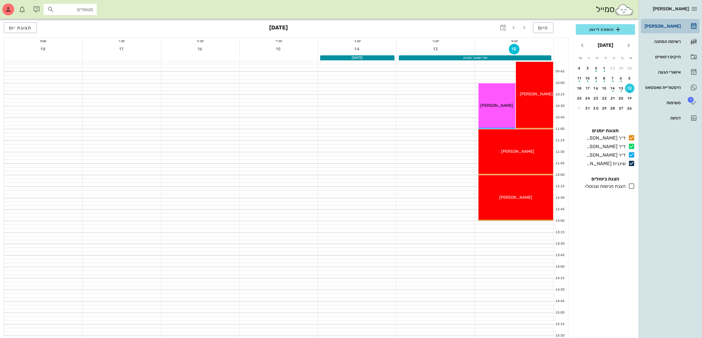
click at [668, 25] on div "[PERSON_NAME]" at bounding box center [661, 26] width 37 height 5
click at [661, 57] on div "תיקים רפואיים" at bounding box center [661, 57] width 37 height 5
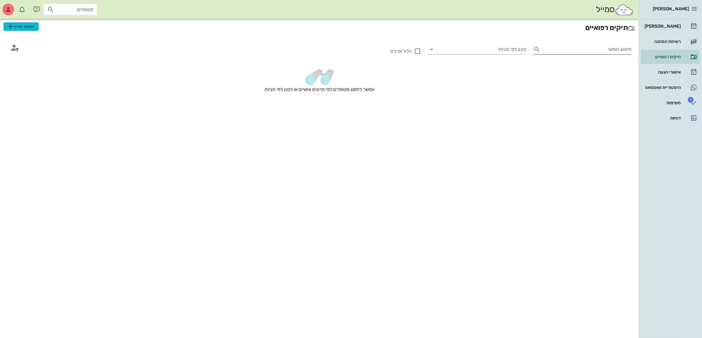
click at [612, 49] on input "חיפוש חופשי" at bounding box center [586, 49] width 89 height 9
